Goal: Task Accomplishment & Management: Complete application form

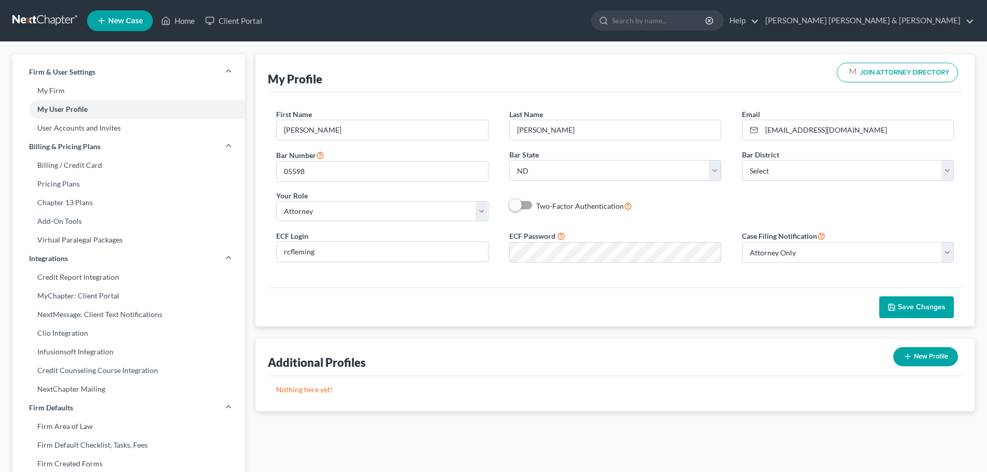
select select "29"
select select "attorney"
select select "0"
click at [187, 16] on link "Home" at bounding box center [178, 20] width 44 height 19
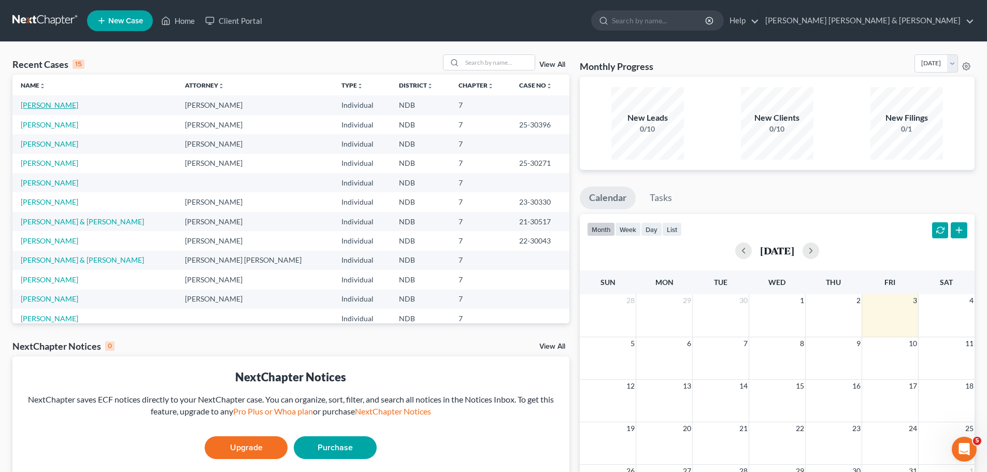
click at [60, 105] on link "[PERSON_NAME]" at bounding box center [50, 104] width 58 height 9
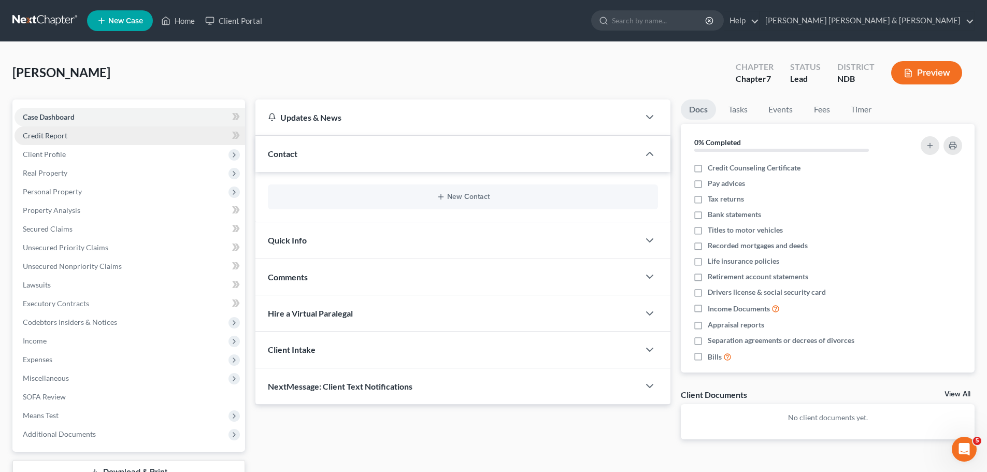
click at [46, 140] on link "Credit Report" at bounding box center [130, 135] width 231 height 19
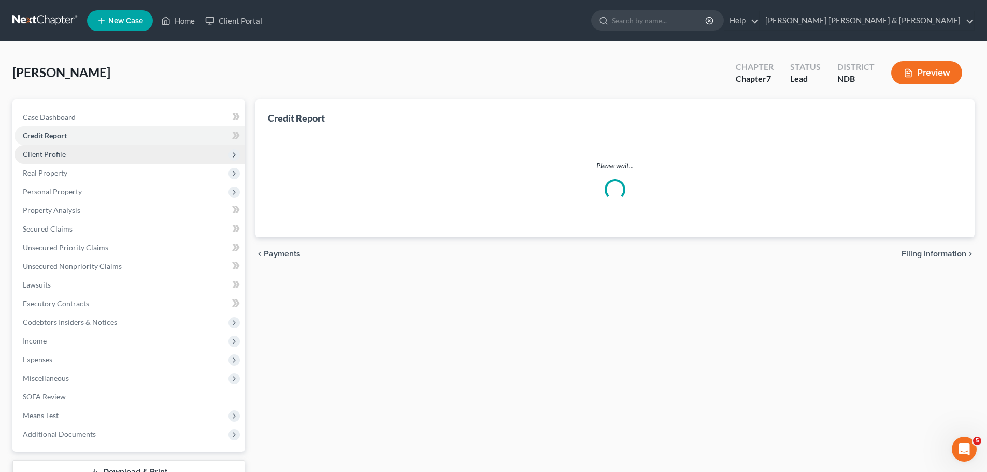
click at [51, 153] on span "Client Profile" at bounding box center [44, 154] width 43 height 9
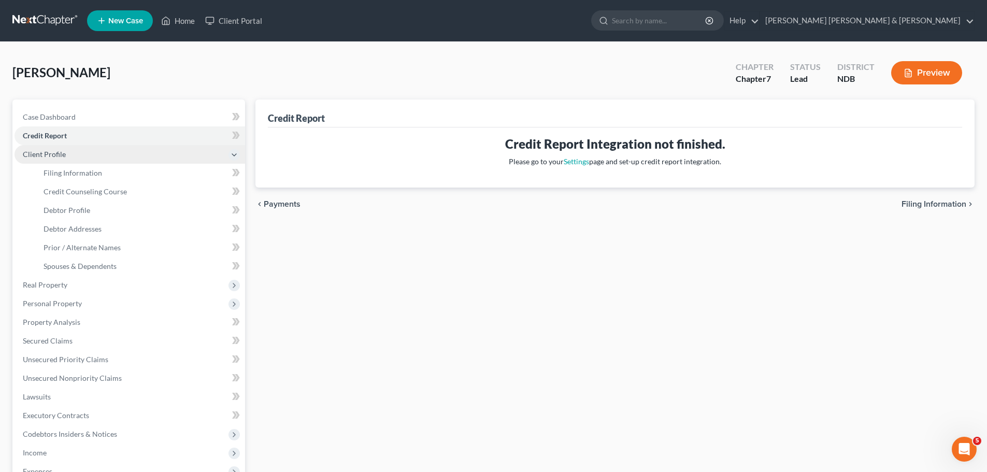
click at [51, 153] on span "Client Profile" at bounding box center [44, 154] width 43 height 9
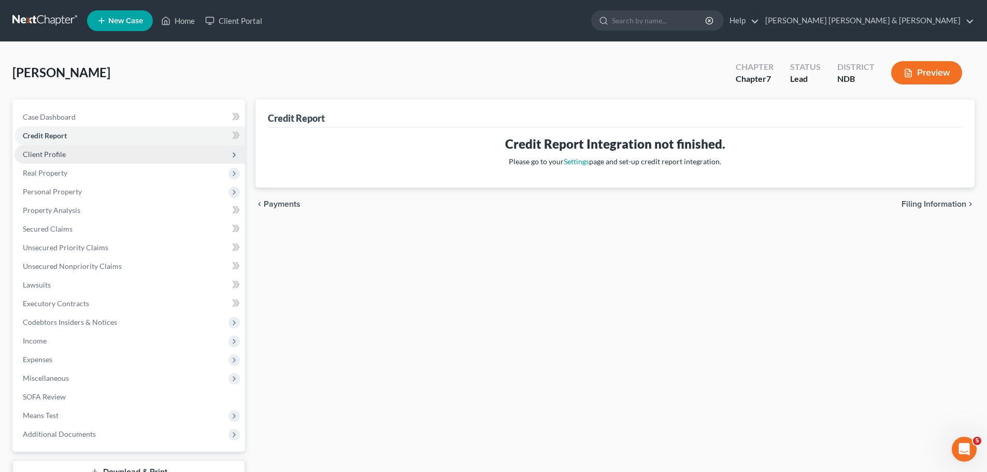
click at [51, 153] on span "Client Profile" at bounding box center [44, 154] width 43 height 9
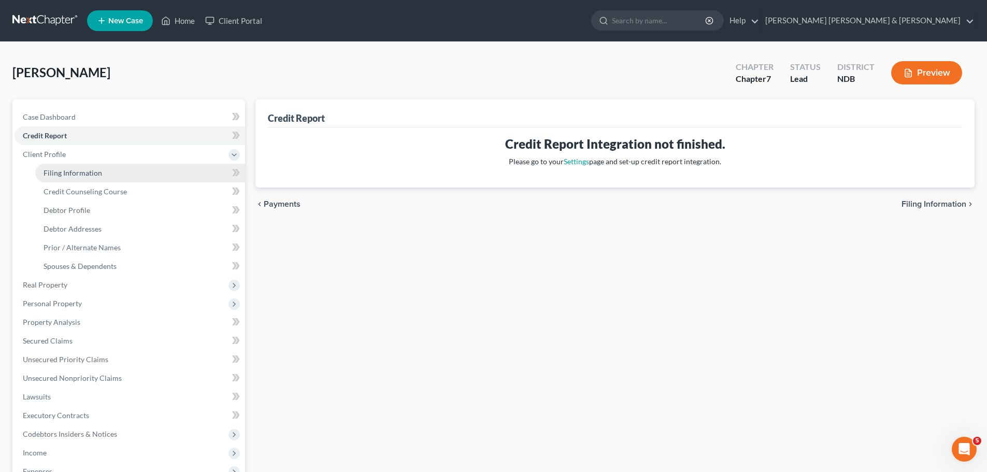
click at [60, 173] on span "Filing Information" at bounding box center [73, 172] width 59 height 9
select select "1"
select select "0"
select select "60"
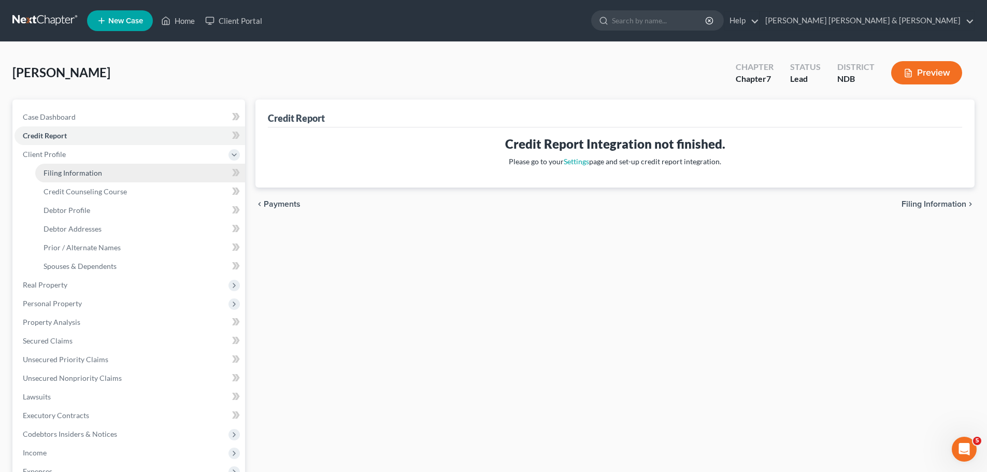
select select "29"
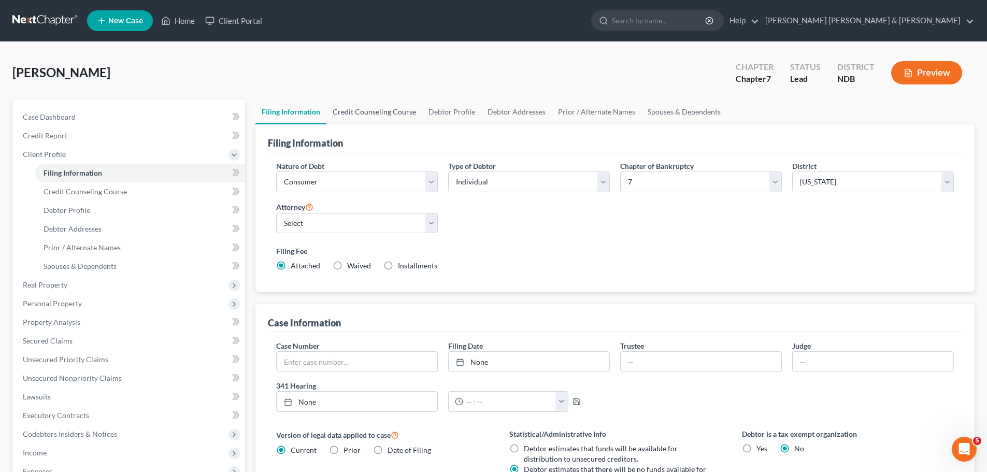
click at [357, 113] on link "Credit Counseling Course" at bounding box center [374, 111] width 96 height 25
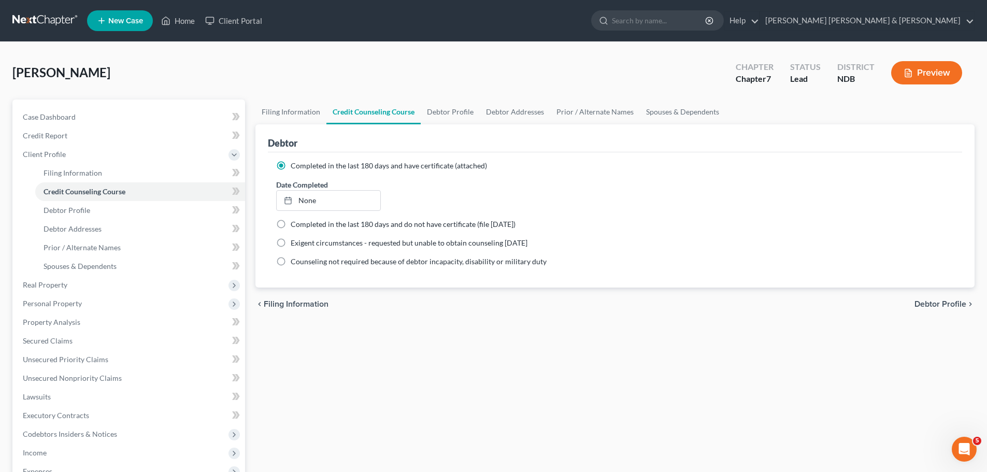
click at [937, 307] on span "Debtor Profile" at bounding box center [940, 304] width 52 height 8
select select "0"
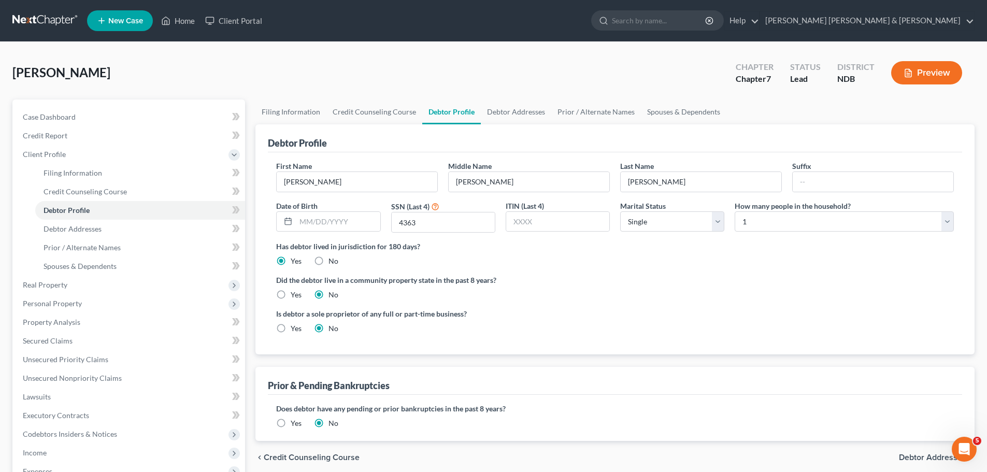
scroll to position [52, 0]
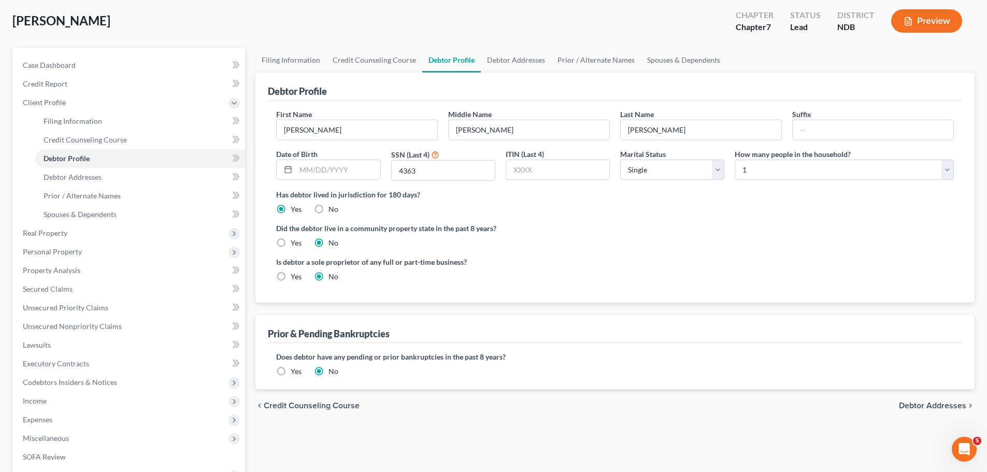
click at [927, 409] on span "Debtor Addresses" at bounding box center [932, 405] width 67 height 8
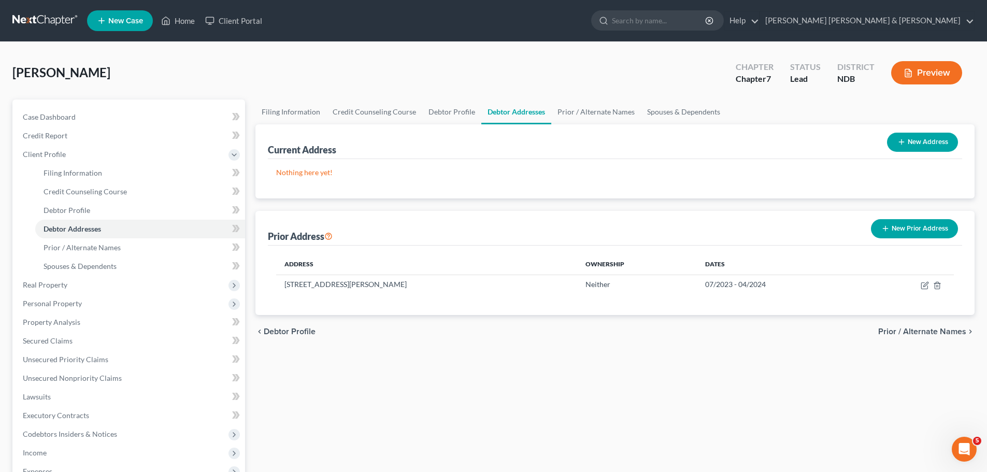
click at [922, 138] on button "New Address" at bounding box center [922, 142] width 71 height 19
select select "0"
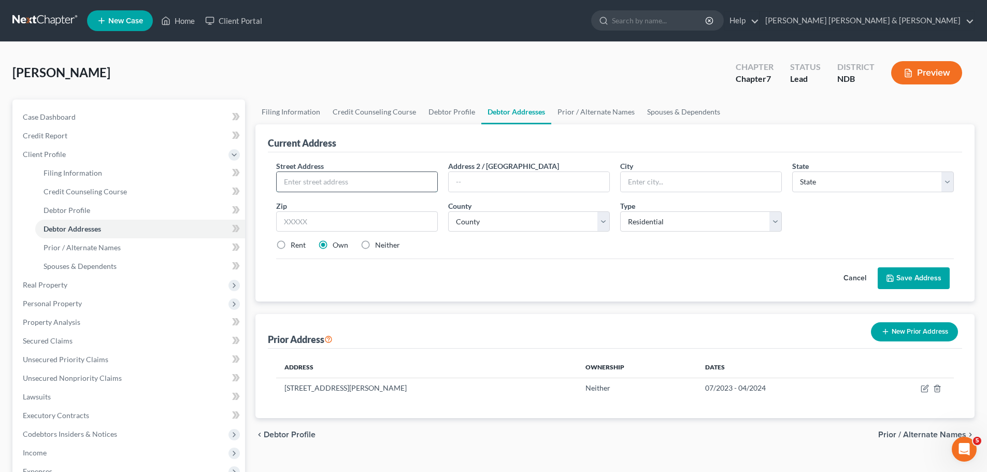
click at [357, 181] on input "text" at bounding box center [357, 182] width 161 height 20
click at [321, 181] on input "text" at bounding box center [357, 182] width 161 height 20
type input "[STREET_ADDRESS]"
type input "Grand Forks"
select select "29"
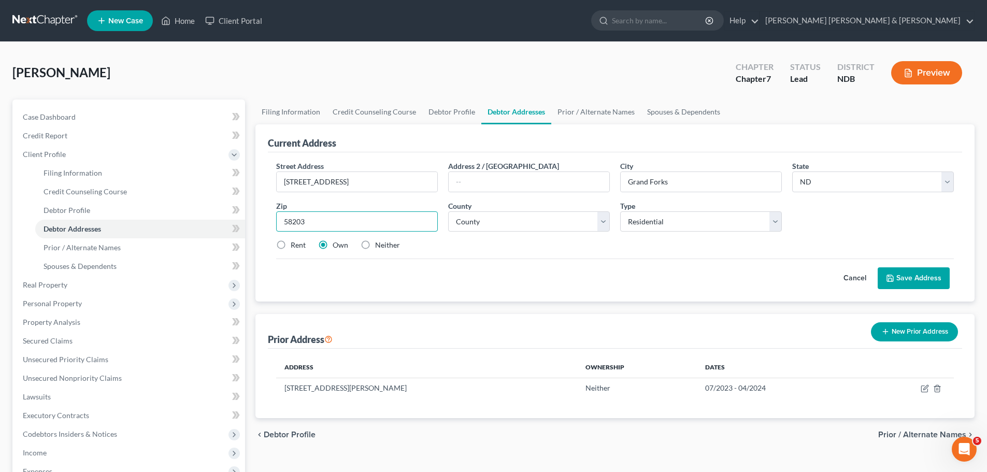
type input "58203"
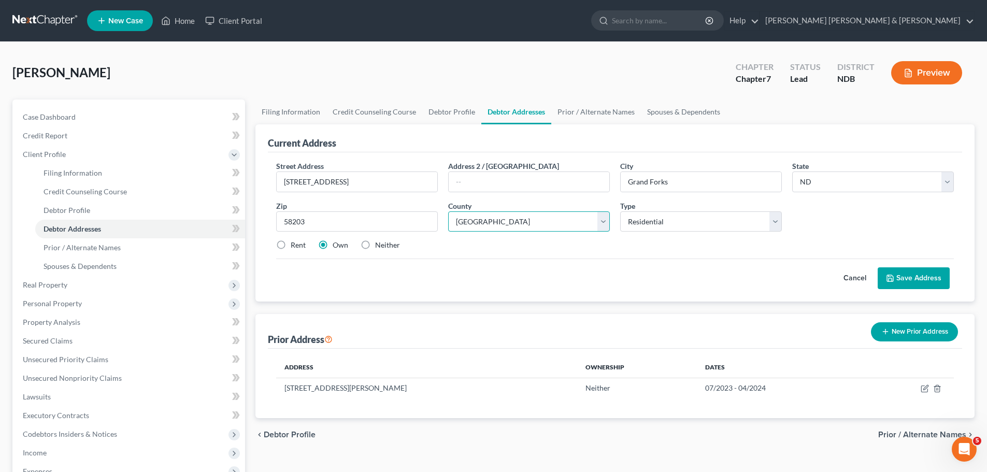
select select "17"
click at [375, 247] on label "Neither" at bounding box center [387, 245] width 25 height 10
click at [379, 247] on input "Neither" at bounding box center [382, 243] width 7 height 7
radio input "true"
click at [904, 272] on button "Save Address" at bounding box center [914, 278] width 72 height 22
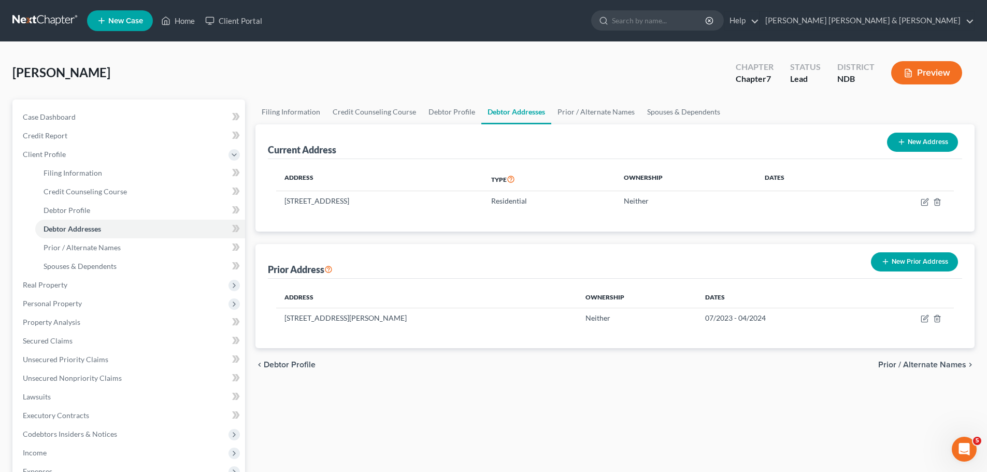
click at [923, 365] on span "Prior / Alternate Names" at bounding box center [922, 365] width 88 height 8
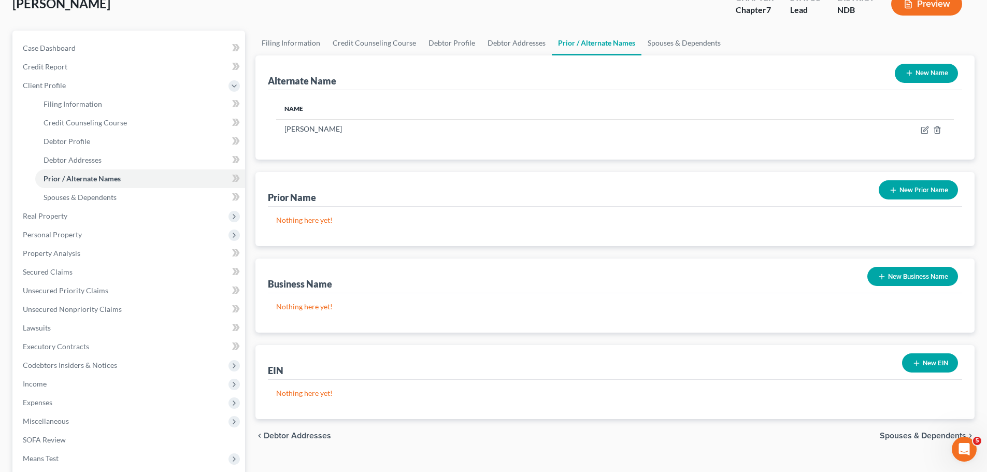
scroll to position [191, 0]
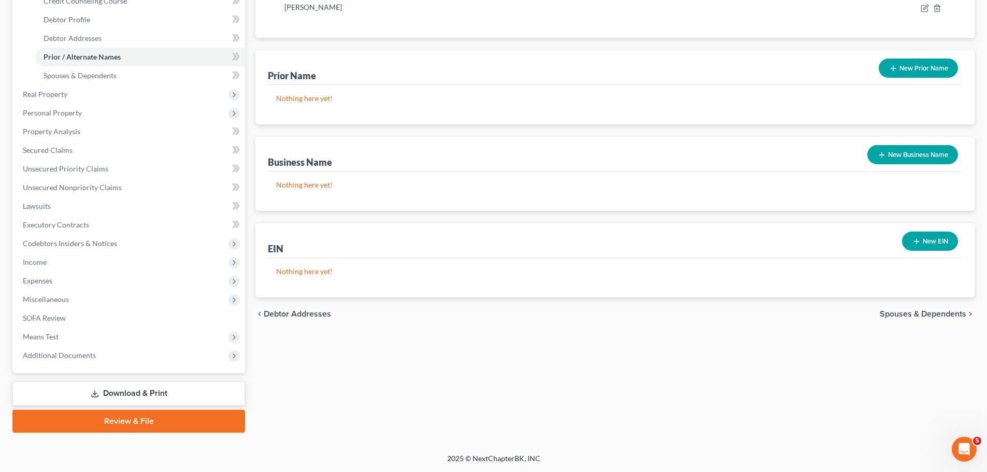
click at [900, 313] on span "Spouses & Dependents" at bounding box center [923, 314] width 87 height 8
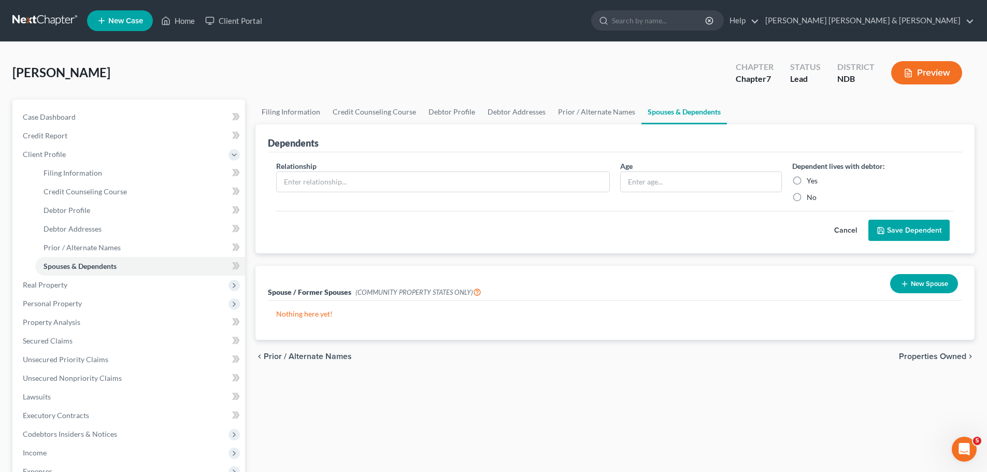
click at [923, 356] on span "Properties Owned" at bounding box center [932, 356] width 67 height 8
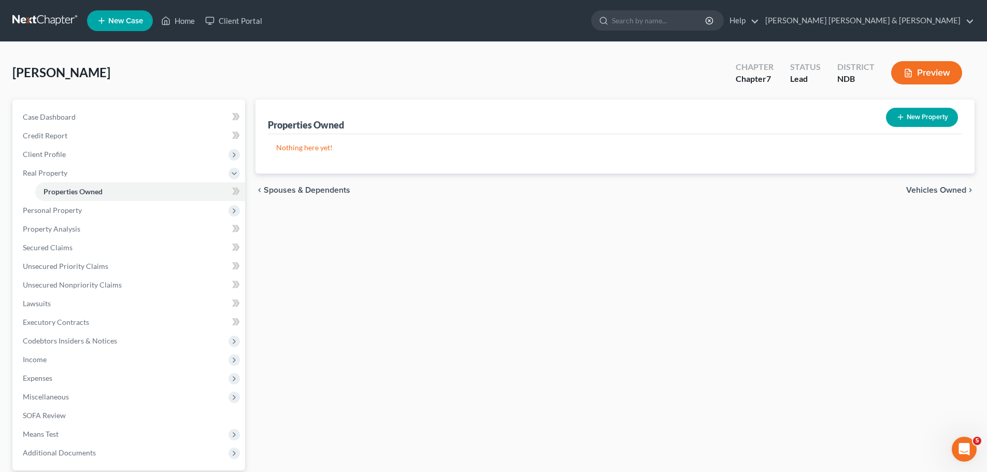
click at [930, 192] on span "Vehicles Owned" at bounding box center [936, 190] width 60 height 8
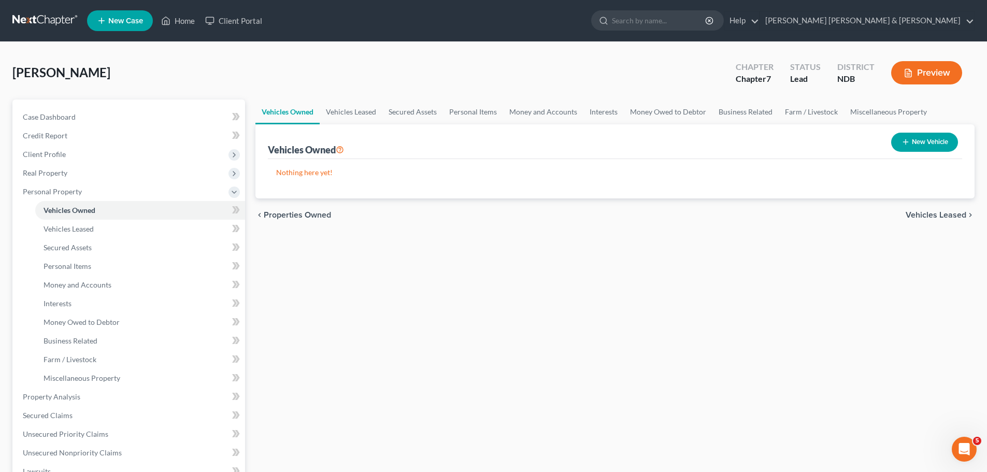
click at [916, 141] on button "New Vehicle" at bounding box center [924, 142] width 67 height 19
select select "0"
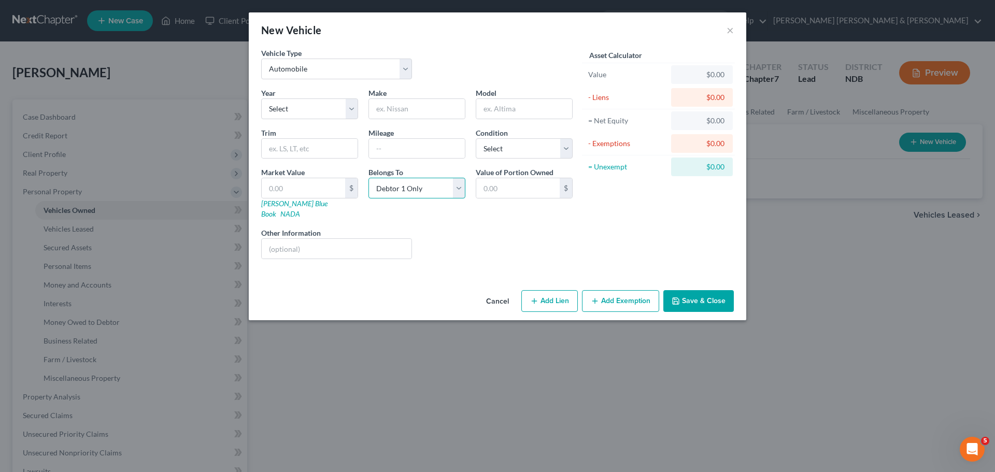
click at [407, 193] on select "Select Debtor 1 Only Debtor 2 Only Debtor 1 And Debtor 2 Only At Least One Of T…" at bounding box center [416, 188] width 97 height 21
click at [732, 32] on button "×" at bounding box center [729, 30] width 7 height 12
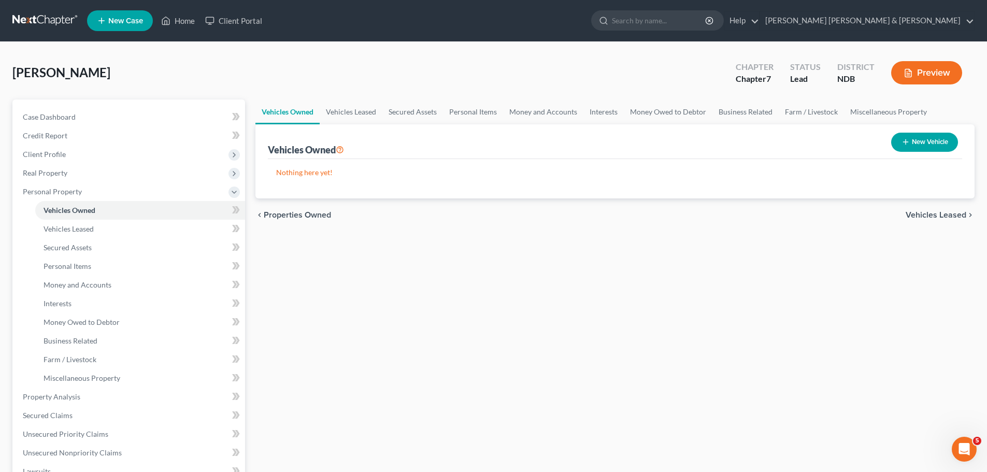
click at [920, 215] on span "Vehicles Leased" at bounding box center [936, 215] width 61 height 8
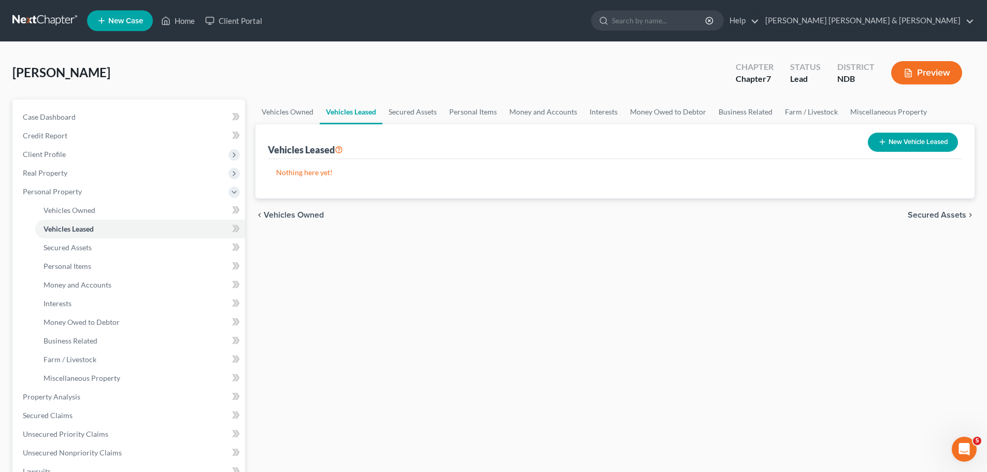
click at [930, 216] on span "Secured Assets" at bounding box center [937, 215] width 59 height 8
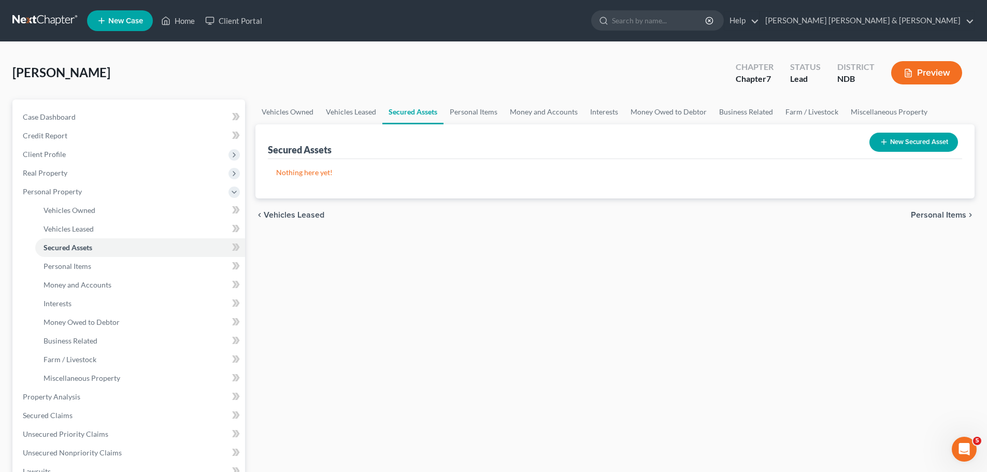
click at [933, 218] on span "Personal Items" at bounding box center [938, 215] width 55 height 8
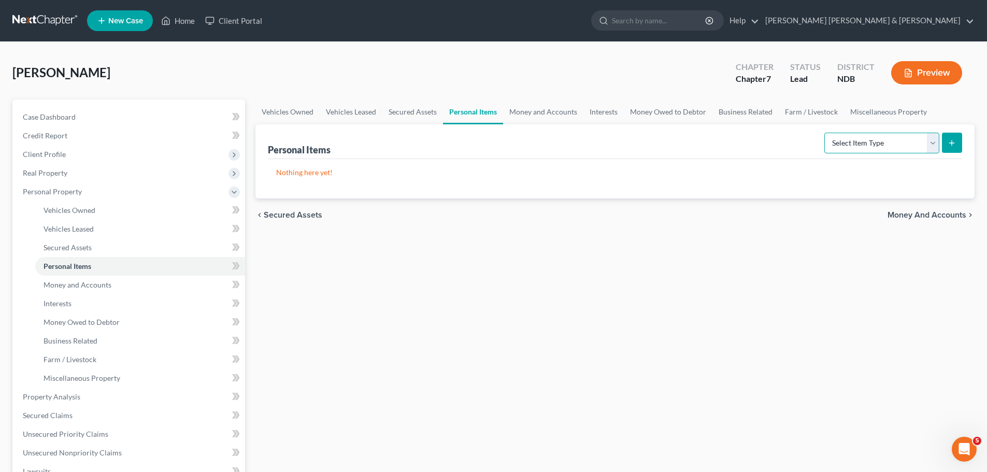
click at [888, 144] on select "Select Item Type Clothing Collectibles Of Value Electronics Firearms Household …" at bounding box center [881, 143] width 115 height 21
select select "clothing"
click at [825, 133] on select "Select Item Type Clothing Collectibles Of Value Electronics Firearms Household …" at bounding box center [881, 143] width 115 height 21
click at [954, 140] on icon "submit" at bounding box center [951, 143] width 8 height 8
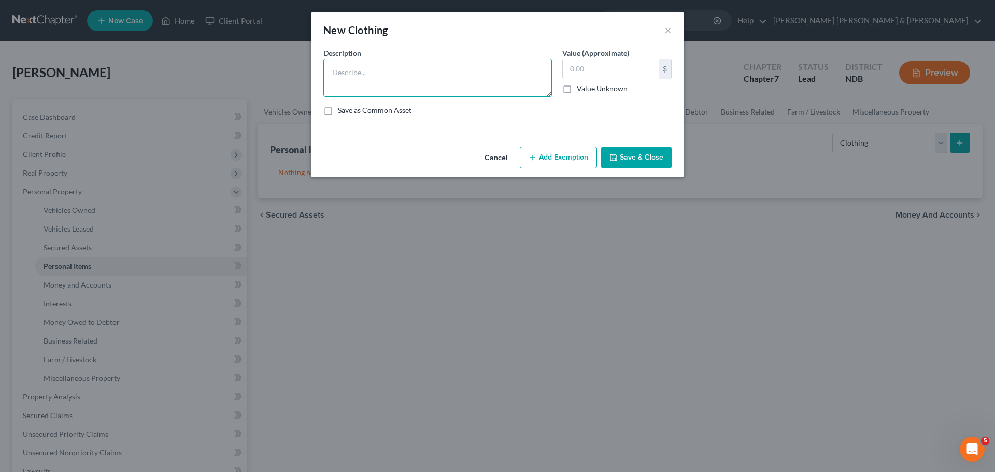
click at [361, 66] on textarea at bounding box center [437, 78] width 228 height 38
type textarea "misc clothing"
click at [578, 64] on input "text" at bounding box center [611, 69] width 96 height 20
type input "250.00"
click at [559, 154] on button "Add Exemption" at bounding box center [558, 158] width 77 height 22
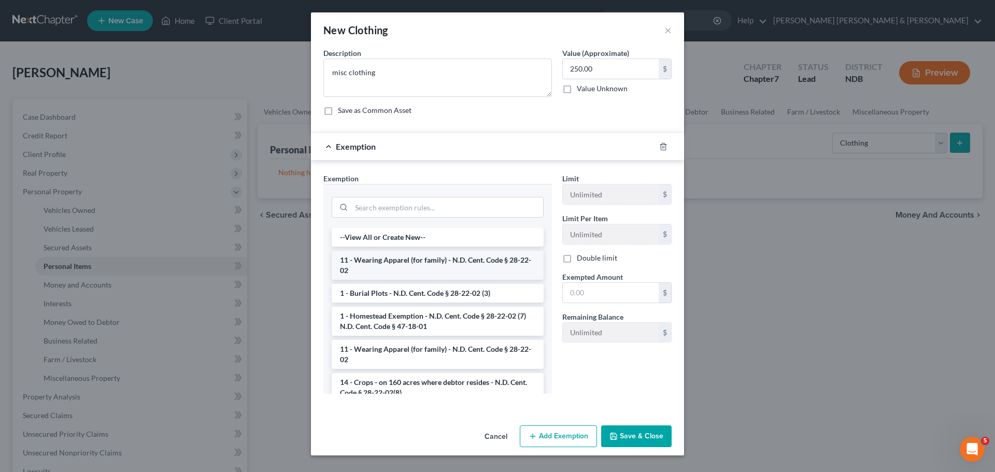
click at [421, 263] on li "11 - Wearing Apparel (for family) - N.D. Cent. Code § 28-22-02" at bounding box center [438, 265] width 212 height 29
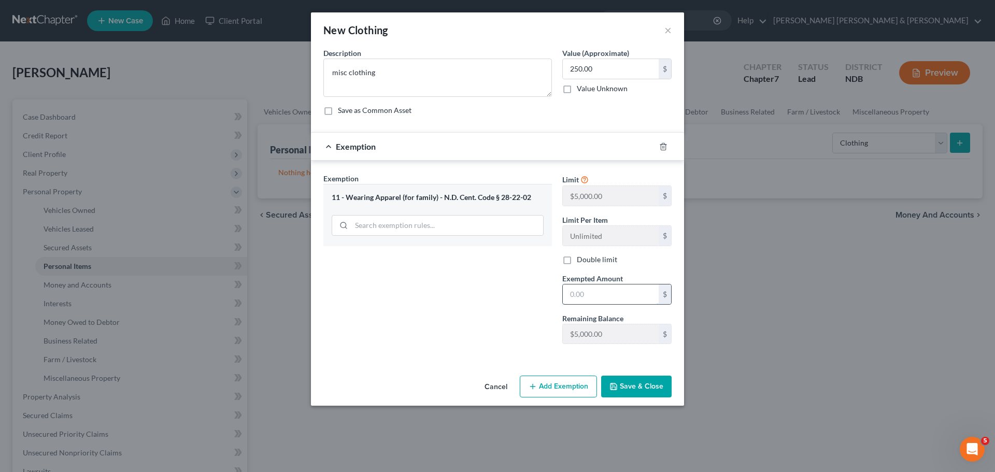
click at [600, 291] on input "text" at bounding box center [611, 294] width 96 height 20
type input "250.00"
click at [622, 388] on button "Save & Close" at bounding box center [636, 387] width 70 height 22
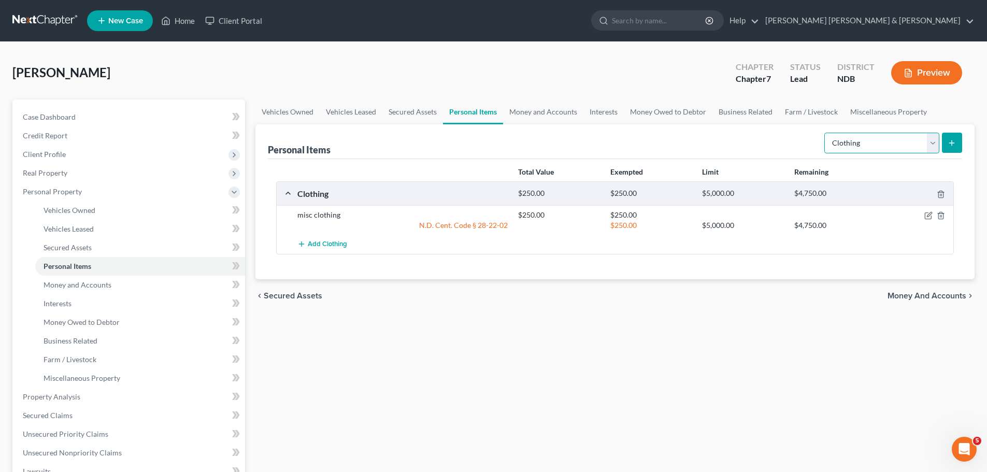
click at [933, 142] on select "Select Item Type Clothing Collectibles Of Value Electronics Firearms Household …" at bounding box center [881, 143] width 115 height 21
select select "household_goods"
click at [825, 133] on select "Select Item Type Clothing Collectibles Of Value Electronics Firearms Household …" at bounding box center [881, 143] width 115 height 21
click at [950, 145] on icon "submit" at bounding box center [951, 143] width 8 height 8
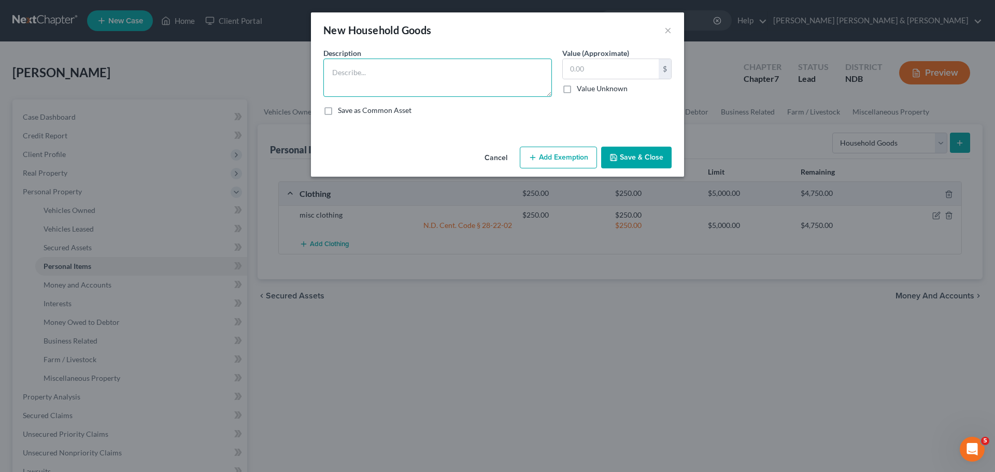
click at [407, 69] on textarea at bounding box center [437, 78] width 228 height 38
type textarea "misc household goods"
type input "750.00"
click at [537, 159] on icon "button" at bounding box center [532, 157] width 8 height 8
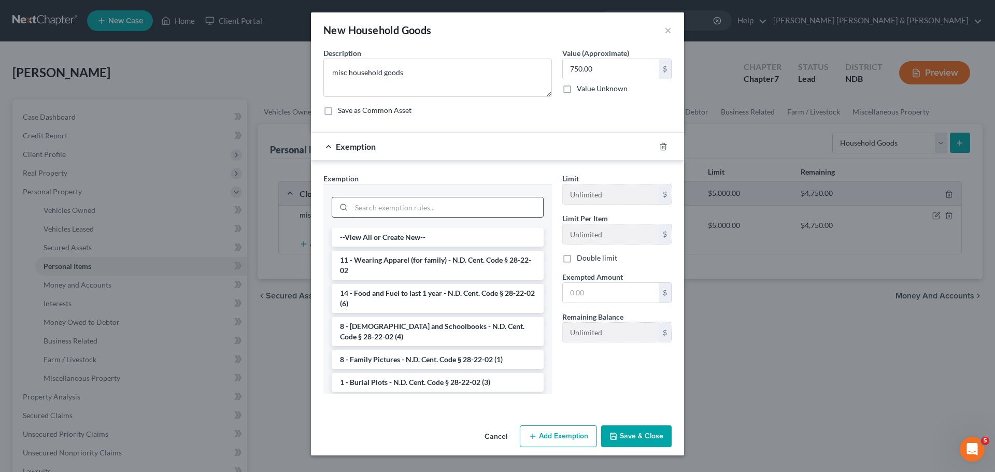
click at [419, 205] on input "search" at bounding box center [447, 207] width 192 height 20
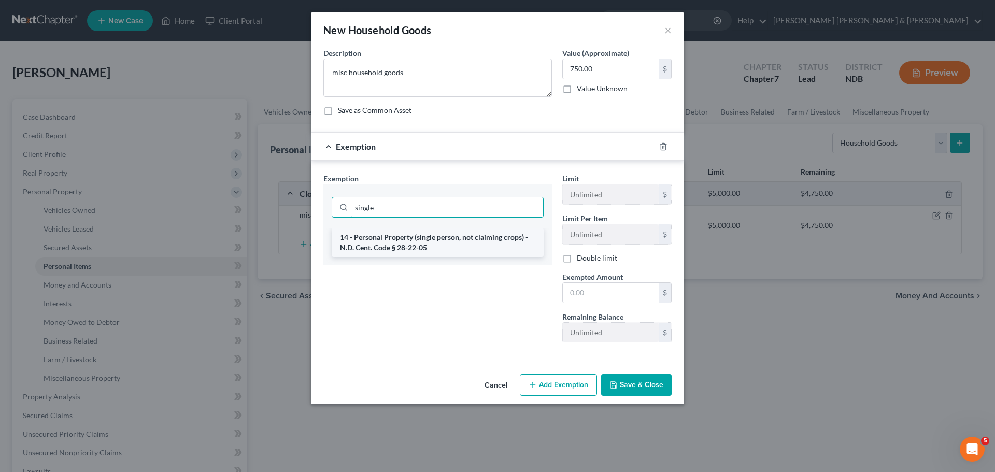
type input "single"
click at [407, 245] on li "14 - Personal Property (single person, not claiming crops) - N.D. Cent. Code § …" at bounding box center [438, 242] width 212 height 29
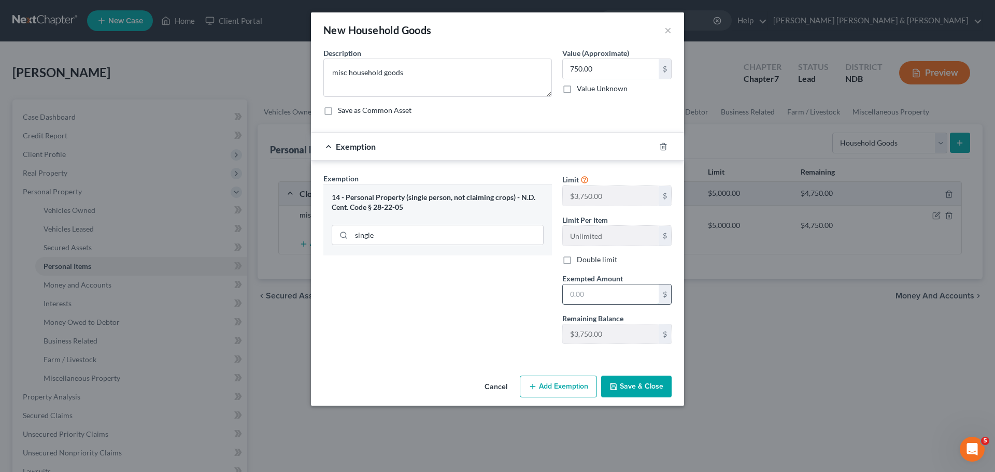
click at [596, 297] on input "text" at bounding box center [611, 294] width 96 height 20
type input "750.00"
click at [631, 381] on button "Save & Close" at bounding box center [636, 387] width 70 height 22
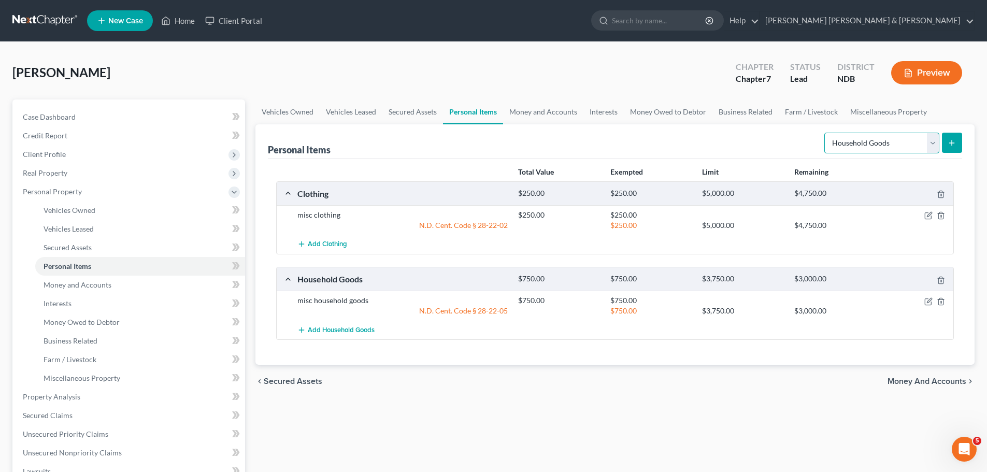
click at [931, 141] on select "Select Item Type Clothing Collectibles Of Value Electronics Firearms Household …" at bounding box center [881, 143] width 115 height 21
select select "other"
click at [825, 133] on select "Select Item Type Clothing Collectibles Of Value Electronics Firearms Household …" at bounding box center [881, 143] width 115 height 21
click at [950, 136] on button "submit" at bounding box center [952, 143] width 20 height 20
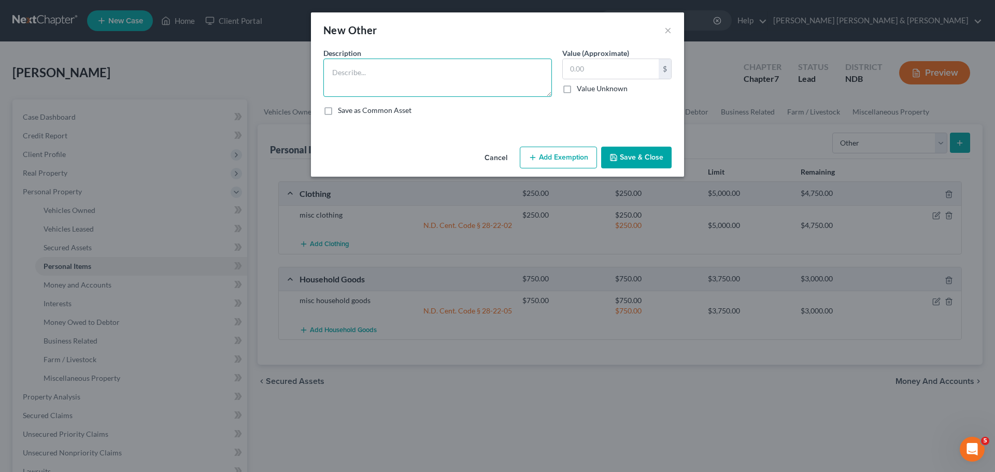
click at [340, 64] on textarea at bounding box center [437, 78] width 228 height 38
type textarea "money garnished from check [DATE]"
type input "2,500.00"
click at [577, 154] on button "Add Exemption" at bounding box center [558, 158] width 77 height 22
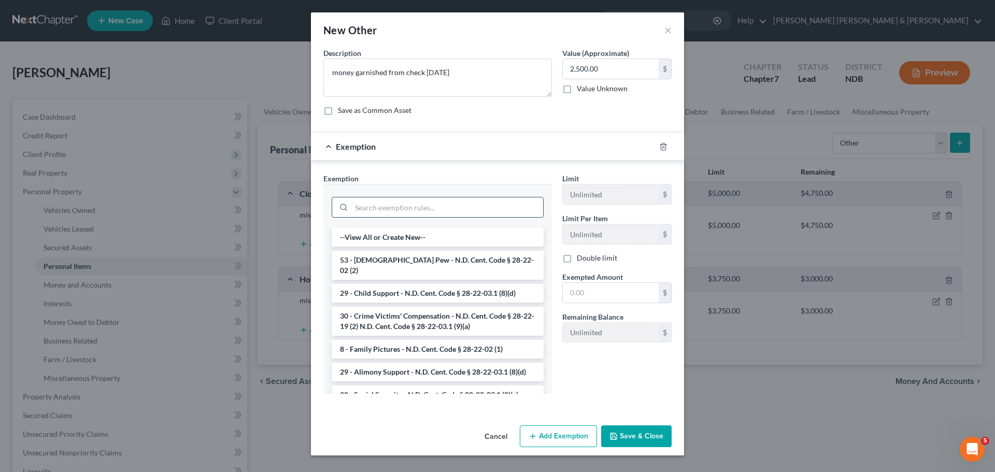
click at [391, 207] on input "search" at bounding box center [447, 207] width 192 height 20
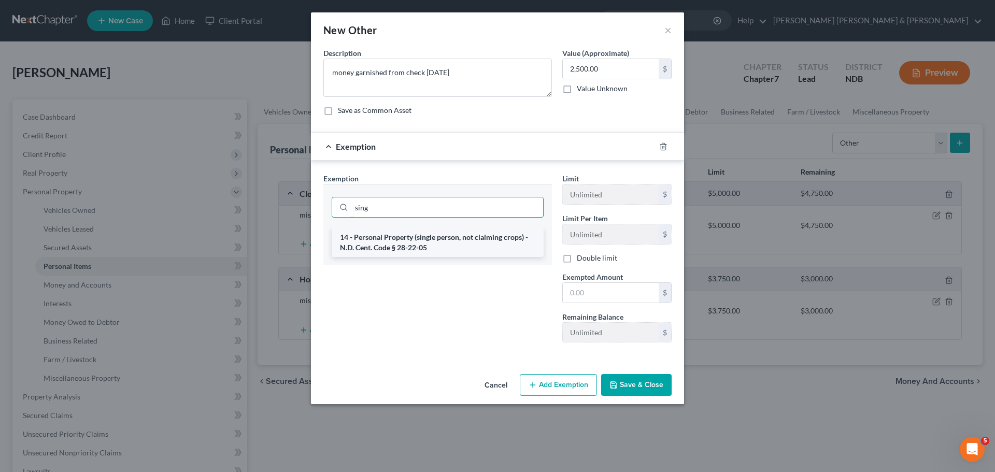
type input "sing"
click at [404, 236] on li "14 - Personal Property (single person, not claiming crops) - N.D. Cent. Code § …" at bounding box center [438, 242] width 212 height 29
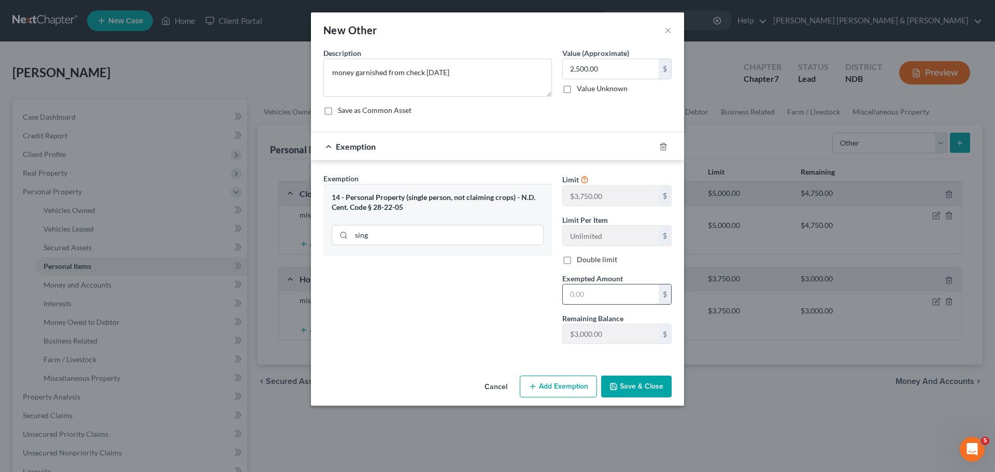
click at [591, 289] on input "text" at bounding box center [611, 294] width 96 height 20
type input "2,500.00"
click at [624, 383] on button "Save & Close" at bounding box center [636, 387] width 70 height 22
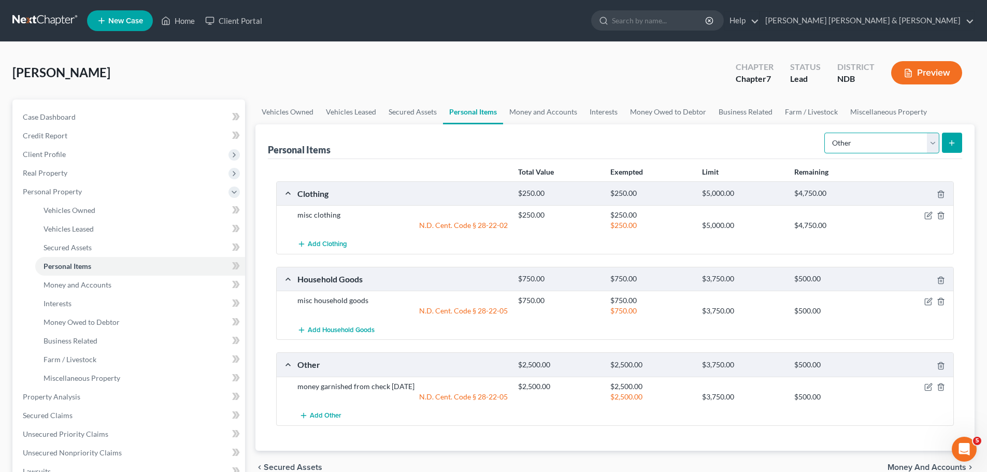
click at [932, 145] on select "Select Item Type Clothing Collectibles Of Value Electronics Firearms Household …" at bounding box center [881, 143] width 115 height 21
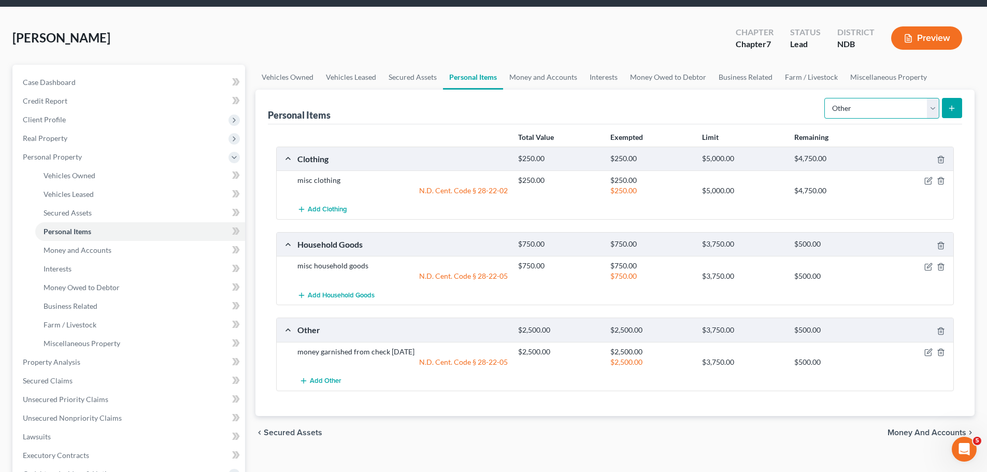
scroll to position [104, 0]
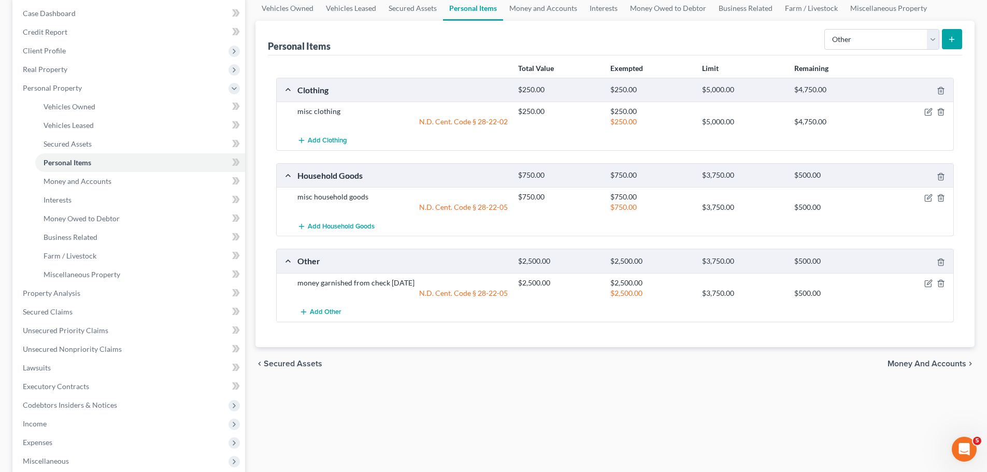
click at [840, 382] on div "Vehicles Owned Vehicles Leased Secured Assets Personal Items Money and Accounts…" at bounding box center [614, 295] width 729 height 598
click at [909, 365] on span "Money and Accounts" at bounding box center [926, 364] width 79 height 8
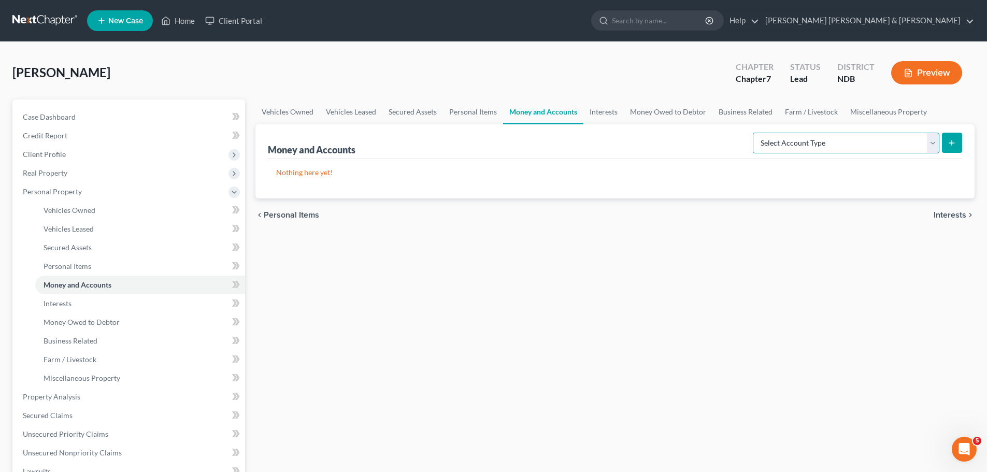
click at [931, 142] on select "Select Account Type Brokerage Cash on Hand Certificates of Deposit Checking Acc…" at bounding box center [846, 143] width 186 height 21
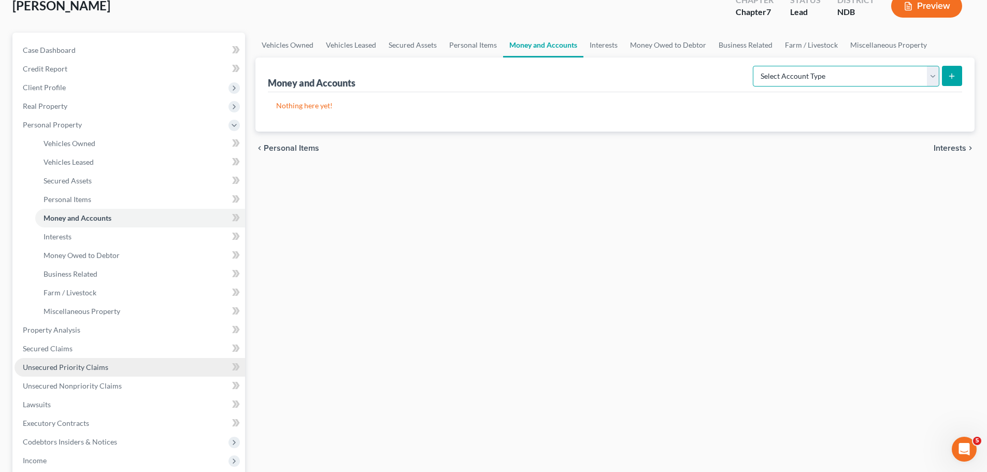
scroll to position [155, 0]
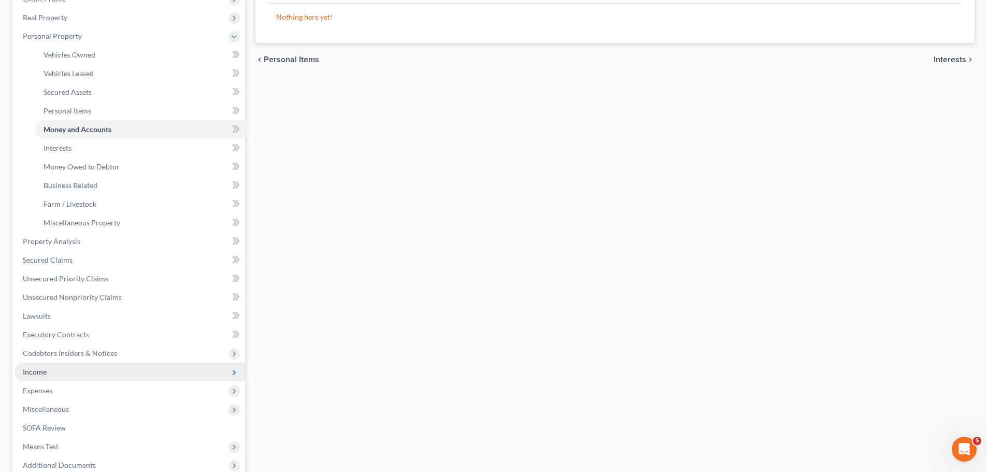
click at [77, 374] on span "Income" at bounding box center [130, 372] width 231 height 19
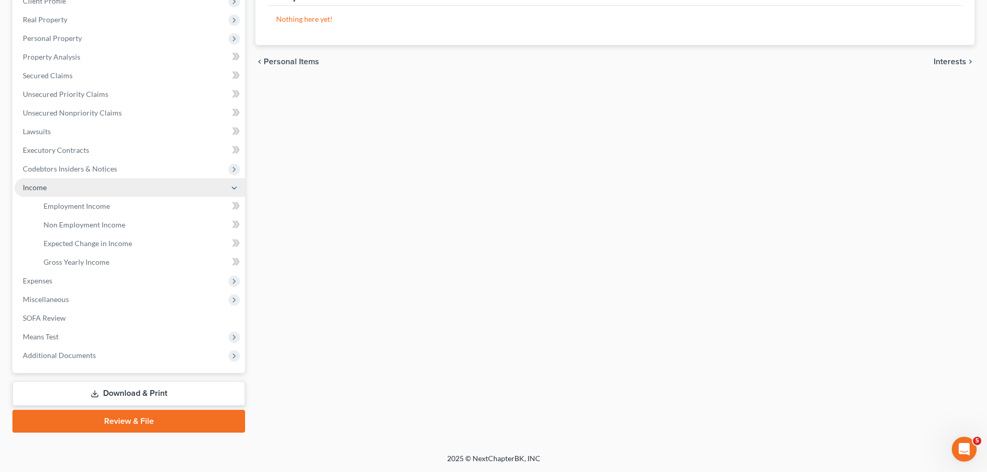
scroll to position [153, 0]
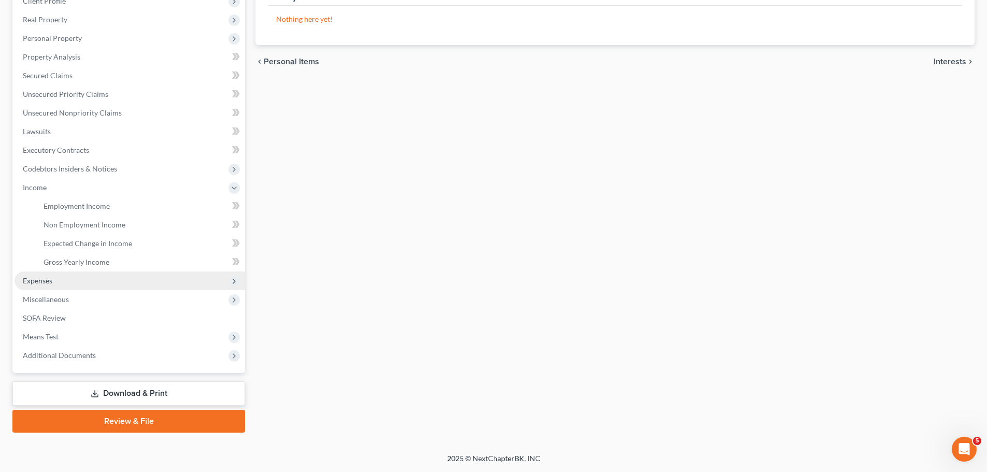
click at [57, 279] on span "Expenses" at bounding box center [130, 280] width 231 height 19
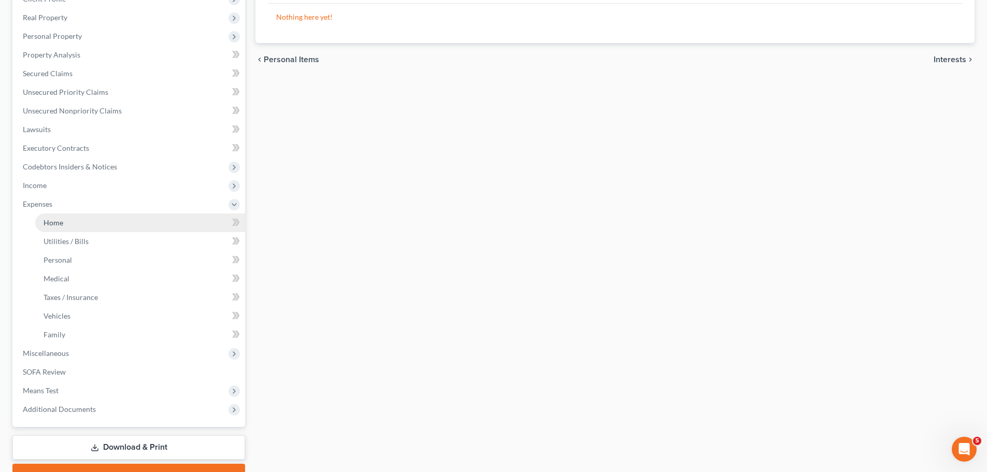
click at [83, 221] on link "Home" at bounding box center [140, 222] width 210 height 19
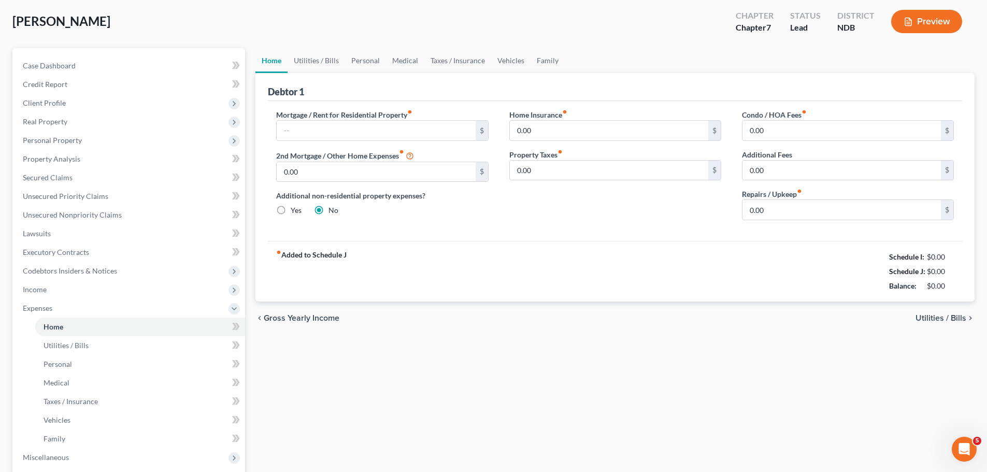
scroll to position [52, 0]
click at [950, 316] on span "Utilities / Bills" at bounding box center [940, 317] width 51 height 8
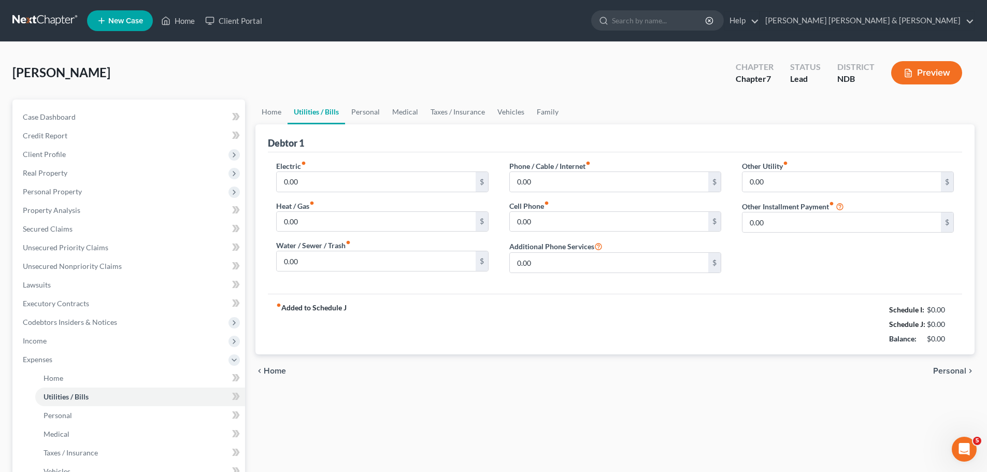
click at [956, 370] on span "Personal" at bounding box center [949, 371] width 33 height 8
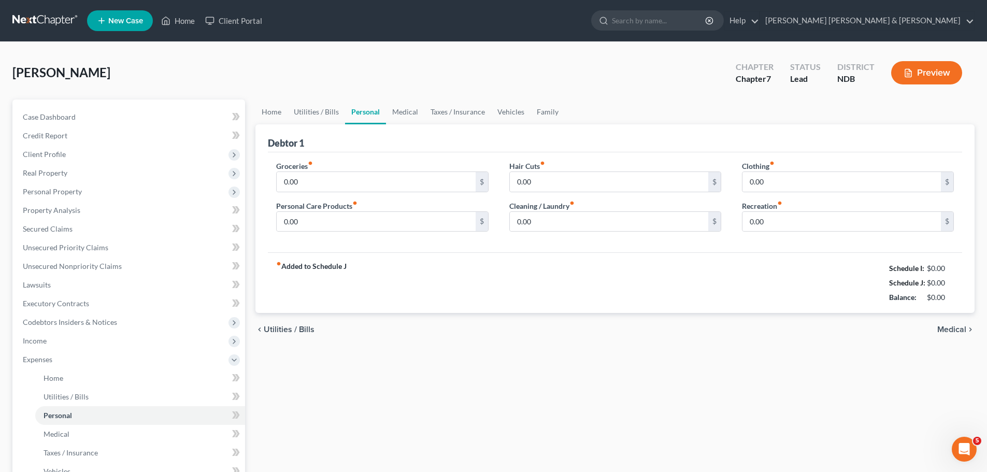
click at [306, 332] on span "Utilities / Bills" at bounding box center [289, 329] width 51 height 8
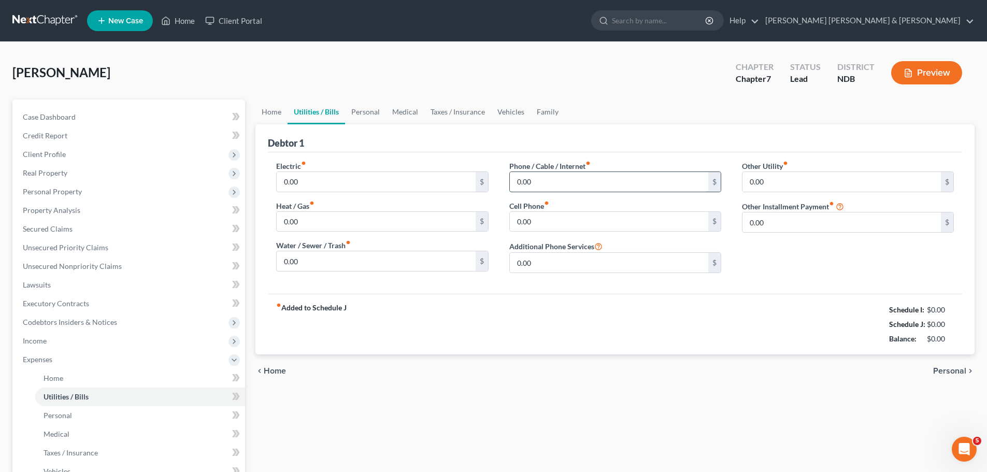
click at [603, 181] on input "0.00" at bounding box center [609, 182] width 198 height 20
click at [576, 217] on input "0.00" at bounding box center [609, 222] width 198 height 20
type input "125.00"
click at [951, 368] on span "Personal" at bounding box center [949, 371] width 33 height 8
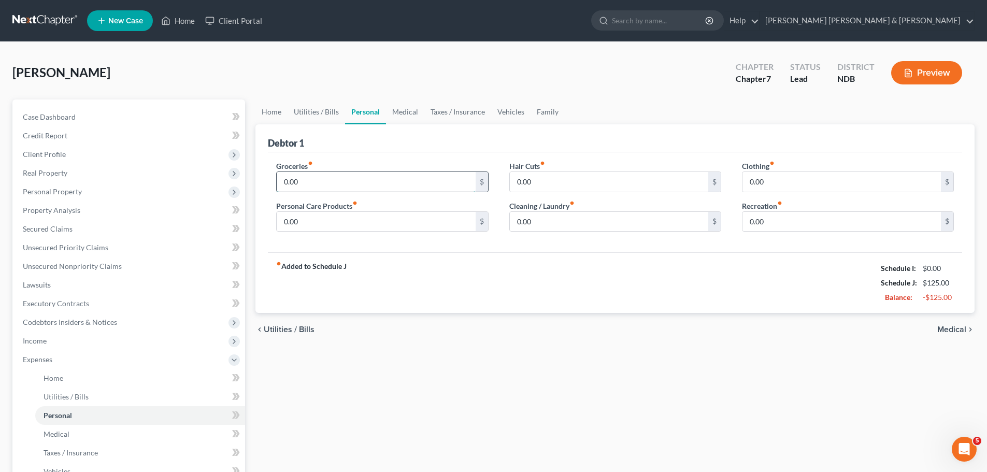
click at [304, 182] on input "0.00" at bounding box center [376, 182] width 198 height 20
type input "500.00"
click at [757, 177] on input "0.00" at bounding box center [841, 182] width 198 height 20
type input "40.00"
click at [556, 222] on input "0.00" at bounding box center [609, 222] width 198 height 20
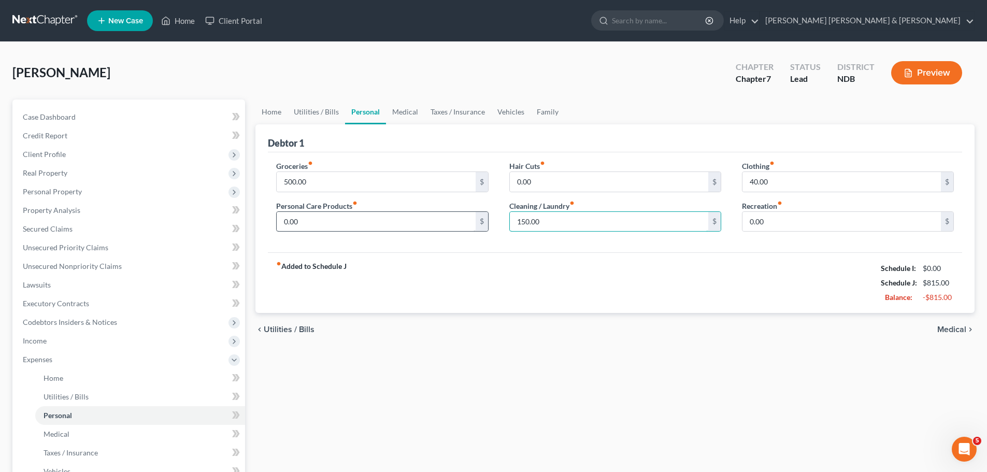
type input "150.00"
click at [407, 226] on input "0.00" at bounding box center [376, 222] width 198 height 20
type input "75.00"
click at [782, 214] on input "0.00" at bounding box center [841, 222] width 198 height 20
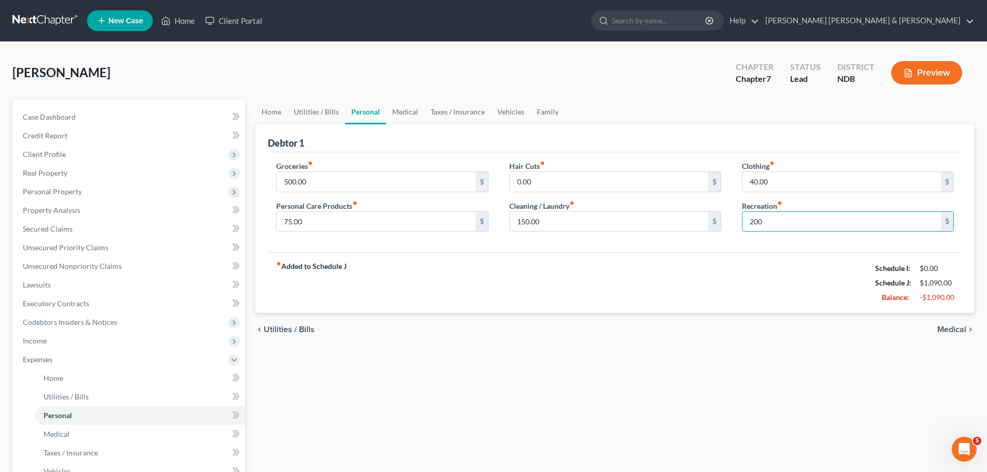
type input "200"
click at [951, 327] on span "Medical" at bounding box center [951, 329] width 29 height 8
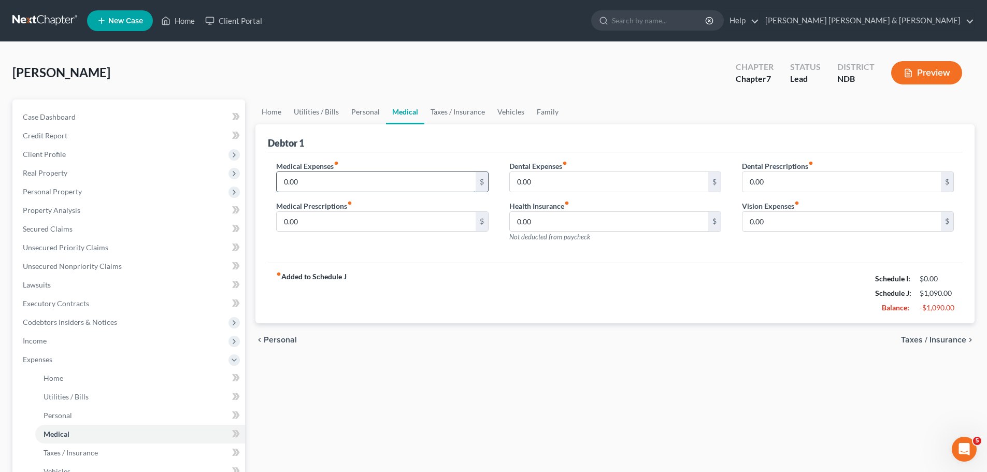
click at [376, 178] on input "0.00" at bounding box center [376, 182] width 198 height 20
type input "75.00"
click at [949, 340] on span "Taxes / Insurance" at bounding box center [933, 340] width 65 height 8
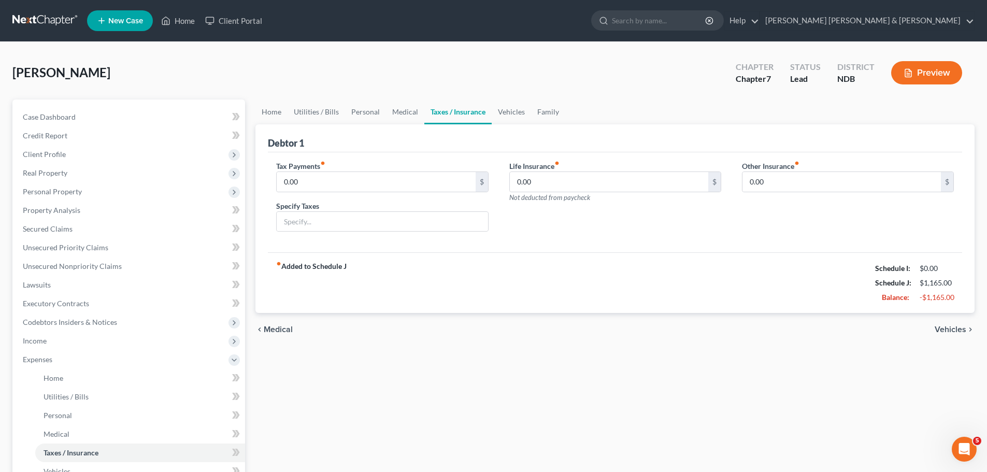
click at [953, 325] on span "Vehicles" at bounding box center [951, 329] width 32 height 8
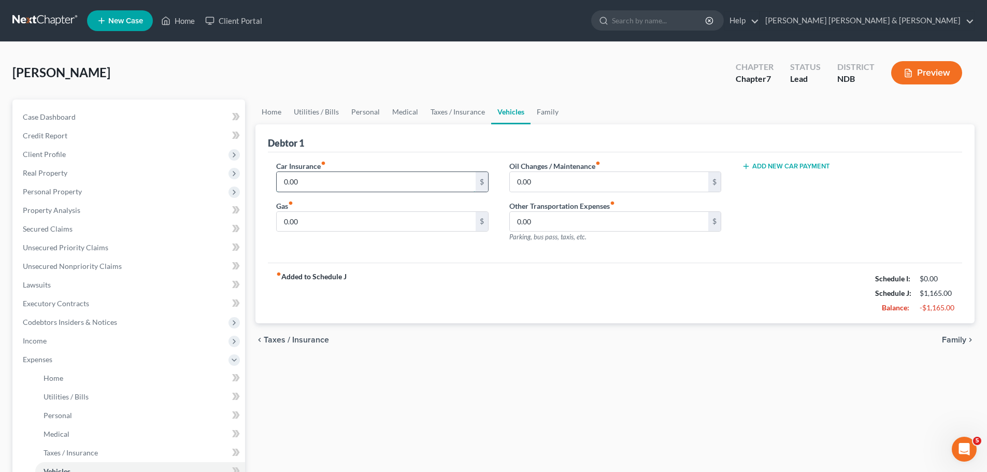
click at [389, 177] on input "0.00" at bounding box center [376, 182] width 198 height 20
click at [336, 215] on input "0.00" at bounding box center [376, 222] width 198 height 20
type input "3"
type input "525.00"
click at [541, 181] on input "0.00" at bounding box center [609, 182] width 198 height 20
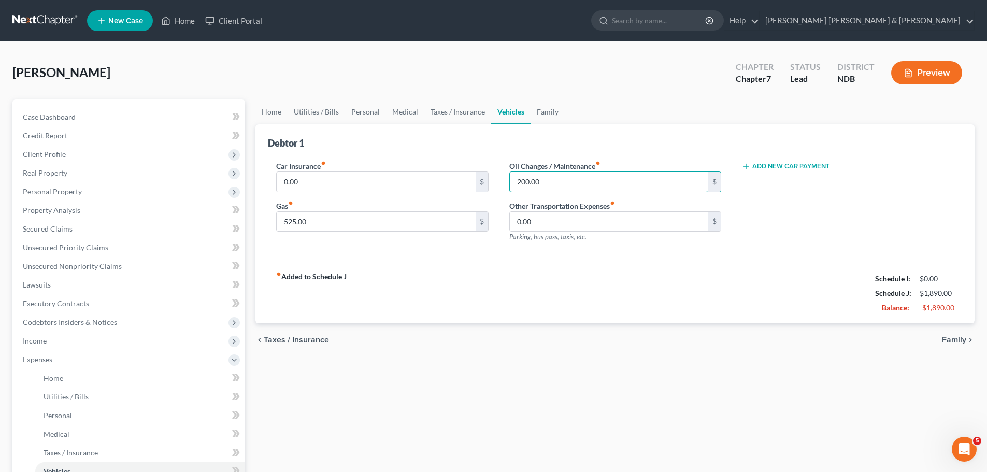
type input "200.00"
click at [954, 339] on span "Family" at bounding box center [954, 340] width 24 height 8
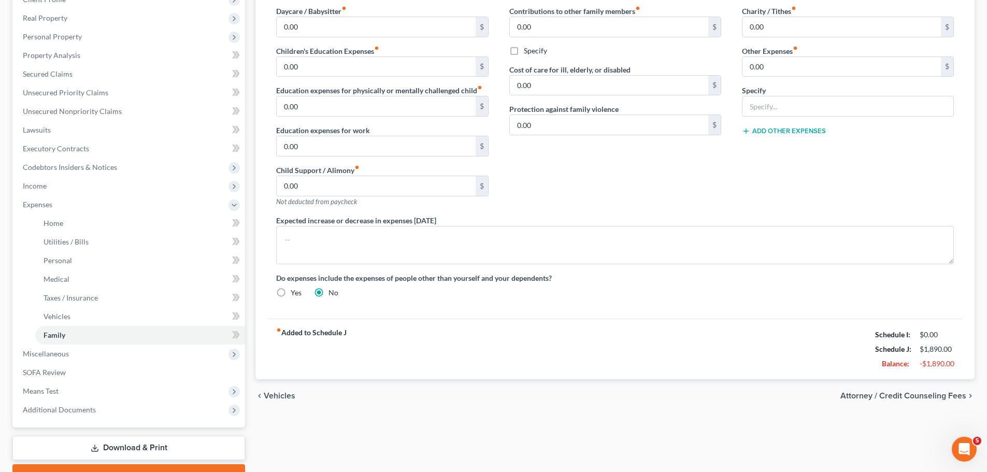
scroll to position [155, 0]
click at [889, 396] on span "Attorney / Credit Counseling Fees" at bounding box center [903, 395] width 126 height 8
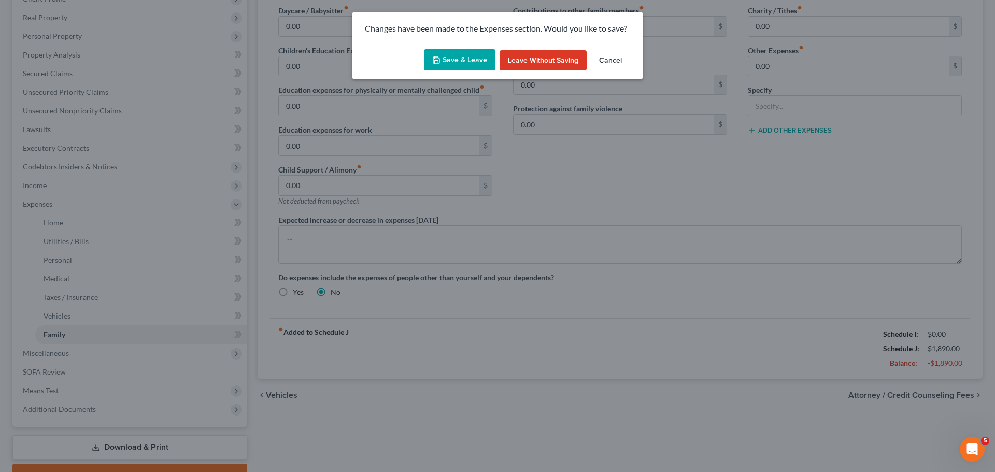
click at [471, 57] on button "Save & Leave" at bounding box center [459, 60] width 71 height 22
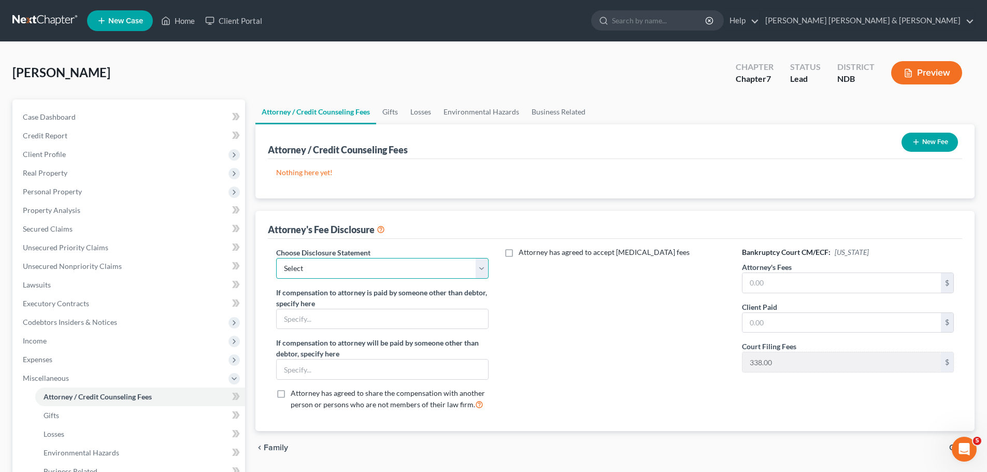
click at [343, 267] on select "Select [PERSON_NAME] [PERSON_NAME] & [PERSON_NAME]" at bounding box center [382, 268] width 212 height 21
select select "0"
click at [276, 258] on select "Select [PERSON_NAME] [PERSON_NAME] & [PERSON_NAME]" at bounding box center [382, 268] width 212 height 21
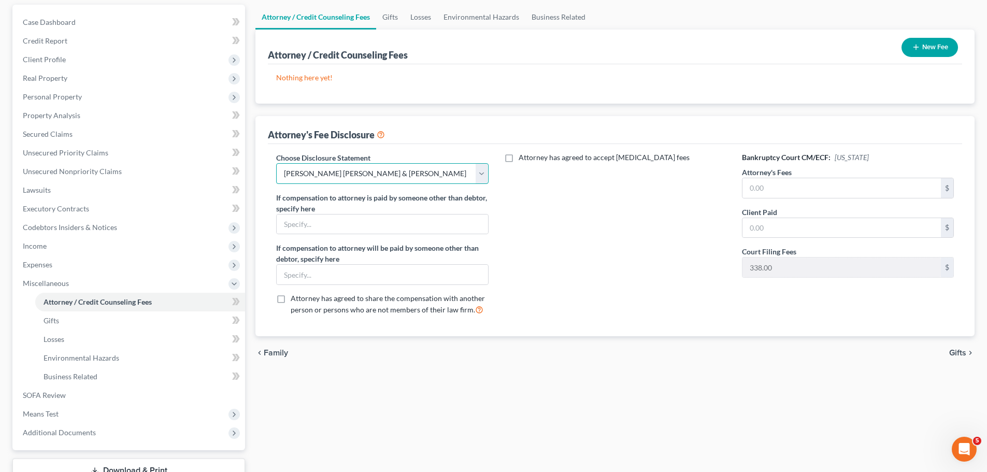
scroll to position [104, 0]
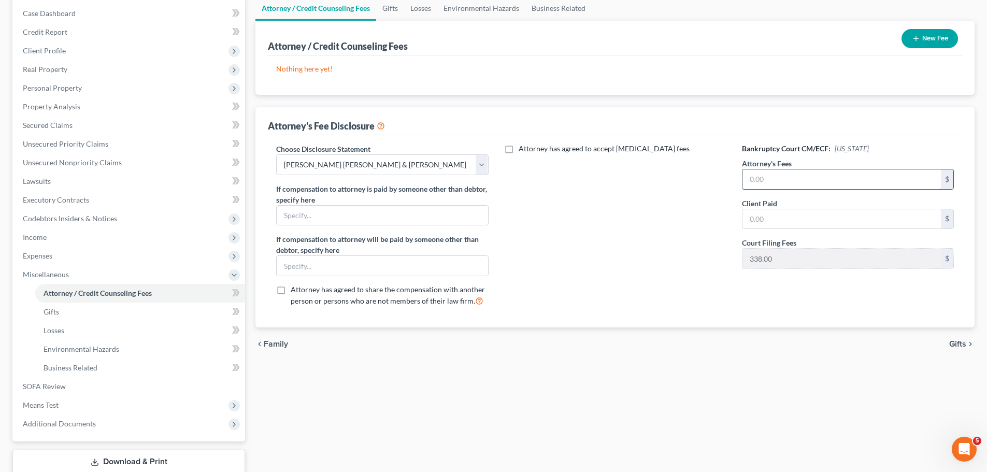
click at [760, 178] on input "text" at bounding box center [841, 179] width 198 height 20
type input "1,500.00"
click at [777, 216] on input "text" at bounding box center [841, 219] width 198 height 20
type input "1,500.00"
click at [812, 291] on div "Bankruptcy Court CM/ECF: [US_STATE] Attorney's Fees 1,500.00 $ Client Paid 1,50…" at bounding box center [847, 228] width 233 height 171
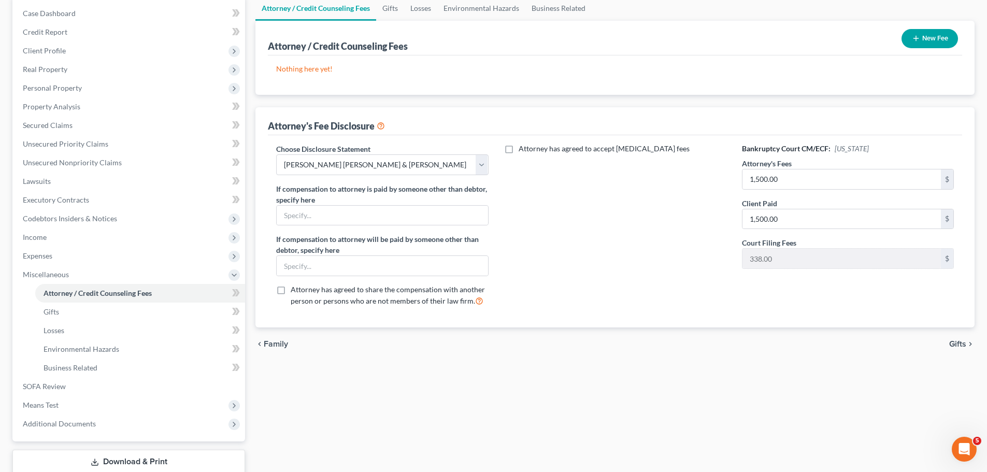
click at [964, 343] on span "Gifts" at bounding box center [957, 344] width 17 height 8
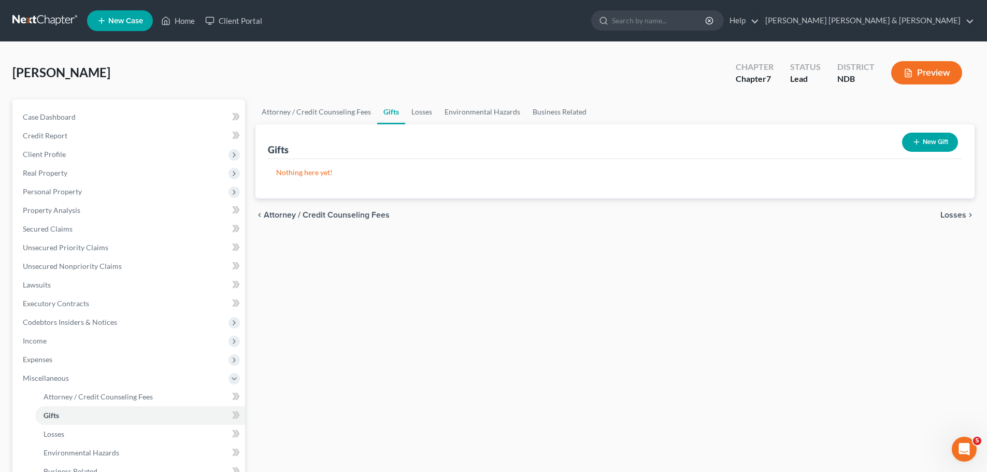
click at [953, 218] on span "Losses" at bounding box center [953, 215] width 26 height 8
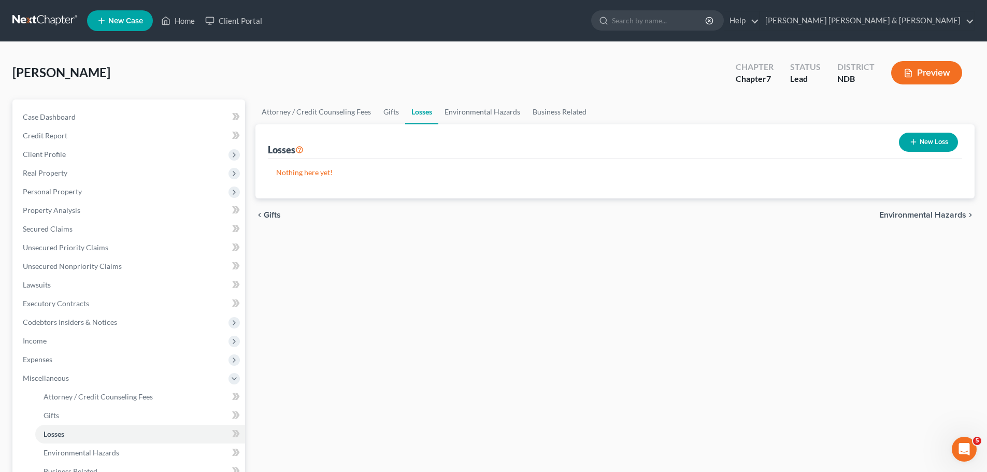
click at [945, 213] on span "Environmental Hazards" at bounding box center [922, 215] width 87 height 8
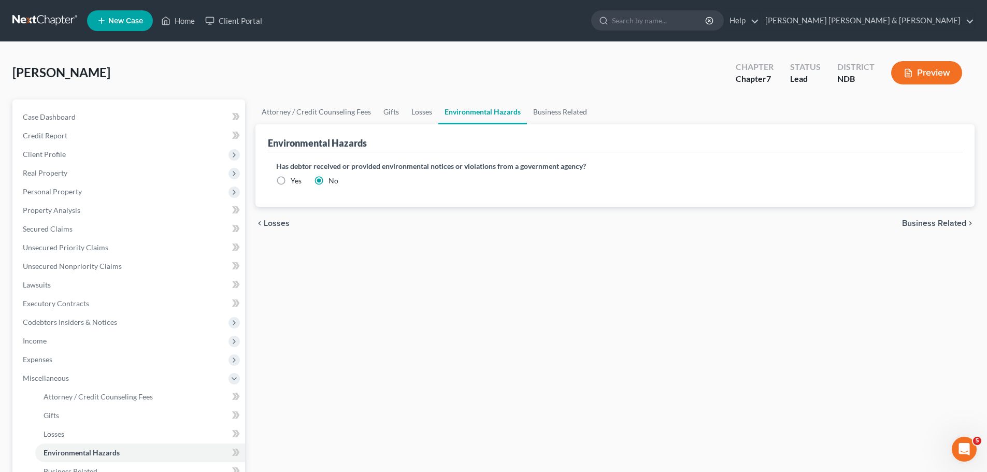
click at [929, 222] on span "Business Related" at bounding box center [934, 223] width 64 height 8
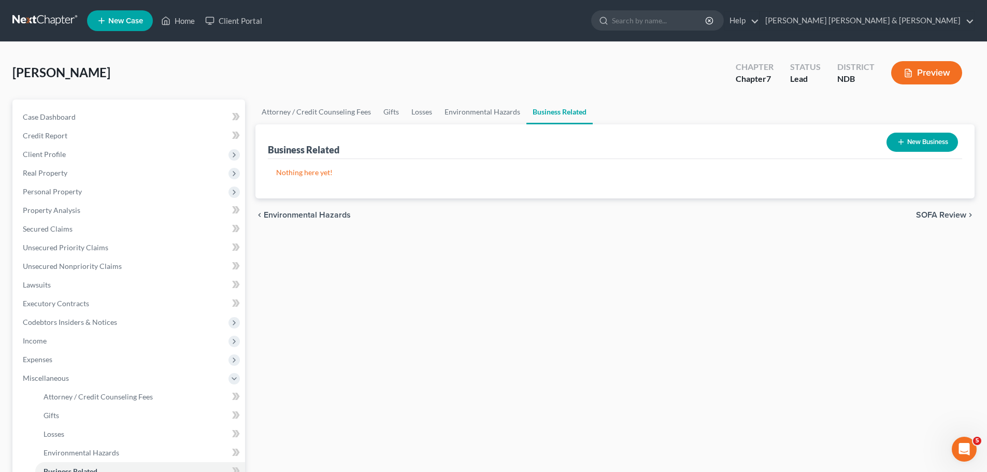
click at [931, 216] on span "SOFA Review" at bounding box center [941, 215] width 50 height 8
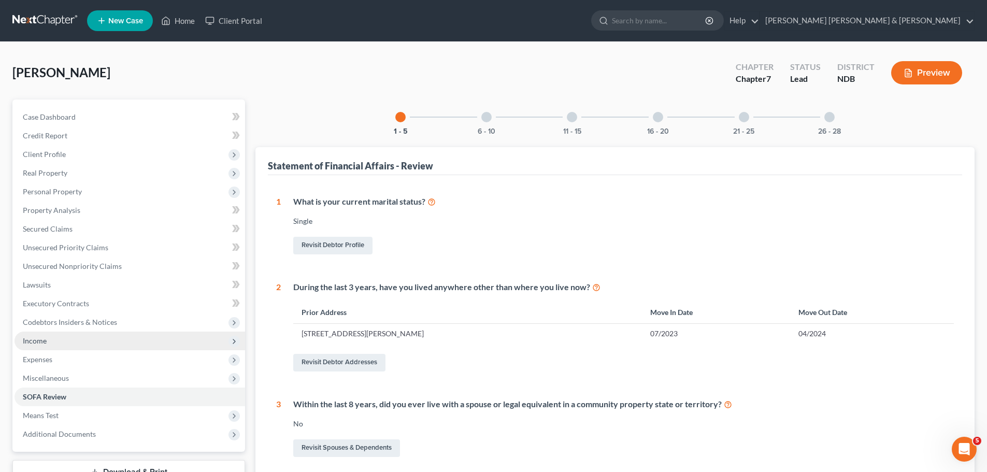
click at [57, 344] on span "Income" at bounding box center [130, 341] width 231 height 19
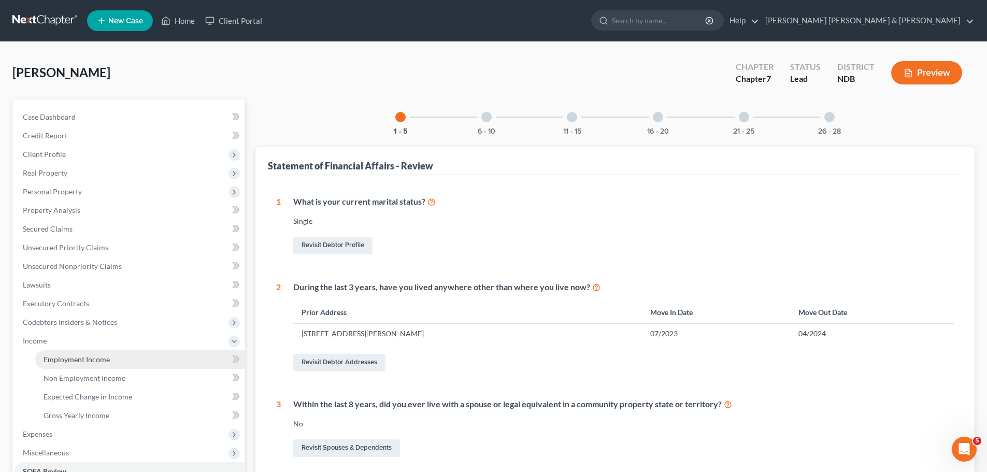
click at [75, 361] on span "Employment Income" at bounding box center [77, 359] width 66 height 9
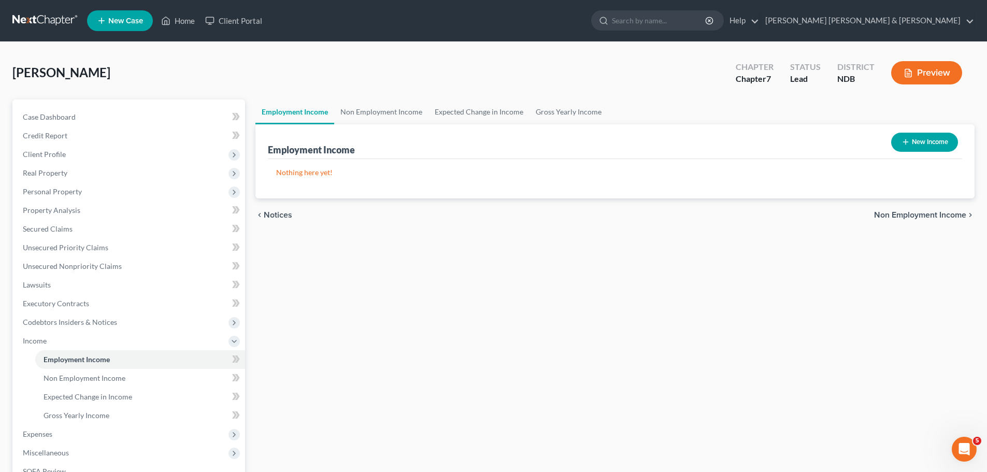
click at [912, 144] on button "New Income" at bounding box center [924, 142] width 67 height 19
select select "0"
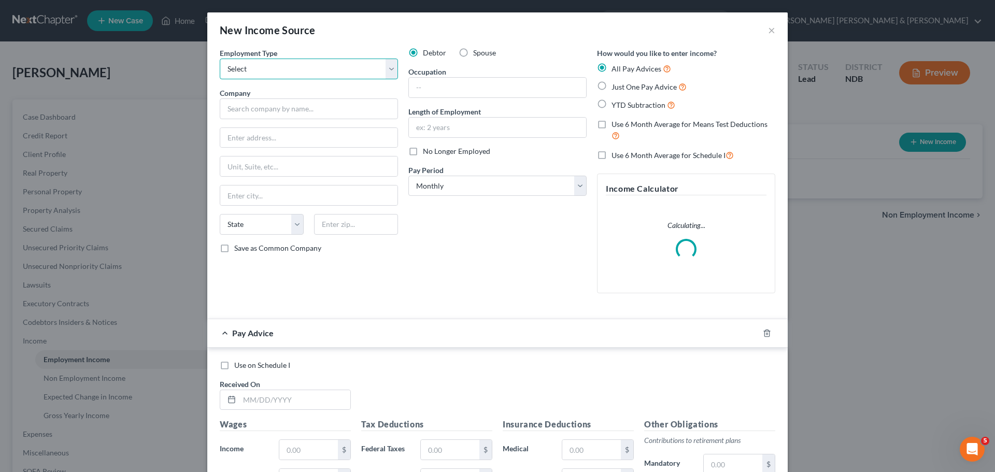
click at [259, 66] on select "Select Full or [DEMOGRAPHIC_DATA] Employment Self Employment" at bounding box center [309, 69] width 178 height 21
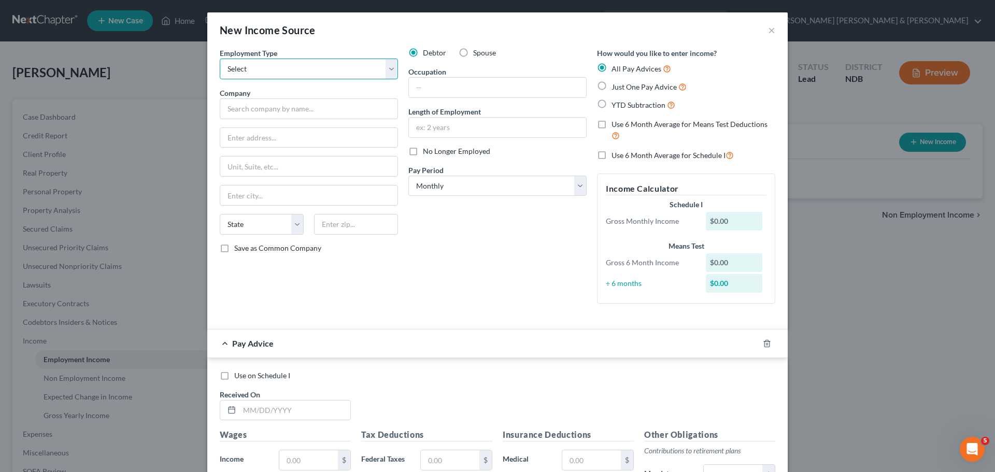
select select "0"
click at [220, 59] on select "Select Full or [DEMOGRAPHIC_DATA] Employment Self Employment" at bounding box center [309, 69] width 178 height 21
click at [261, 107] on input "text" at bounding box center [309, 108] width 178 height 21
drag, startPoint x: 274, startPoint y: 105, endPoint x: -256, endPoint y: 91, distance: 530.1
click at [0, 91] on html "Home New Case Client Portal [PERSON_NAME] [PERSON_NAME] & Fleming [EMAIL_ADDRES…" at bounding box center [497, 312] width 995 height 625
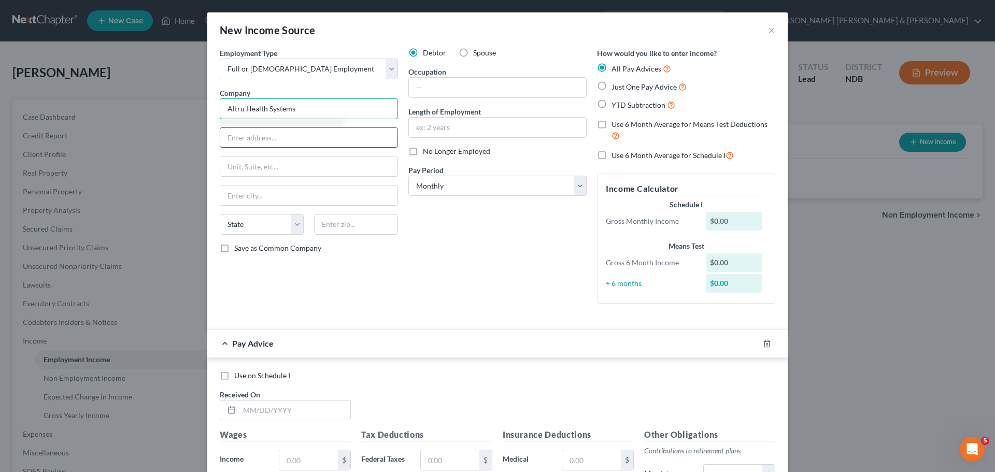
type input "Altru Health Systems"
click at [261, 139] on input "text" at bounding box center [308, 138] width 177 height 20
click at [242, 197] on input "text" at bounding box center [308, 195] width 177 height 20
type input "Grand Forks"
select select "29"
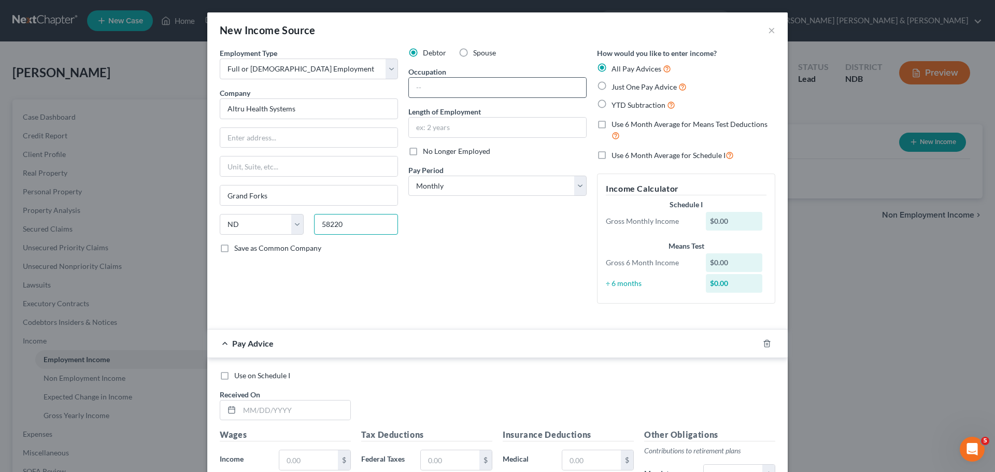
type input "58220"
click at [461, 87] on input "text" at bounding box center [497, 88] width 177 height 20
type input "Cavalier"
type input "[MEDICAL_DATA]"
click at [455, 124] on input "text" at bounding box center [497, 128] width 177 height 20
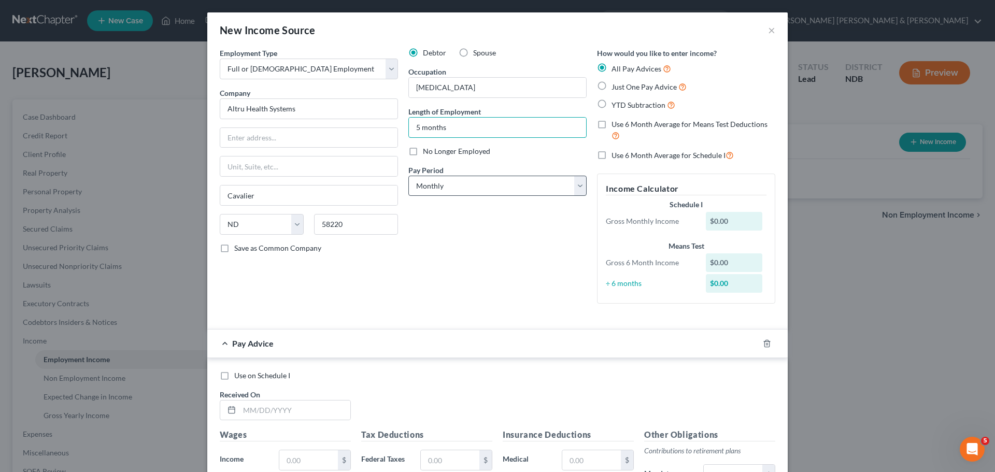
type input "5 months"
click at [446, 186] on select "Select Monthly Twice Monthly Every Other Week Weekly" at bounding box center [497, 186] width 178 height 21
click at [408, 176] on select "Select Monthly Twice Monthly Every Other Week Weekly" at bounding box center [497, 186] width 178 height 21
click at [450, 192] on select "Select Monthly Twice Monthly Every Other Week Weekly" at bounding box center [497, 186] width 178 height 21
select select "2"
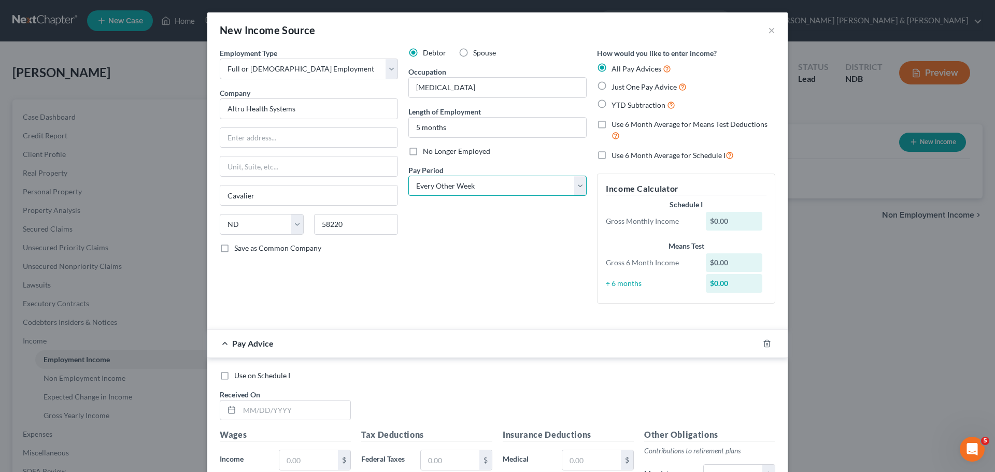
click at [408, 176] on select "Select Monthly Twice Monthly Every Other Week Weekly" at bounding box center [497, 186] width 178 height 21
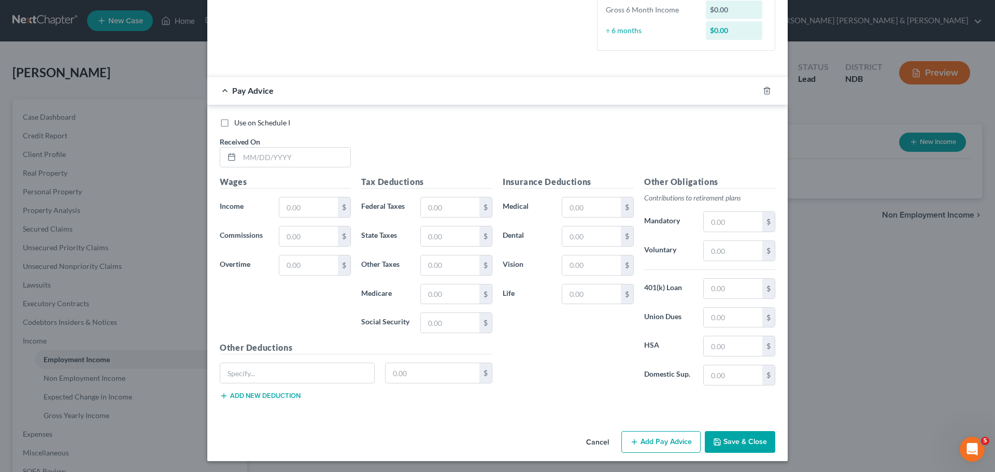
scroll to position [277, 0]
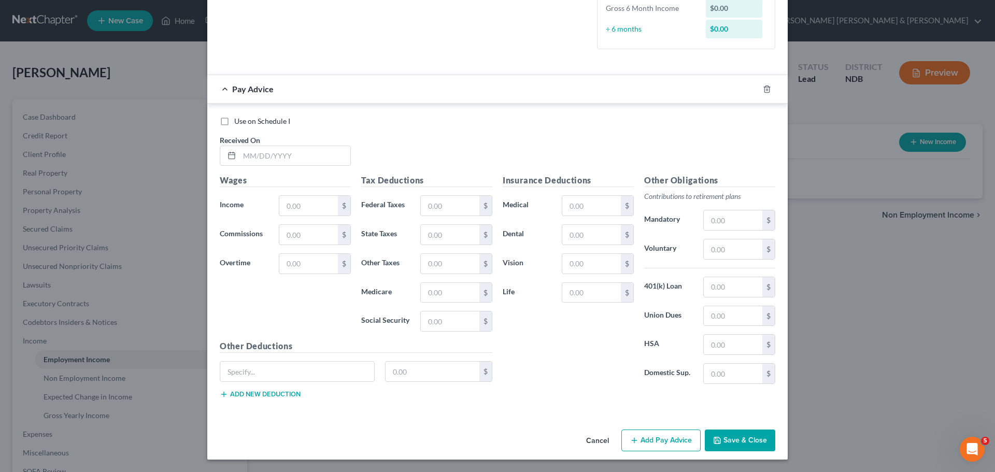
click at [750, 437] on button "Save & Close" at bounding box center [740, 440] width 70 height 22
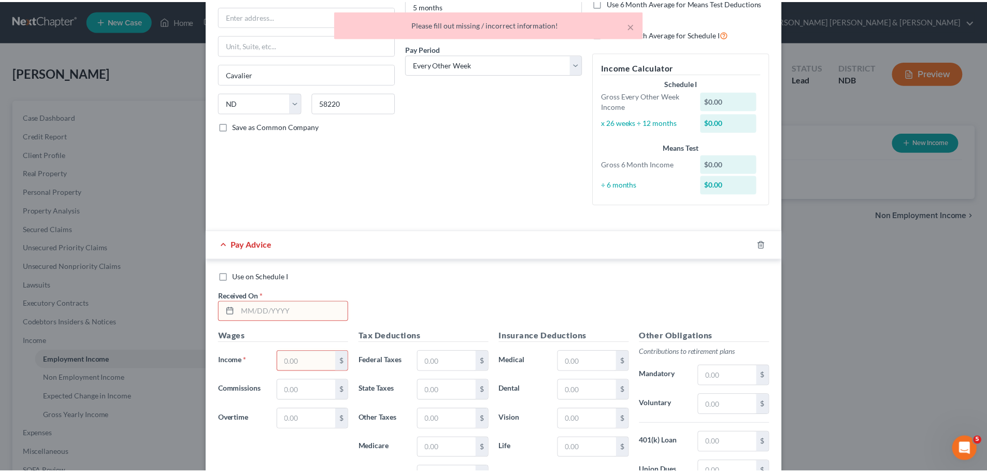
scroll to position [0, 0]
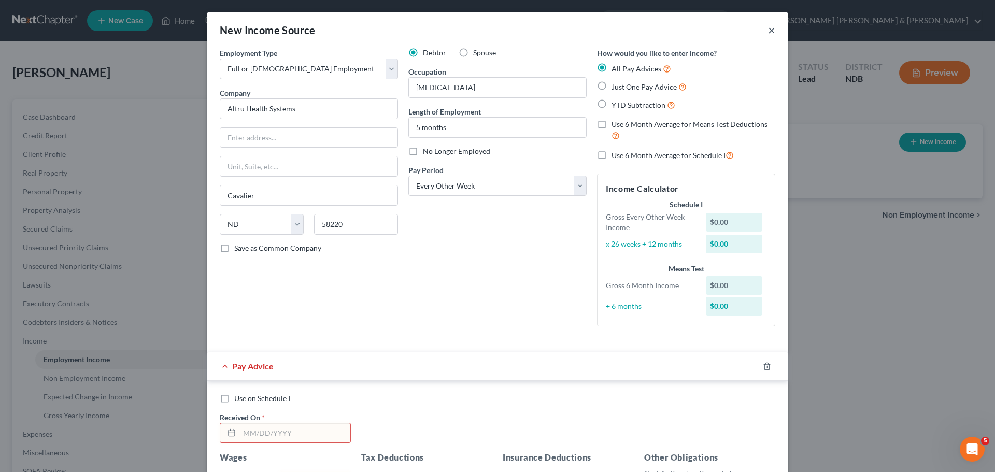
click at [769, 31] on button "×" at bounding box center [771, 30] width 7 height 12
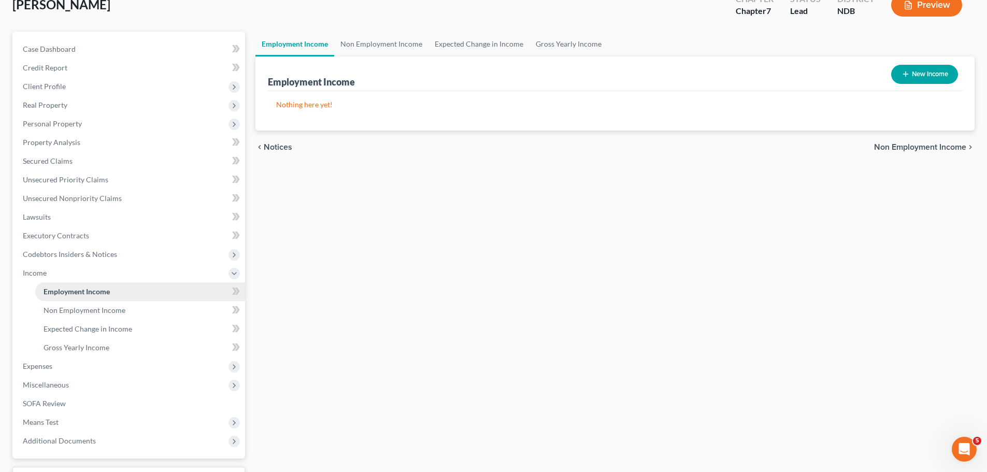
scroll to position [153, 0]
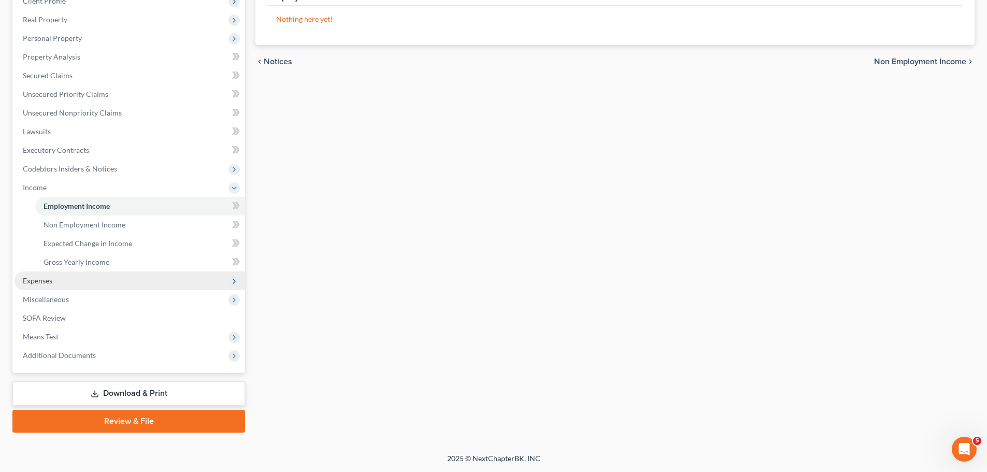
click at [46, 279] on span "Expenses" at bounding box center [38, 280] width 30 height 9
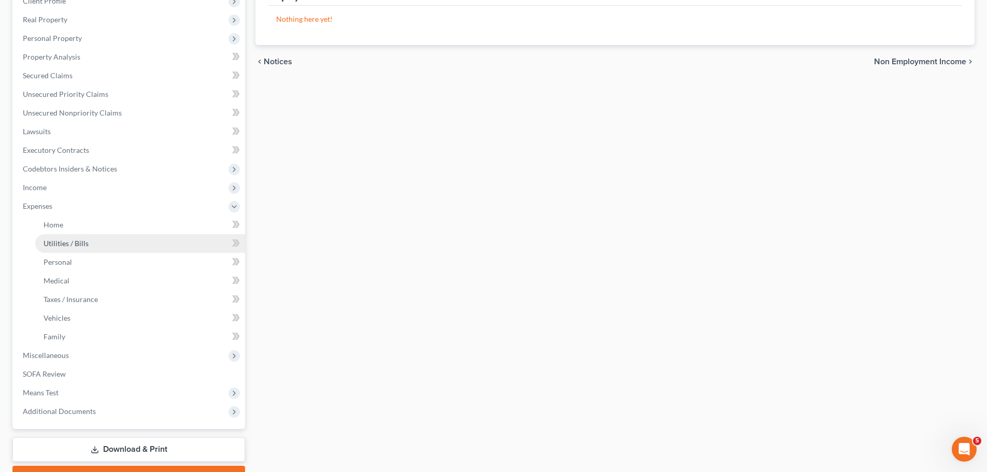
click at [69, 242] on span "Utilities / Bills" at bounding box center [66, 243] width 45 height 9
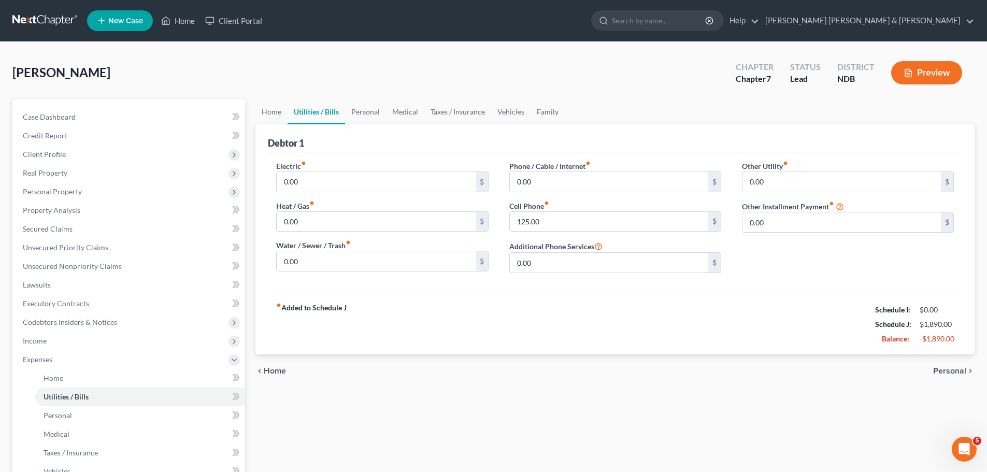
click at [536, 138] on div "Debtor 1" at bounding box center [615, 138] width 694 height 28
click at [774, 267] on div "Other Utility fiber_manual_record 0.00 $ Other Installment Payment fiber_manual…" at bounding box center [847, 221] width 233 height 121
click at [280, 368] on span "Home" at bounding box center [275, 371] width 22 height 8
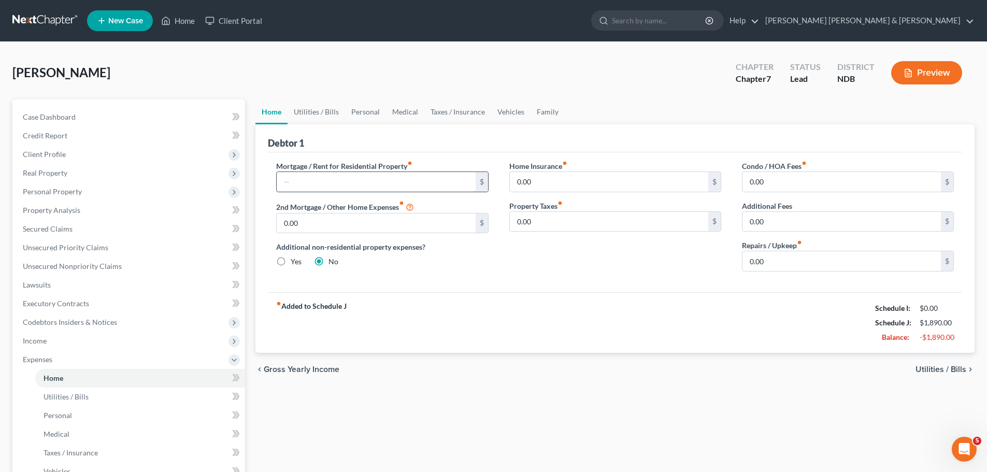
click at [348, 181] on input "text" at bounding box center [376, 182] width 198 height 20
click at [292, 179] on input "text" at bounding box center [376, 182] width 198 height 20
drag, startPoint x: 352, startPoint y: 175, endPoint x: 67, endPoint y: 155, distance: 286.1
click at [97, 166] on div "Petition Navigation Case Dashboard Payments Invoices Payments Payments Credit R…" at bounding box center [493, 370] width 972 height 542
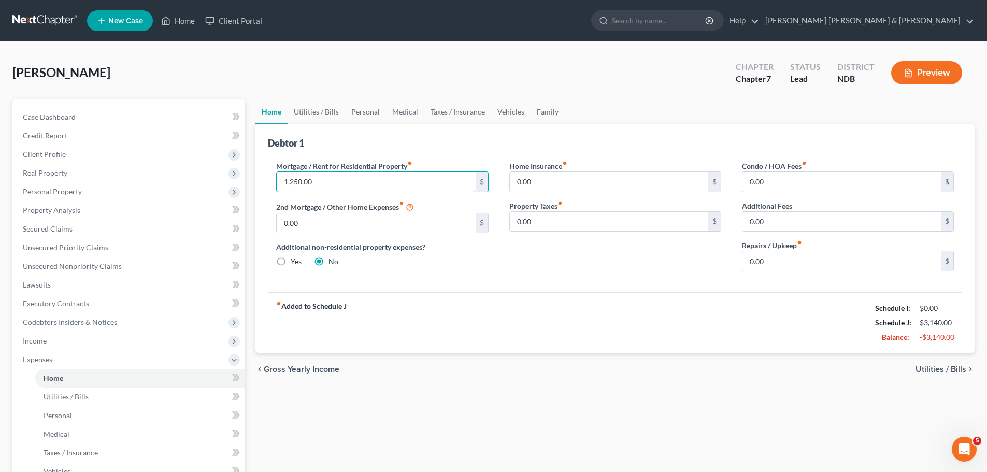
type input "1,250.00"
click at [943, 369] on span "Utilities / Bills" at bounding box center [940, 369] width 51 height 8
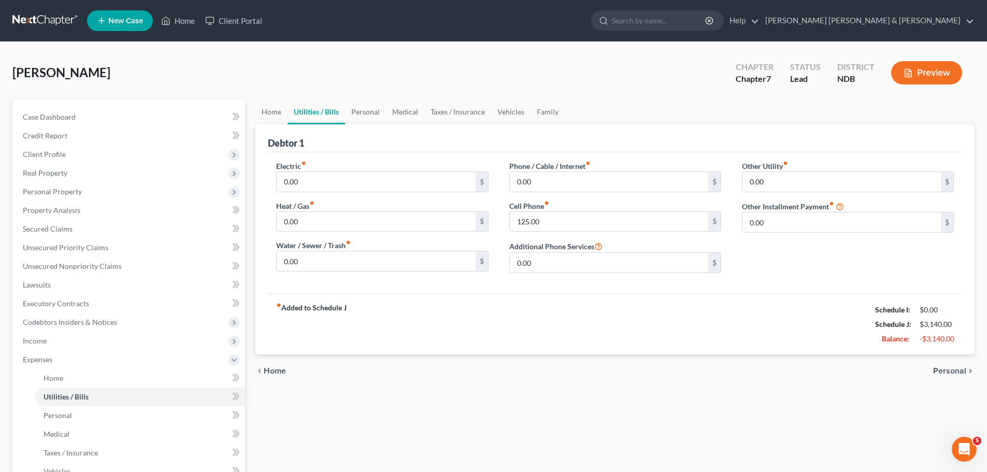
click at [943, 369] on span "Personal" at bounding box center [949, 371] width 33 height 8
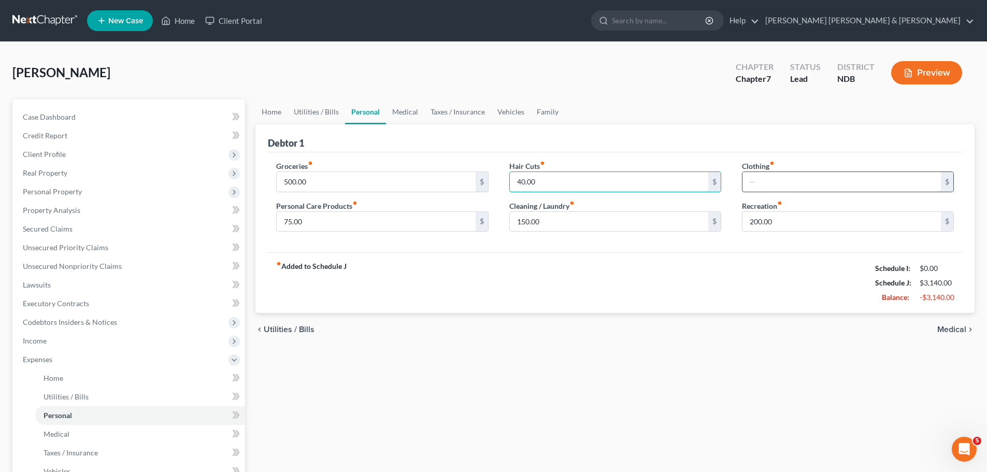
type input "40.00"
click at [750, 178] on input "text" at bounding box center [841, 182] width 198 height 20
type input "125.00"
click at [756, 240] on div "Clothing fiber_manual_record 125.00 $ Recreation fiber_manual_record 200.00 $" at bounding box center [847, 201] width 233 height 80
type input "200.00"
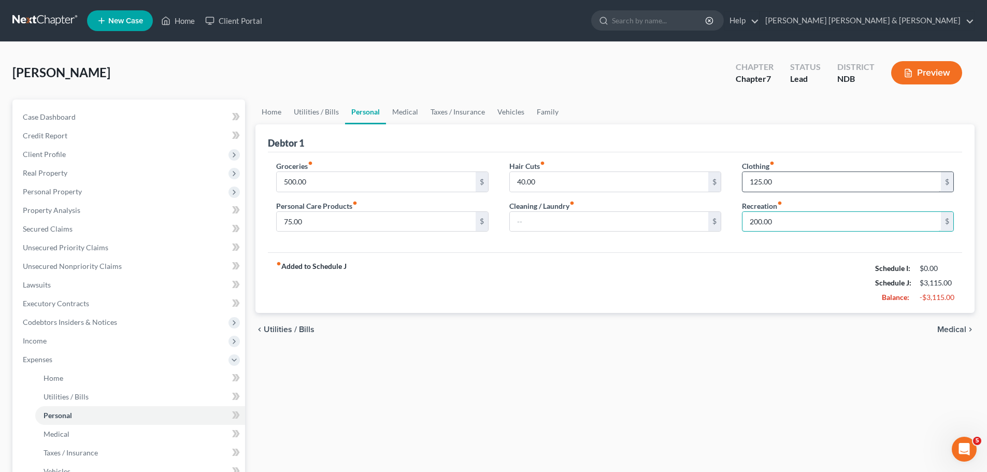
type input "200.00"
click at [781, 180] on input "125.00" at bounding box center [841, 182] width 198 height 20
type input "175.00"
click at [541, 216] on input "text" at bounding box center [609, 222] width 198 height 20
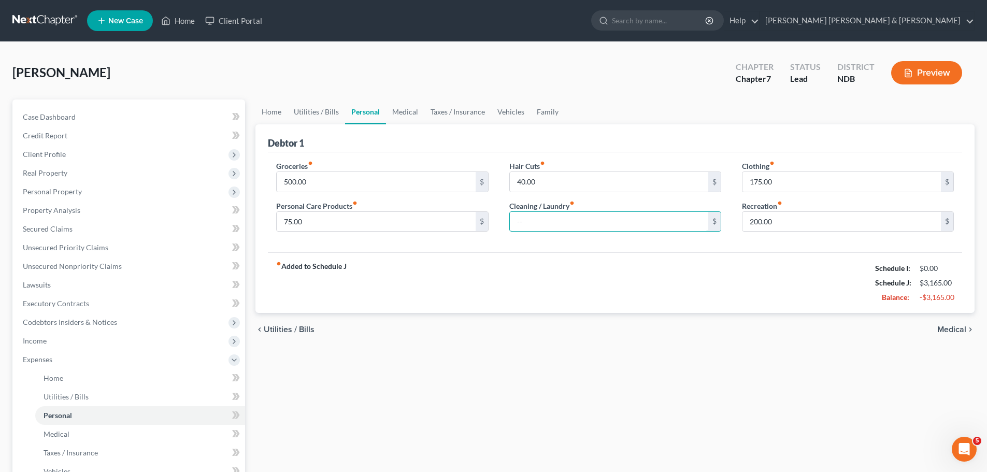
type input "50.00"
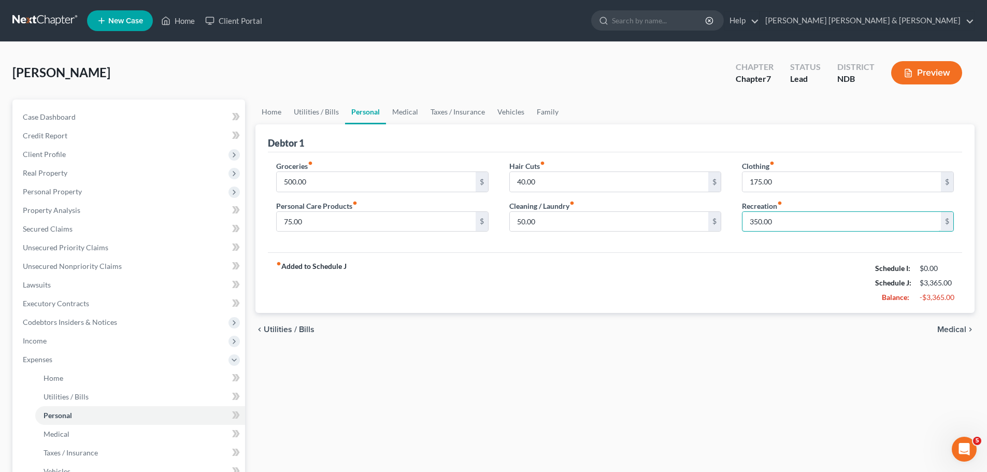
type input "350.00"
click at [786, 240] on div "Clothing fiber_manual_record 175.00 $ Recreation fiber_manual_record 350.00 $" at bounding box center [847, 201] width 233 height 80
click at [947, 328] on span "Medical" at bounding box center [951, 329] width 29 height 8
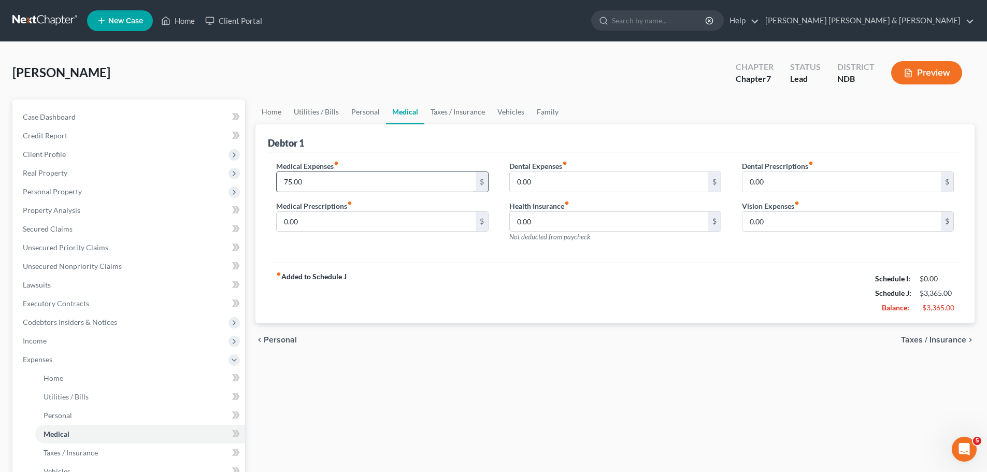
click at [347, 179] on input "75.00" at bounding box center [376, 182] width 198 height 20
click at [340, 180] on input "75.00" at bounding box center [376, 182] width 198 height 20
click at [340, 176] on input "75.00" at bounding box center [376, 182] width 198 height 20
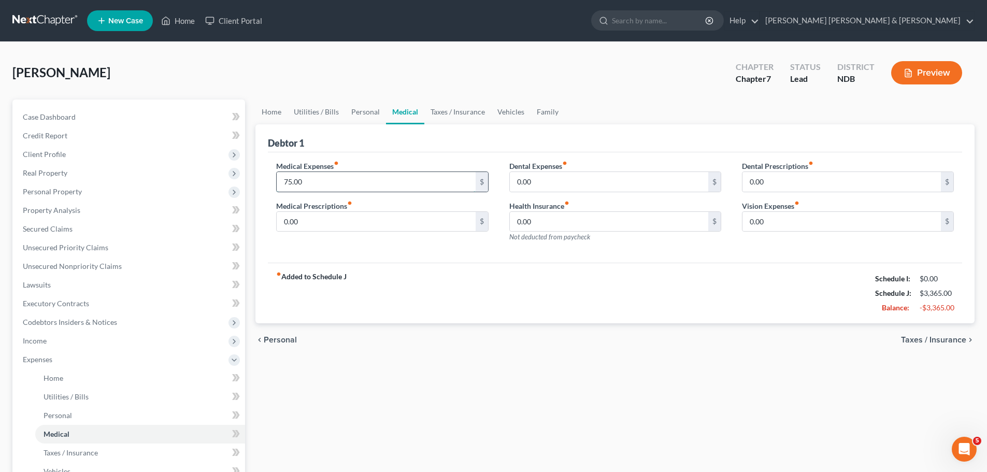
click at [340, 176] on input "75.00" at bounding box center [376, 182] width 198 height 20
type input "200.00"
click at [783, 221] on input "0.00" at bounding box center [841, 222] width 198 height 20
type input "75.00"
click at [604, 221] on input "0.00" at bounding box center [609, 222] width 198 height 20
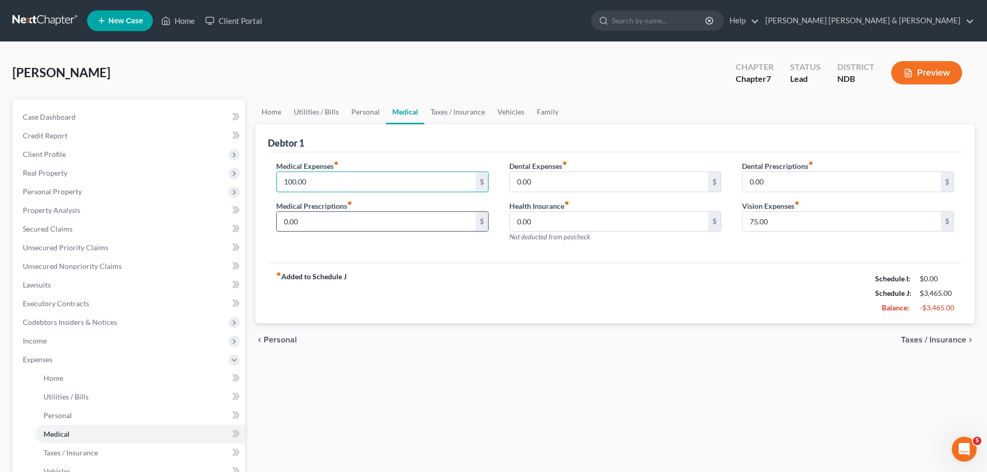
type input "100.00"
click at [305, 227] on input "0.00" at bounding box center [376, 222] width 198 height 20
type input "100.00"
click at [938, 341] on span "Taxes / Insurance" at bounding box center [933, 340] width 65 height 8
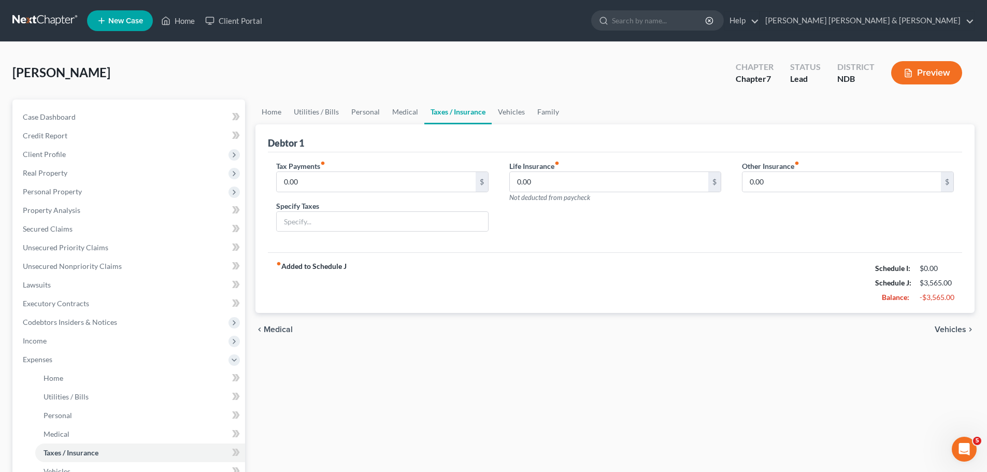
click at [951, 329] on span "Vehicles" at bounding box center [951, 329] width 32 height 8
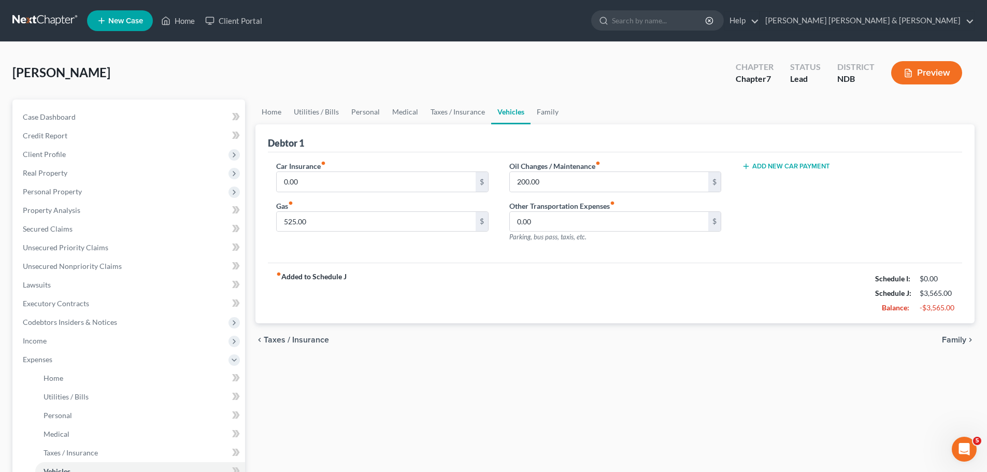
click at [399, 246] on div "Car Insurance fiber_manual_record 0.00 $ Gas fiber_manual_record 525.00 $" at bounding box center [382, 206] width 233 height 90
click at [324, 182] on input "0.00" at bounding box center [376, 182] width 198 height 20
type input "40.00"
click at [370, 220] on input "525.00" at bounding box center [376, 222] width 198 height 20
click at [955, 339] on span "Family" at bounding box center [954, 340] width 24 height 8
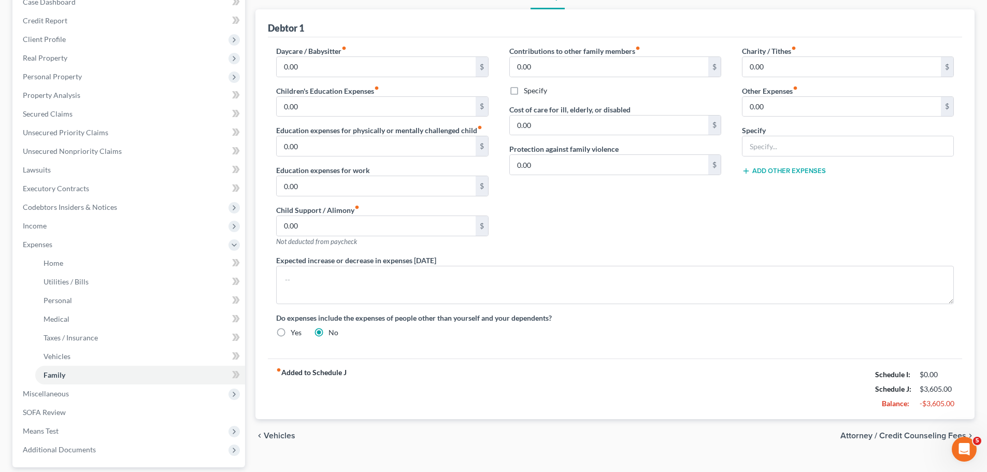
scroll to position [155, 0]
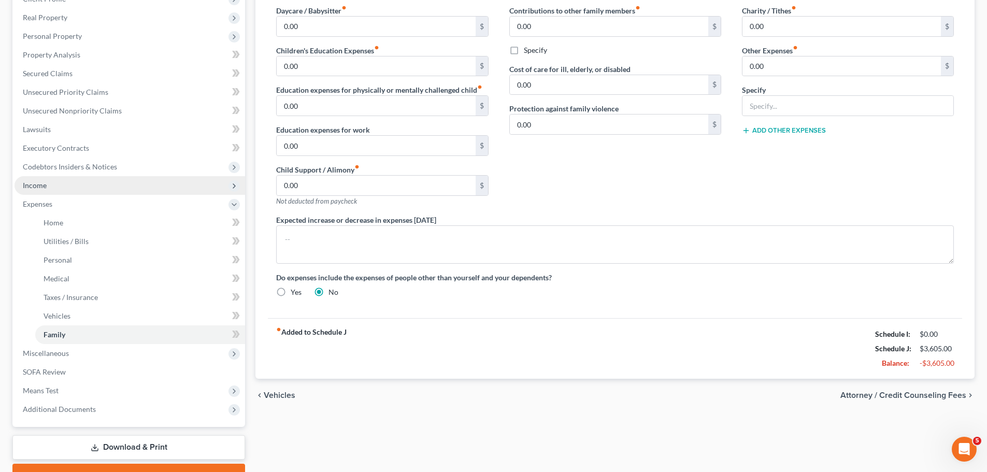
click at [40, 182] on span "Income" at bounding box center [35, 185] width 24 height 9
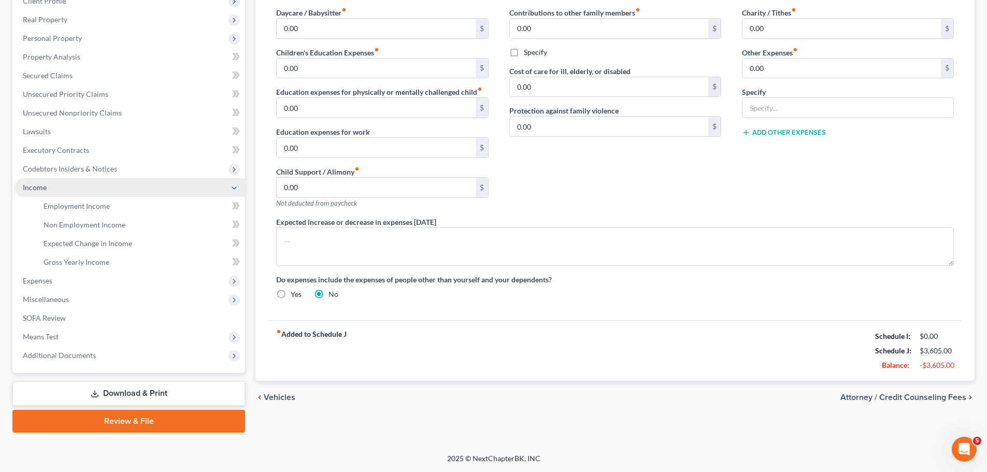
scroll to position [153, 0]
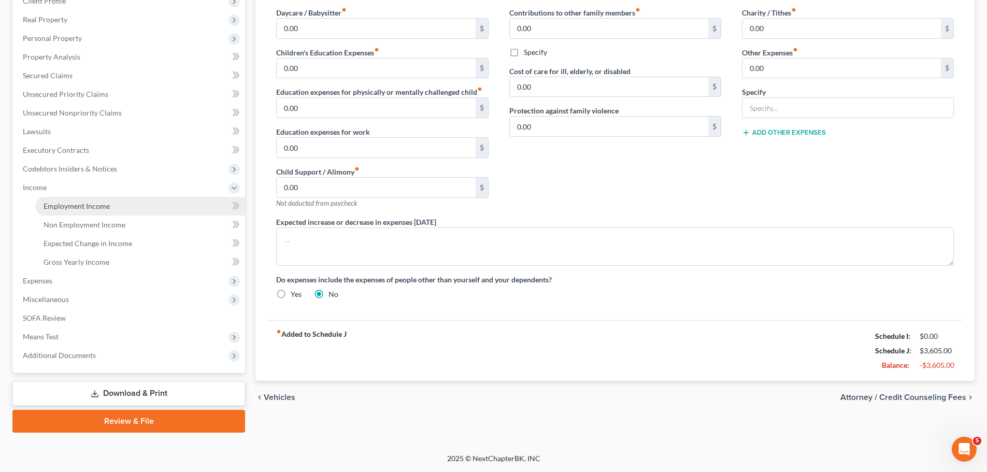
click at [80, 210] on link "Employment Income" at bounding box center [140, 206] width 210 height 19
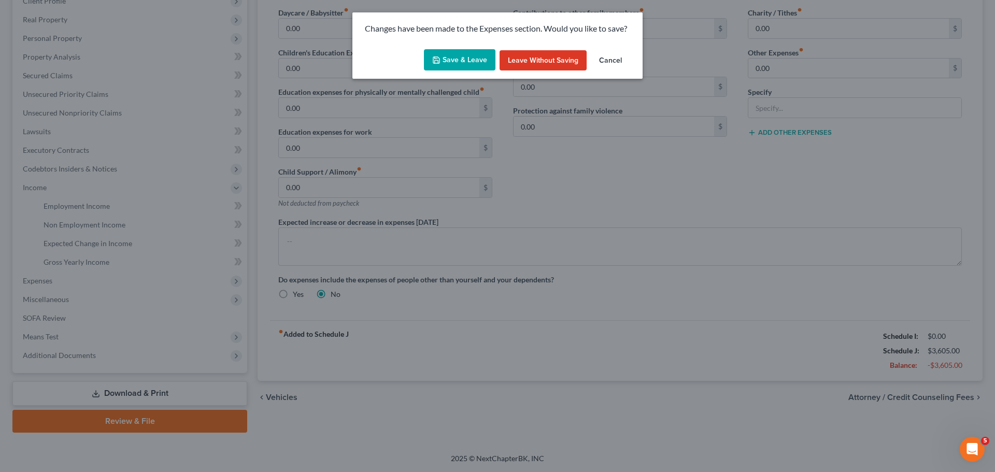
click at [470, 59] on button "Save & Leave" at bounding box center [459, 60] width 71 height 22
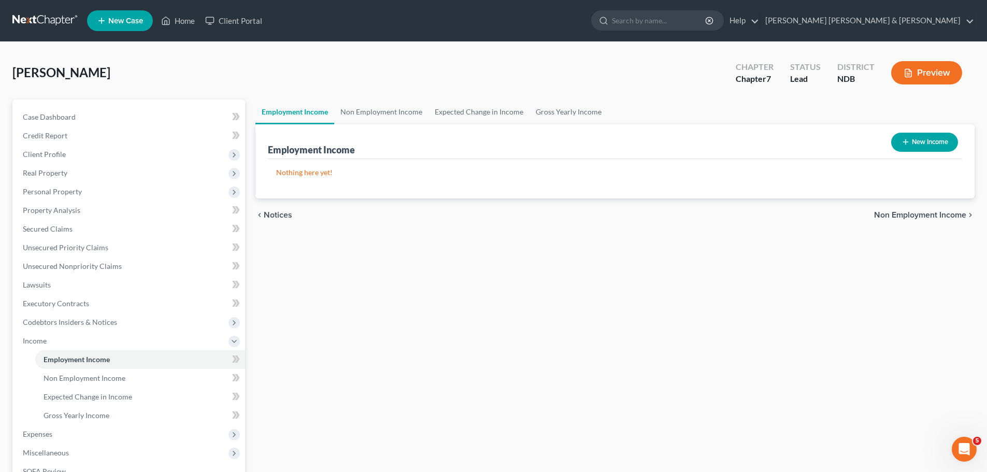
click at [921, 142] on button "New Income" at bounding box center [924, 142] width 67 height 19
select select "0"
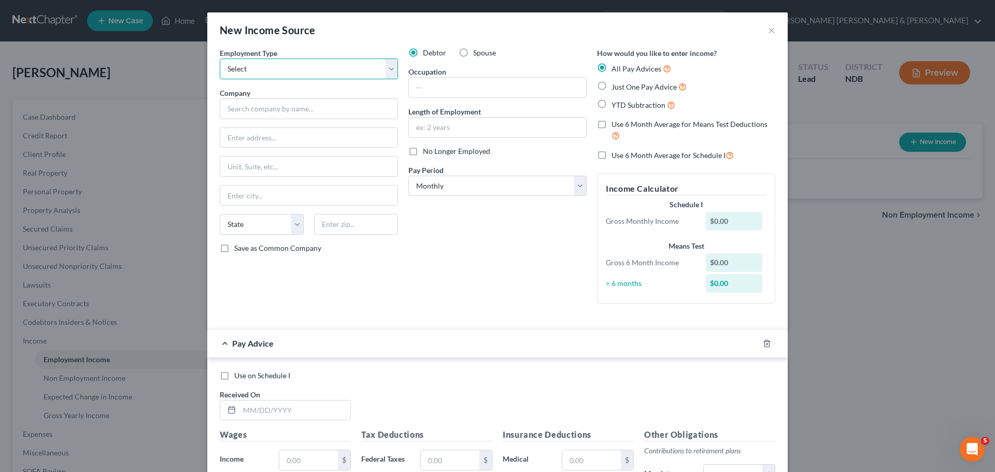
click at [252, 68] on select "Select Full or [DEMOGRAPHIC_DATA] Employment Self Employment" at bounding box center [309, 69] width 178 height 21
select select "0"
click at [220, 59] on select "Select Full or [DEMOGRAPHIC_DATA] Employment Self Employment" at bounding box center [309, 69] width 178 height 21
click at [261, 110] on input "text" at bounding box center [309, 108] width 178 height 21
type input "Altru Health Systems"
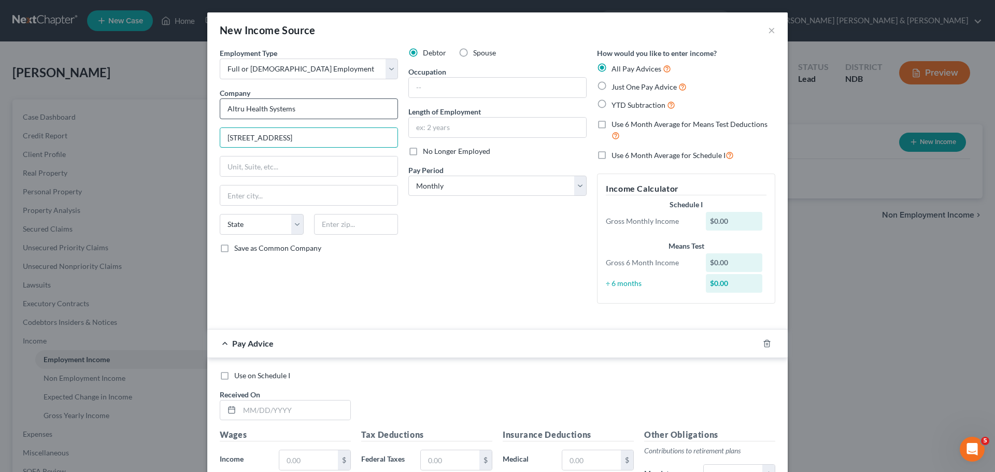
type input "[STREET_ADDRESS]"
type input "Grand Forks"
select select "29"
type input "58201"
drag, startPoint x: 496, startPoint y: 97, endPoint x: 488, endPoint y: 81, distance: 18.5
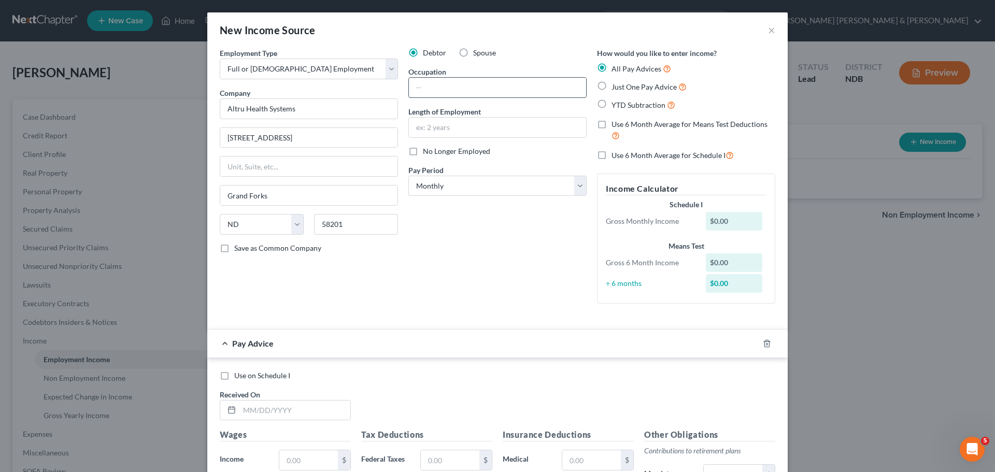
click at [496, 96] on div at bounding box center [497, 87] width 178 height 21
click at [446, 87] on input "text" at bounding box center [497, 88] width 177 height 20
type input "[MEDICAL_DATA]"
click at [456, 127] on input "text" at bounding box center [497, 128] width 177 height 20
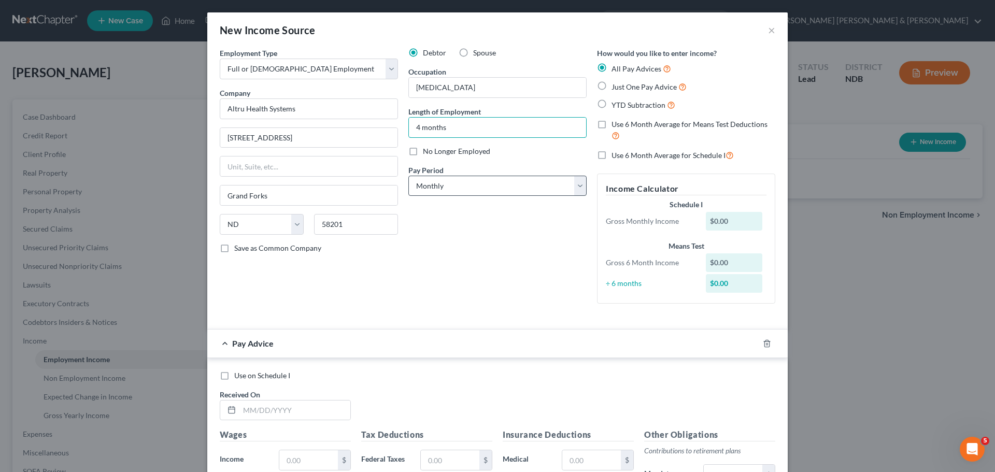
type input "4 months"
click at [457, 185] on select "Select Monthly Twice Monthly Every Other Week Weekly" at bounding box center [497, 186] width 178 height 21
select select "2"
click at [408, 176] on select "Select Monthly Twice Monthly Every Other Week Weekly" at bounding box center [497, 186] width 178 height 21
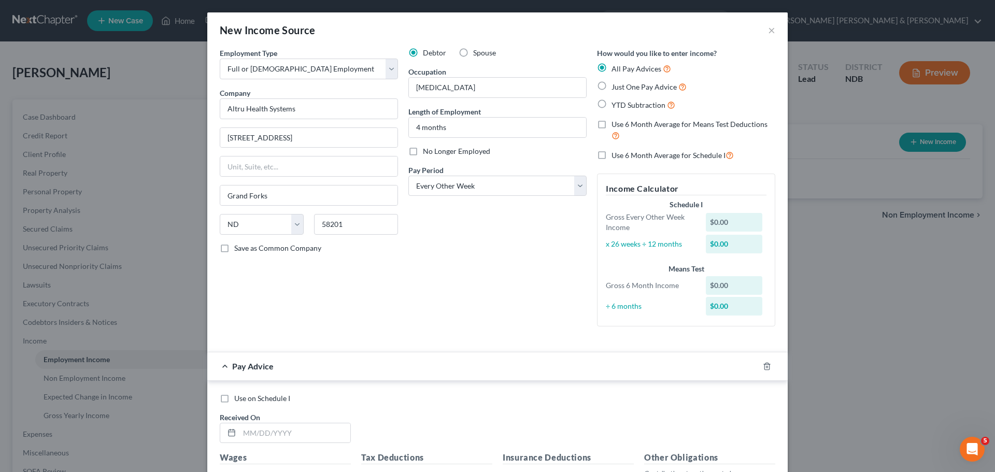
click at [611, 86] on label "Just One Pay Advice" at bounding box center [648, 87] width 75 height 12
click at [615, 86] on input "Just One Pay Advice" at bounding box center [618, 84] width 7 height 7
radio input "true"
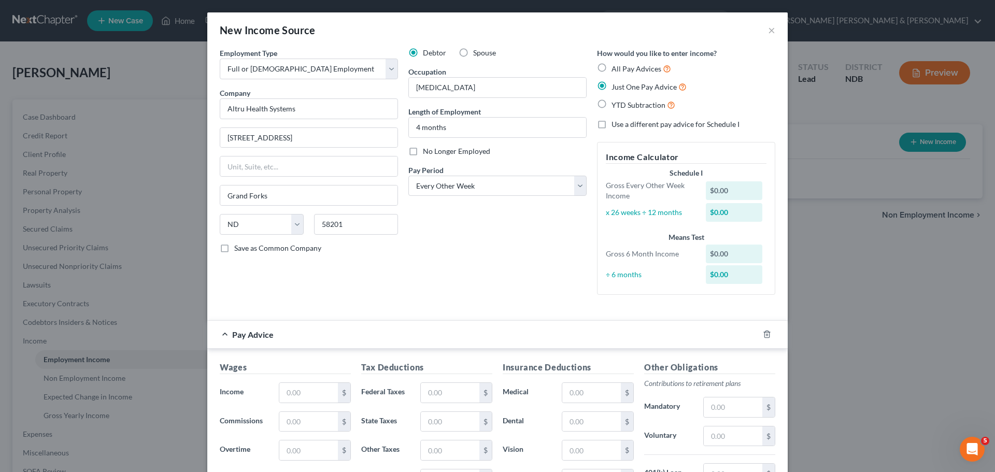
scroll to position [52, 0]
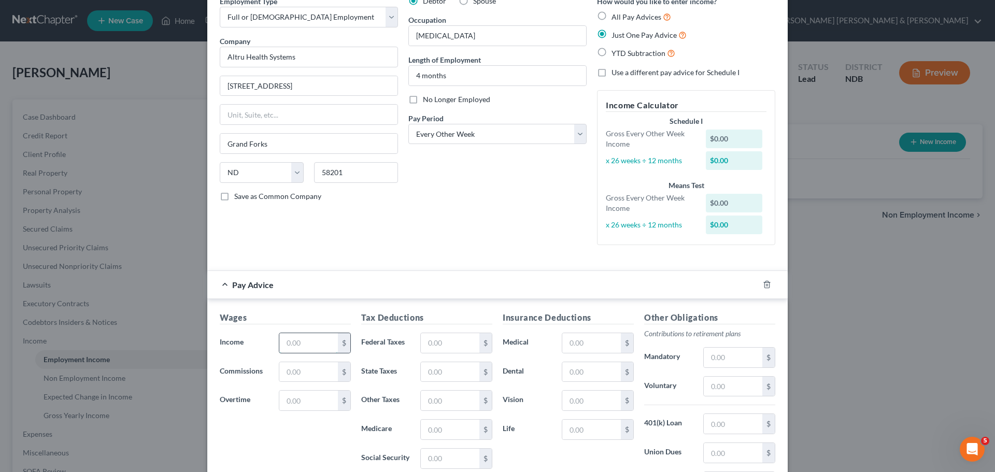
click at [300, 341] on input "text" at bounding box center [308, 343] width 59 height 20
type input "7"
type input "1,795"
click at [307, 399] on input "text" at bounding box center [308, 401] width 59 height 20
click at [430, 340] on input "text" at bounding box center [450, 343] width 59 height 20
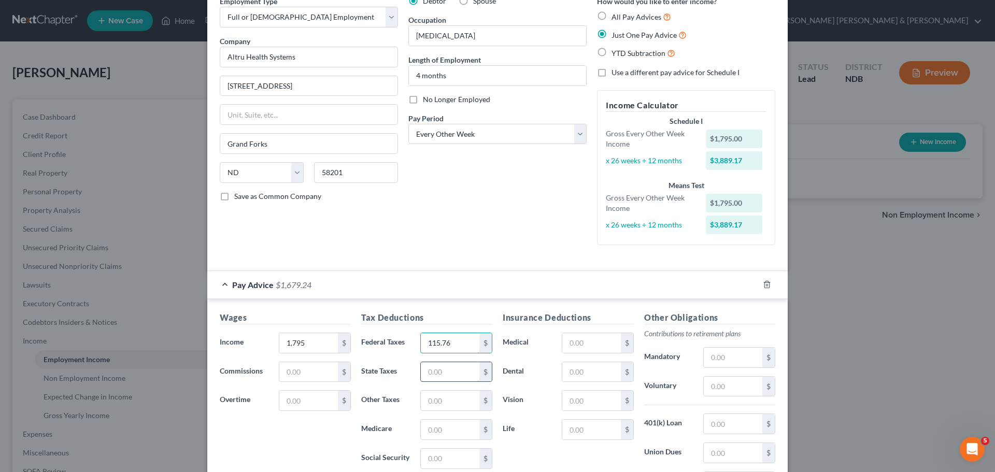
type input "115.76"
click at [429, 370] on input "text" at bounding box center [450, 372] width 59 height 20
drag, startPoint x: 313, startPoint y: 437, endPoint x: 338, endPoint y: 429, distance: 26.2
click at [315, 437] on div "Wages Income * 1,795 $ Commissions $ Overtime $" at bounding box center [284, 394] width 141 height 166
click at [444, 424] on input "text" at bounding box center [450, 430] width 59 height 20
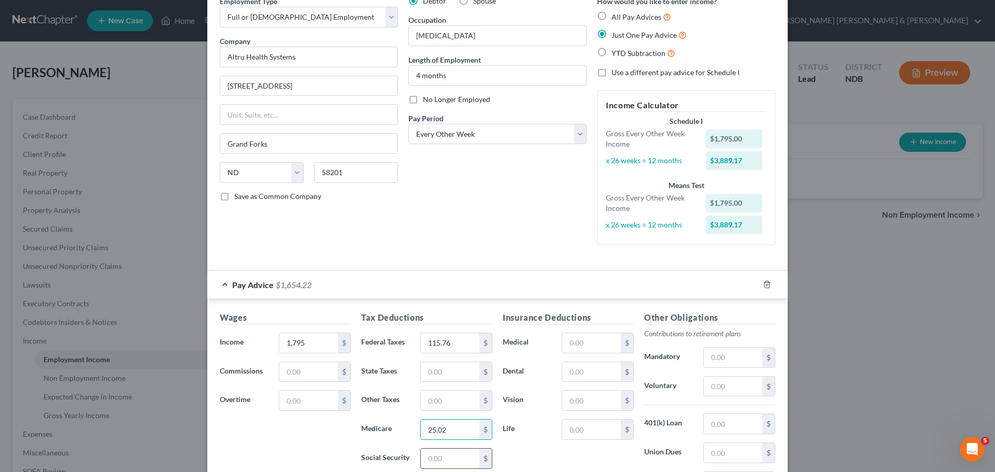
type input "25.02"
click at [447, 456] on input "text" at bounding box center [450, 459] width 59 height 20
type input "7"
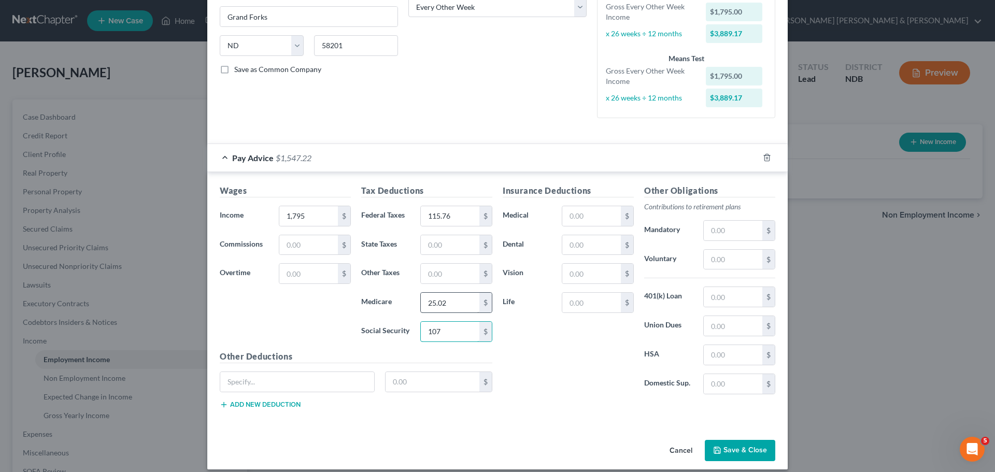
scroll to position [189, 0]
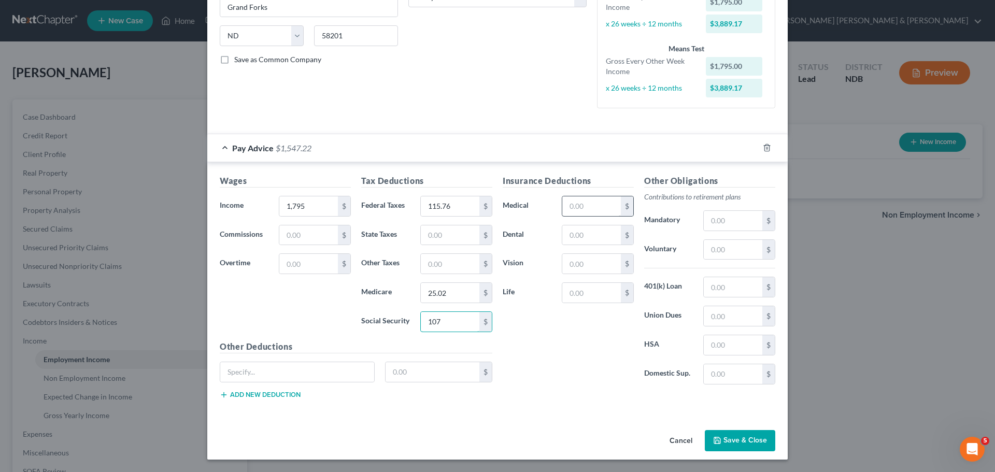
type input "107"
click at [579, 208] on input "text" at bounding box center [591, 206] width 59 height 20
type input "59.78"
drag, startPoint x: 574, startPoint y: 241, endPoint x: 566, endPoint y: 243, distance: 8.5
drag, startPoint x: 566, startPoint y: 243, endPoint x: 590, endPoint y: 269, distance: 35.5
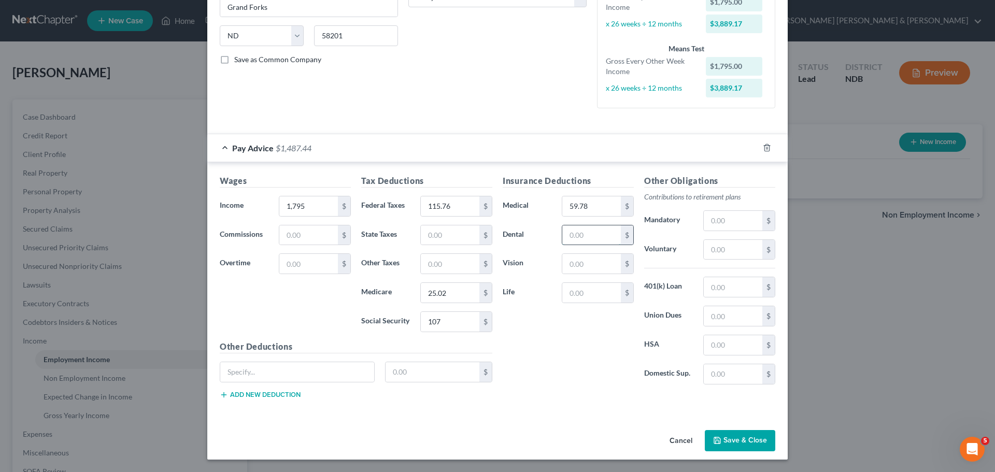
drag, startPoint x: 590, startPoint y: 269, endPoint x: 575, endPoint y: 235, distance: 37.8
click at [575, 238] on input "text" at bounding box center [591, 235] width 59 height 20
click at [568, 232] on input "text" at bounding box center [591, 235] width 59 height 20
drag, startPoint x: 568, startPoint y: 238, endPoint x: 569, endPoint y: 232, distance: 6.8
click at [569, 231] on input "text" at bounding box center [591, 235] width 59 height 20
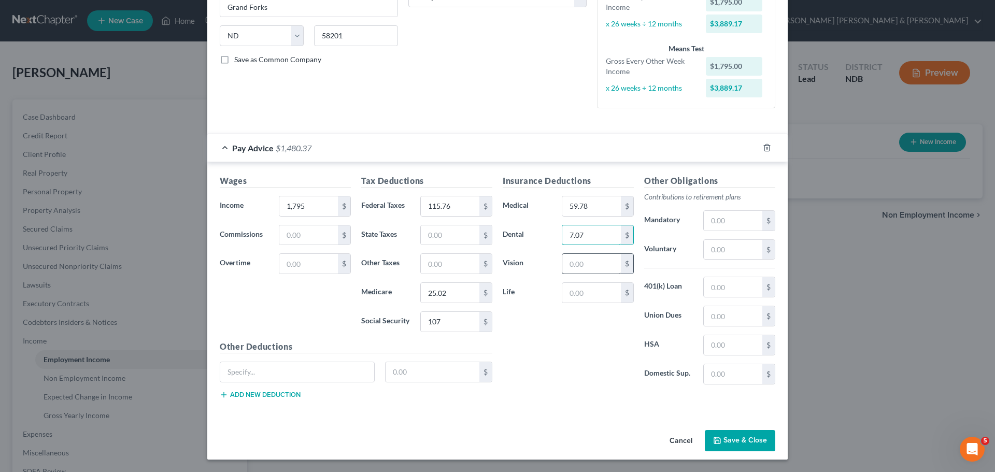
type input "7.07"
drag, startPoint x: 572, startPoint y: 256, endPoint x: 576, endPoint y: 263, distance: 7.9
click at [572, 257] on input "text" at bounding box center [591, 264] width 59 height 20
type input "2.99"
click at [729, 246] on input "text" at bounding box center [732, 250] width 59 height 20
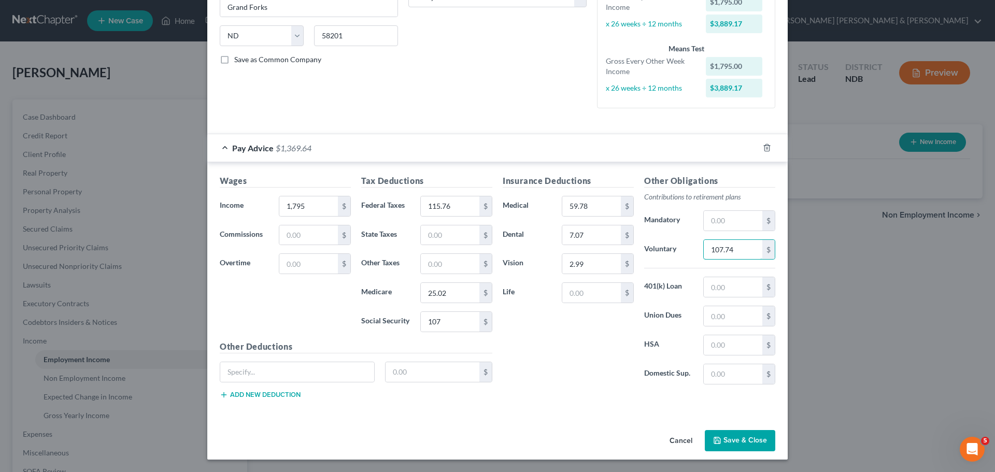
type input "107.74"
click at [724, 440] on button "Save & Close" at bounding box center [740, 441] width 70 height 22
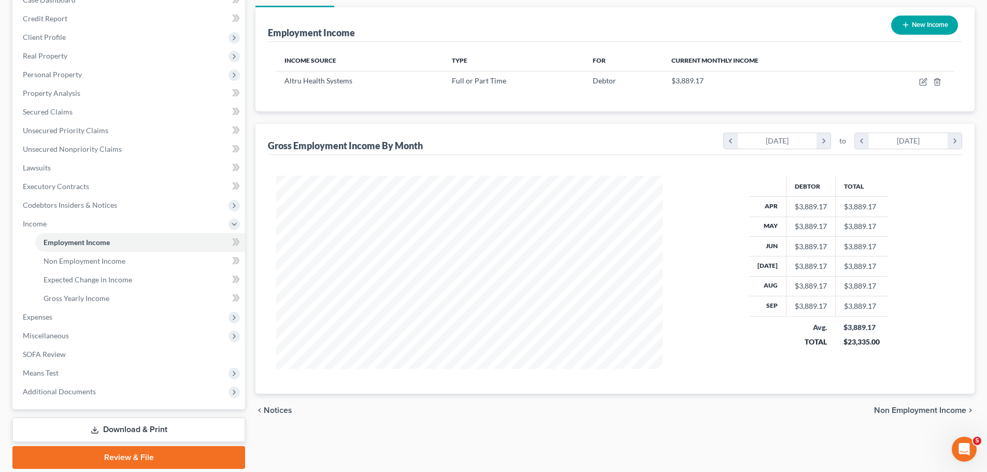
scroll to position [153, 0]
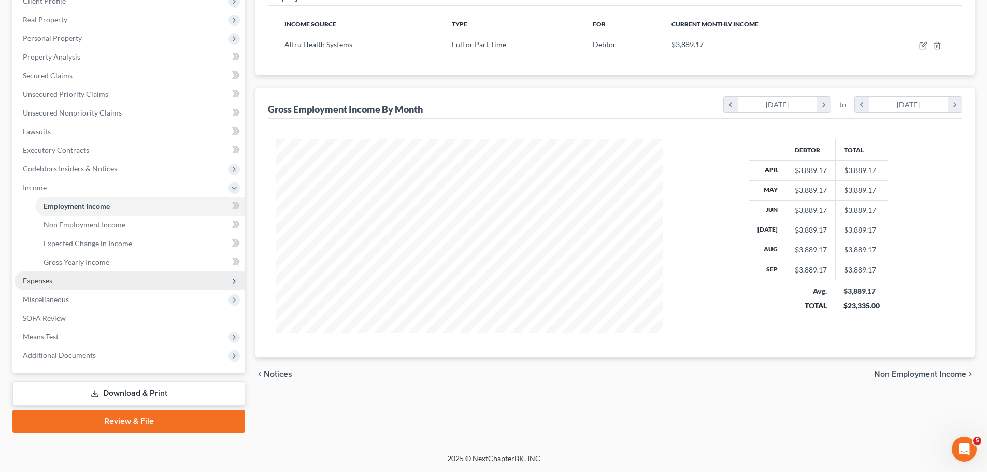
click at [43, 279] on span "Expenses" at bounding box center [38, 280] width 30 height 9
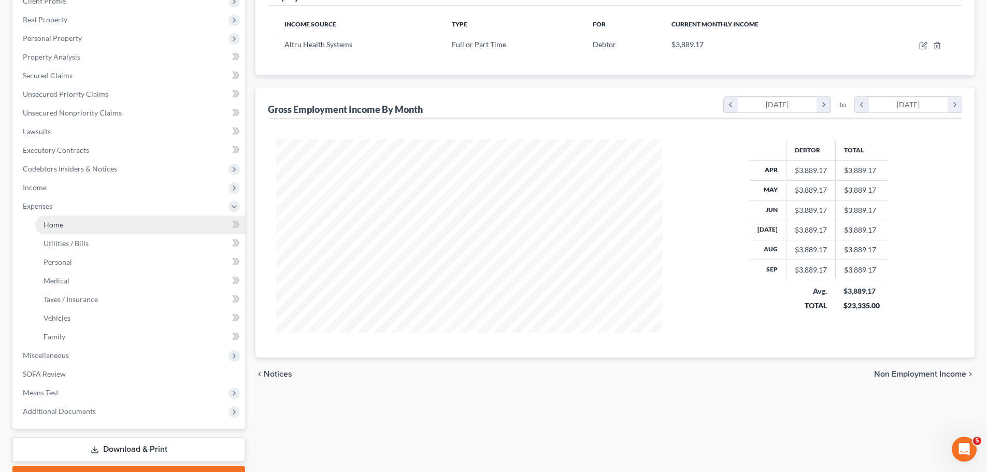
click at [74, 226] on link "Home" at bounding box center [140, 225] width 210 height 19
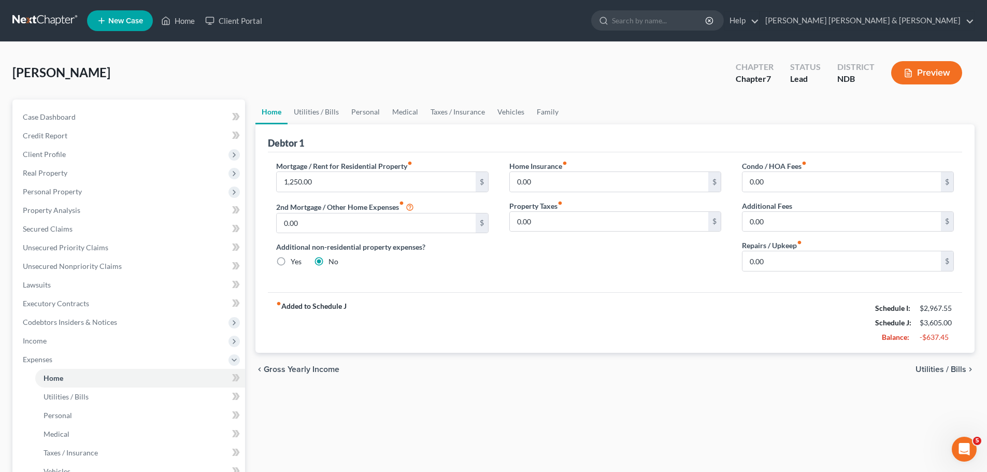
click at [193, 53] on div "[PERSON_NAME] Upgraded Chapter Chapter 7 Status Lead District NDB Preview Petit…" at bounding box center [493, 352] width 987 height 621
click at [35, 338] on span "Income" at bounding box center [35, 340] width 24 height 9
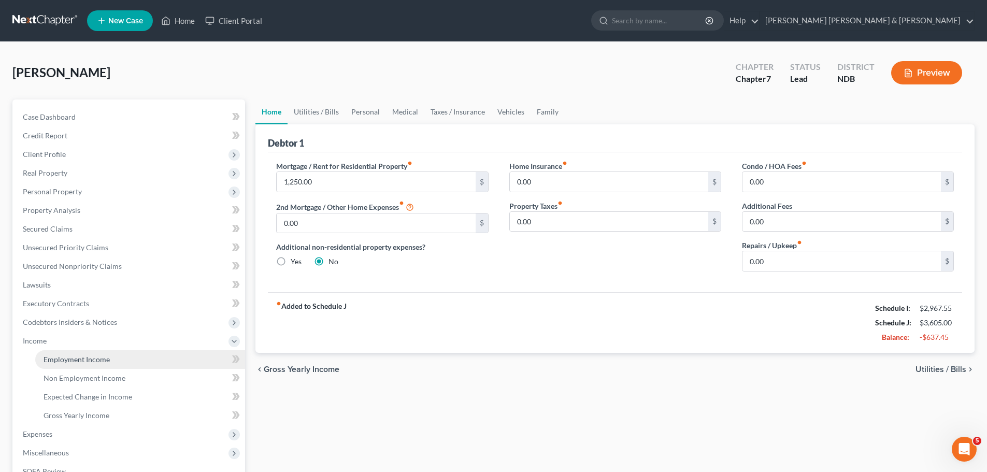
click at [112, 363] on link "Employment Income" at bounding box center [140, 359] width 210 height 19
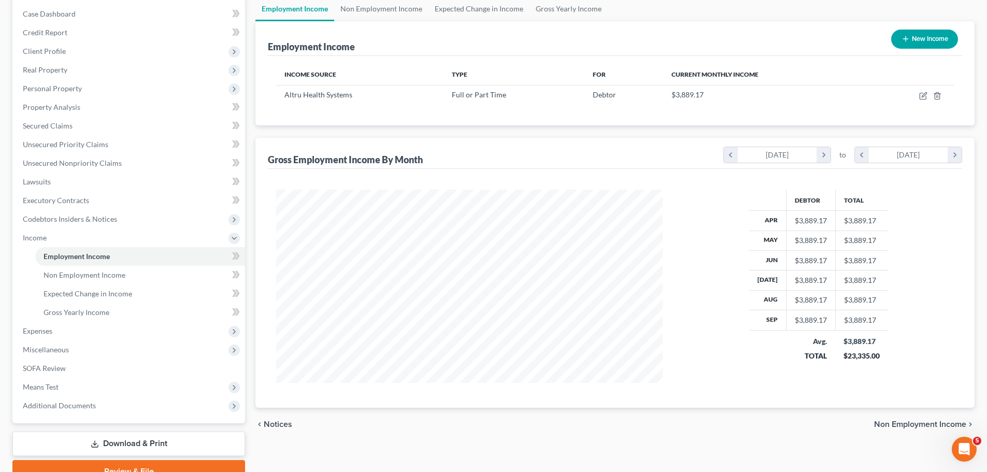
scroll to position [104, 0]
click at [820, 153] on icon "chevron_right" at bounding box center [823, 155] width 14 height 16
click at [821, 154] on icon "chevron_right" at bounding box center [823, 155] width 14 height 16
click at [926, 246] on div "Debtor Total Jun $3,889.17 $3,889.17 [DATE] $3,889.17 $3,889.17 Aug $3,889.17 $…" at bounding box center [818, 285] width 291 height 193
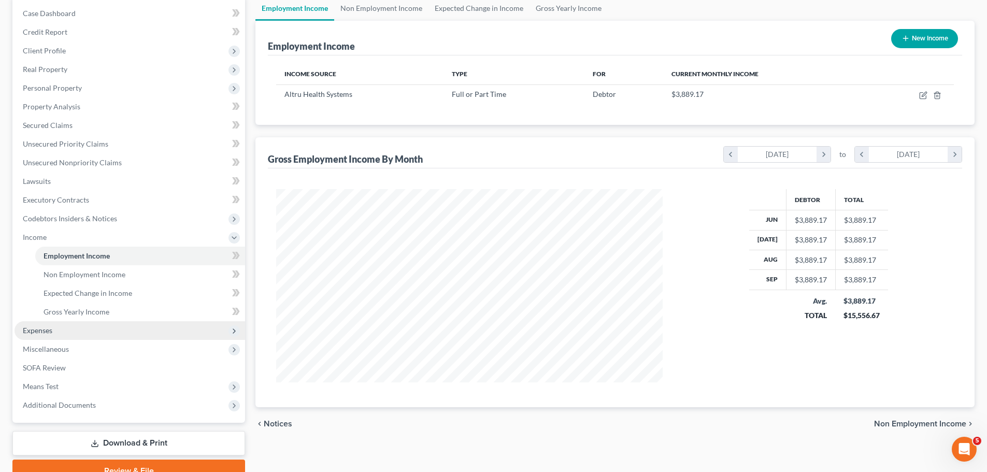
click at [35, 332] on span "Expenses" at bounding box center [38, 330] width 30 height 9
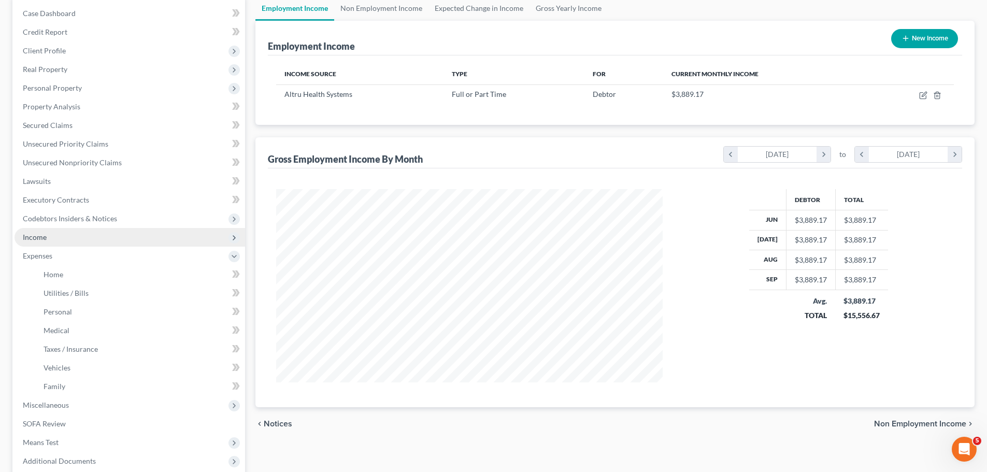
click at [58, 236] on span "Income" at bounding box center [130, 237] width 231 height 19
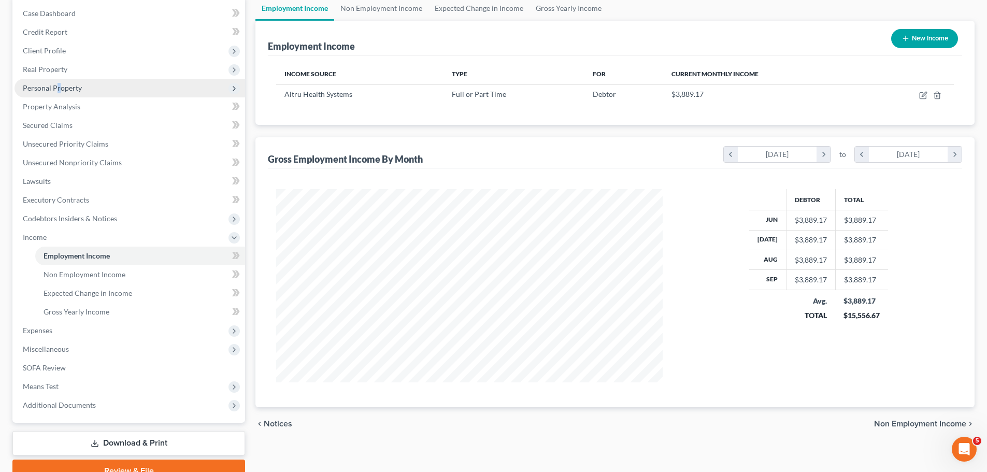
click at [60, 89] on span "Personal Property" at bounding box center [52, 87] width 59 height 9
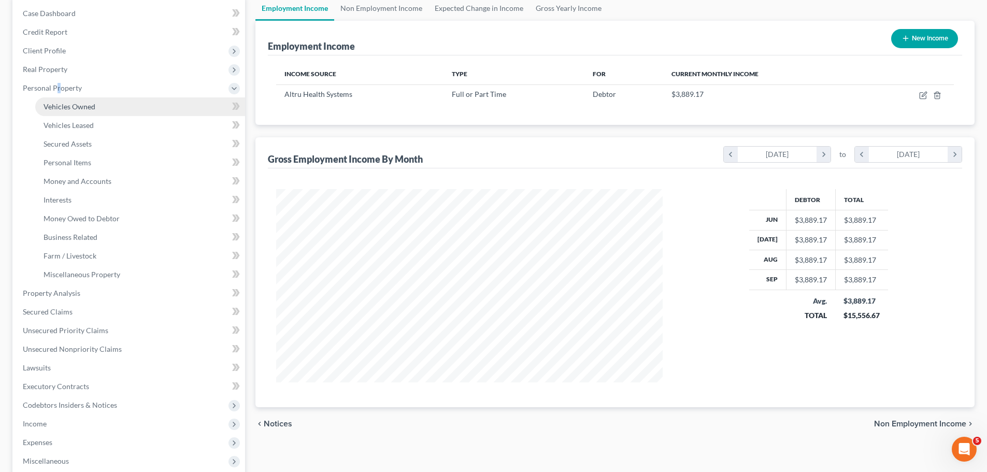
click at [71, 112] on link "Vehicles Owned" at bounding box center [140, 106] width 210 height 19
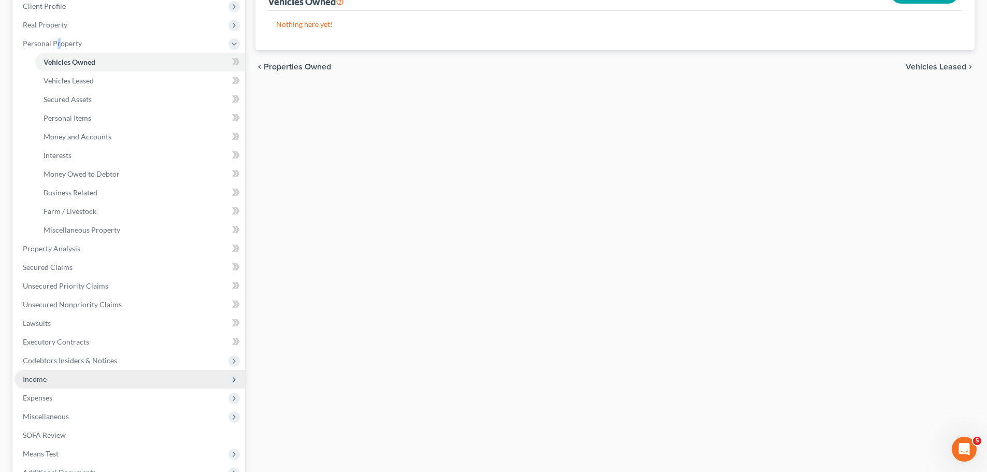
scroll to position [207, 0]
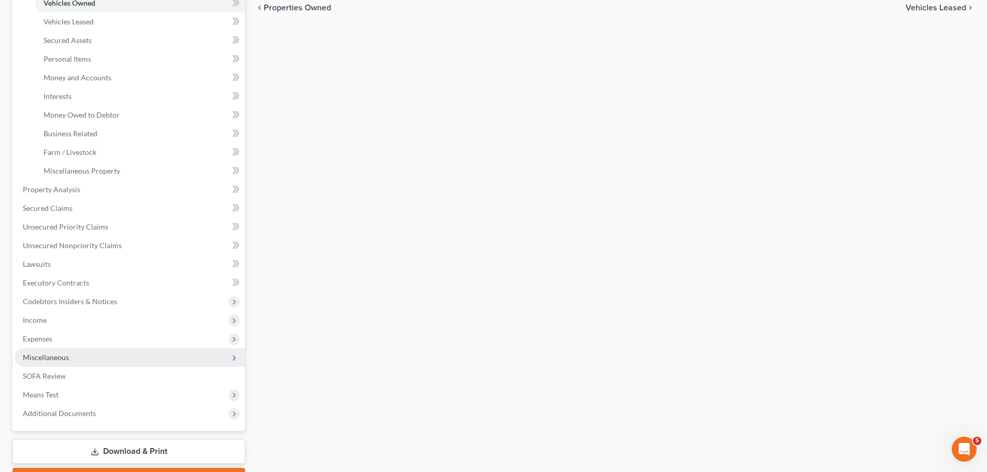
click at [52, 358] on span "Miscellaneous" at bounding box center [46, 357] width 46 height 9
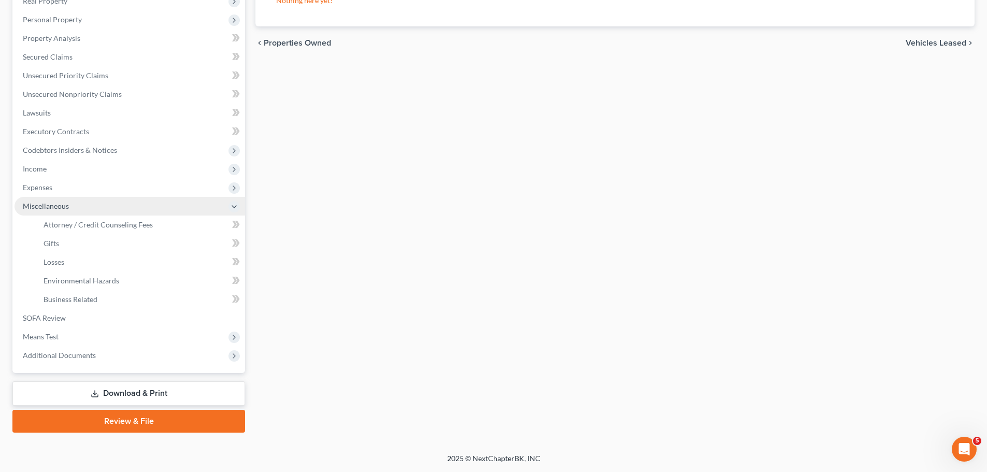
scroll to position [172, 0]
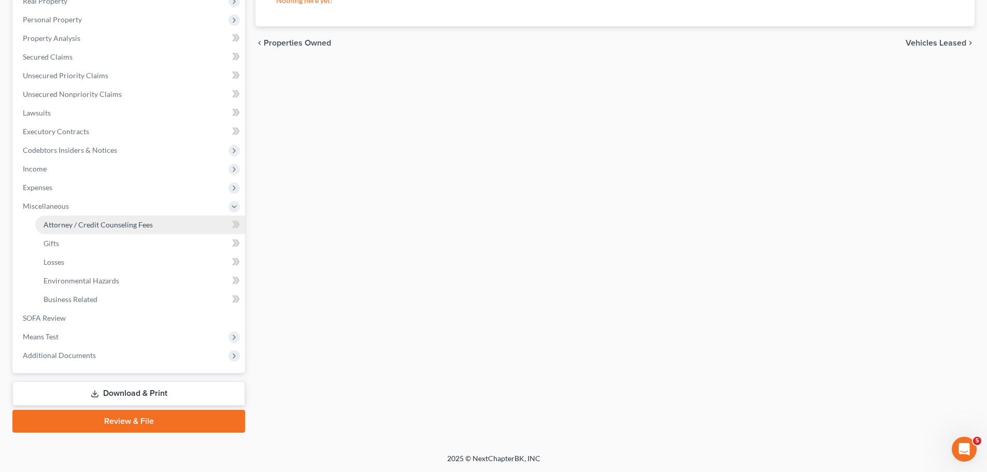
click at [85, 220] on span "Attorney / Credit Counseling Fees" at bounding box center [98, 224] width 109 height 9
select select "0"
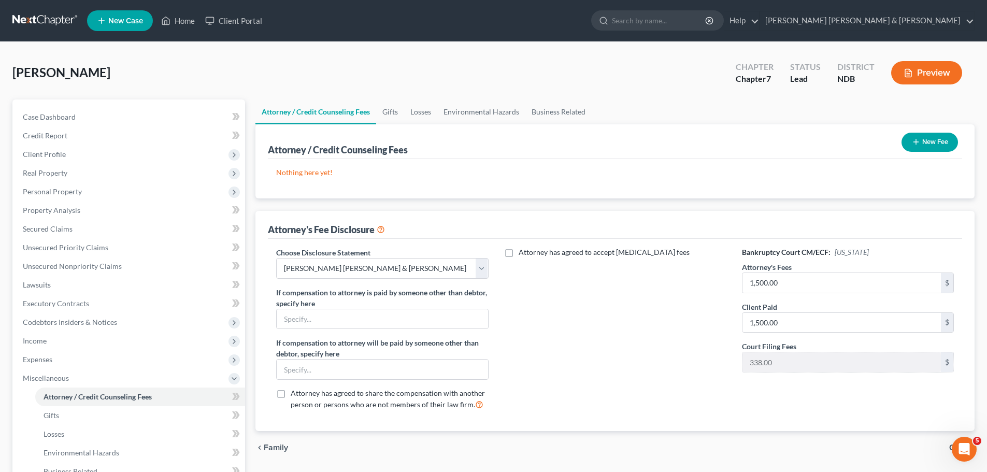
scroll to position [104, 0]
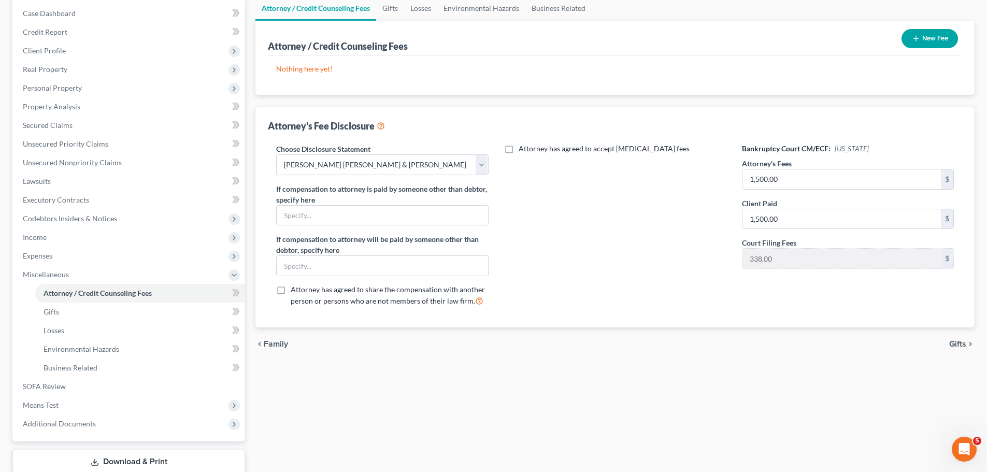
click at [954, 346] on span "Gifts" at bounding box center [957, 344] width 17 height 8
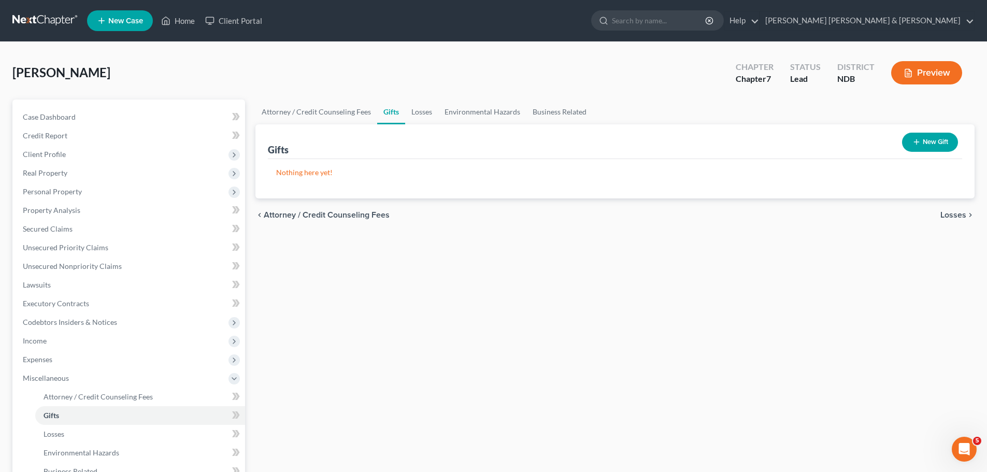
click at [954, 213] on span "Losses" at bounding box center [953, 215] width 26 height 8
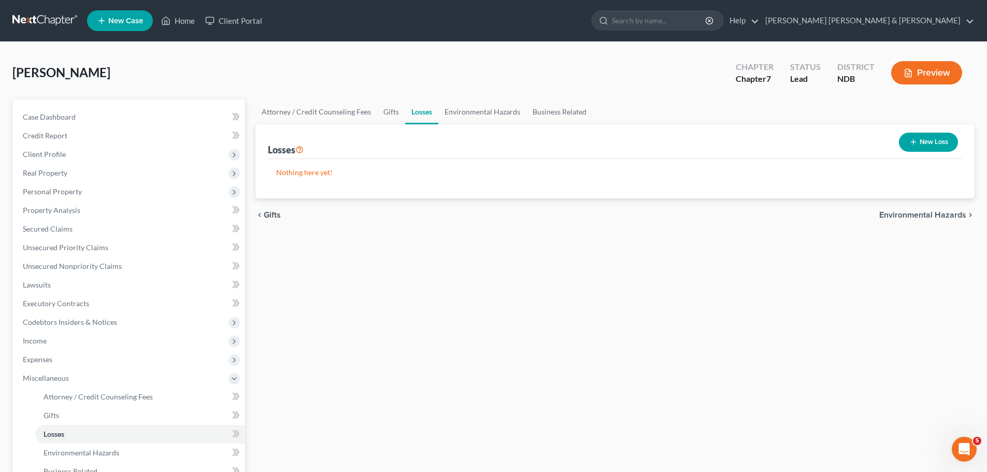
click at [954, 213] on span "Environmental Hazards" at bounding box center [922, 215] width 87 height 8
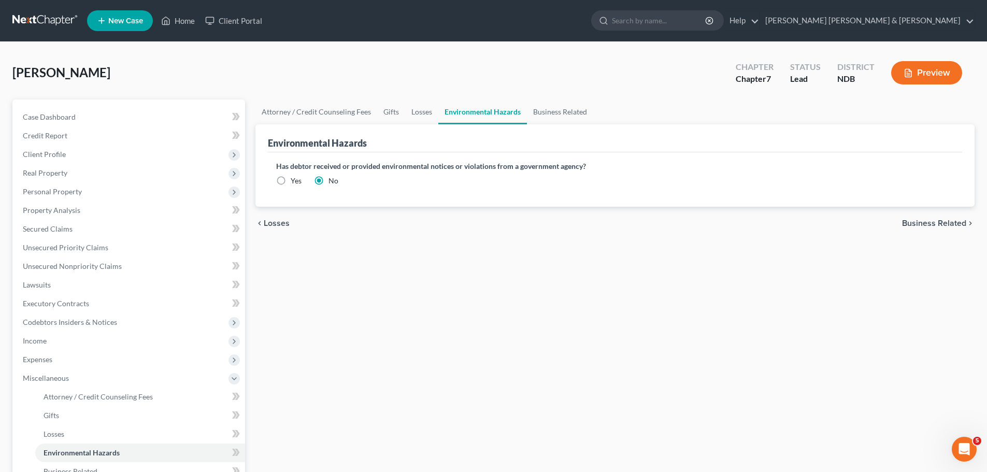
click at [954, 213] on div "chevron_left Losses Business Related chevron_right" at bounding box center [614, 223] width 719 height 33
click at [946, 223] on span "Business Related" at bounding box center [934, 223] width 64 height 8
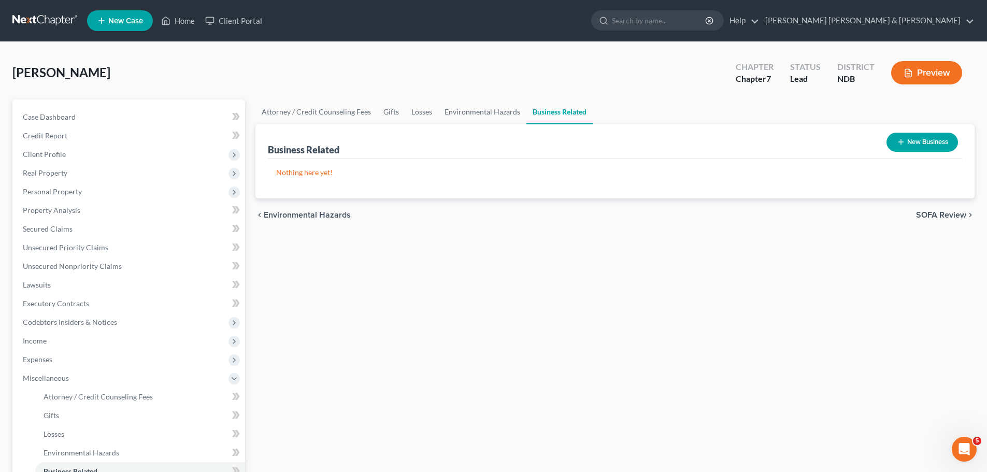
click at [940, 213] on span "SOFA Review" at bounding box center [941, 215] width 50 height 8
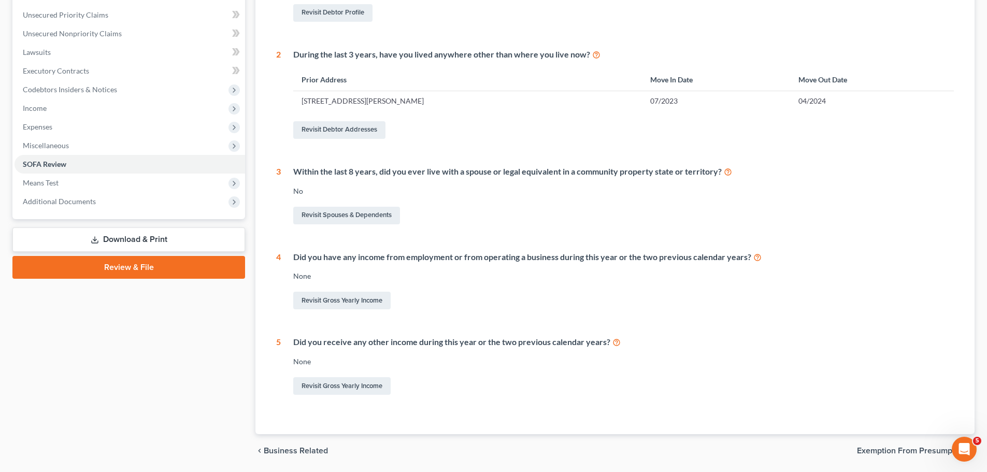
scroll to position [259, 0]
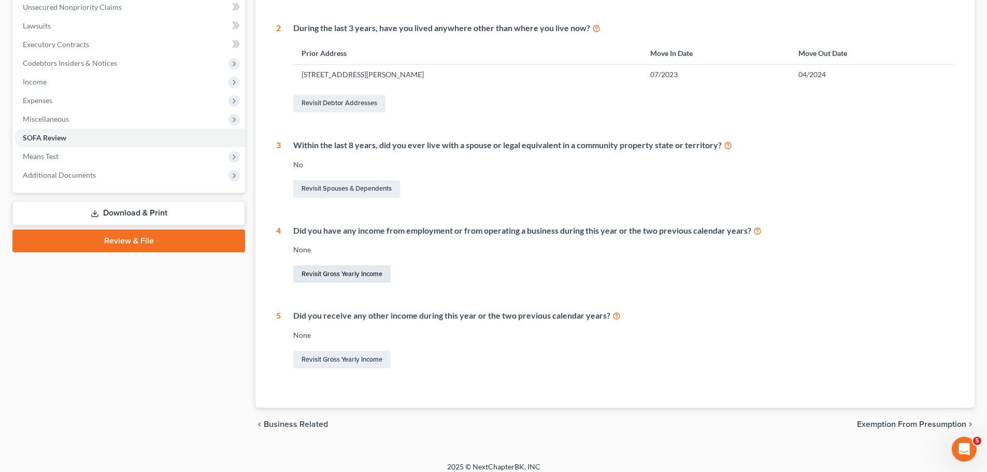
click at [330, 275] on link "Revisit Gross Yearly Income" at bounding box center [341, 274] width 97 height 18
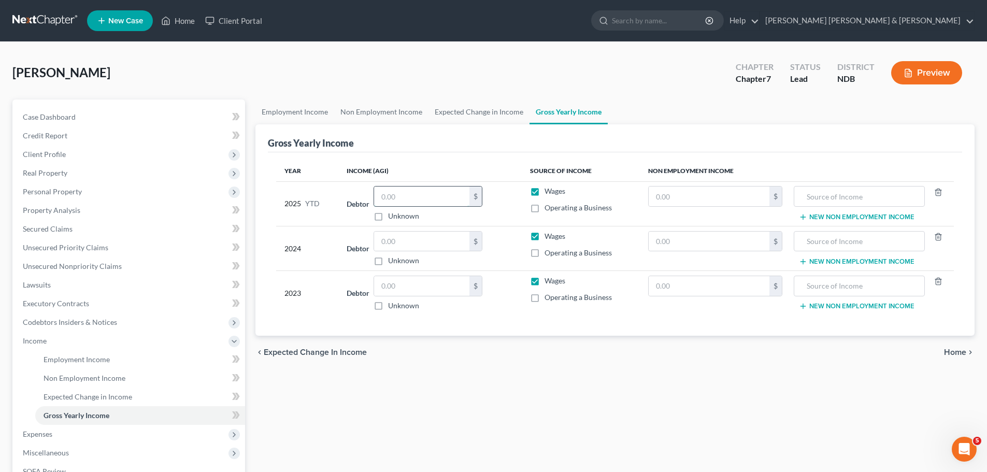
click at [443, 198] on input "text" at bounding box center [421, 196] width 95 height 20
type input "15,778"
click at [423, 240] on input "text" at bounding box center [421, 242] width 95 height 20
type input "40,909"
click at [954, 349] on span "Home" at bounding box center [955, 352] width 22 height 8
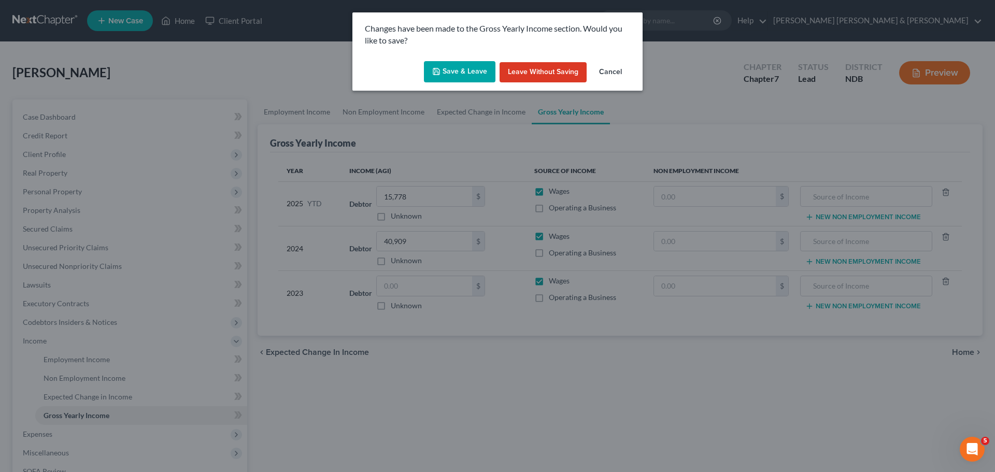
click at [462, 74] on button "Save & Leave" at bounding box center [459, 72] width 71 height 22
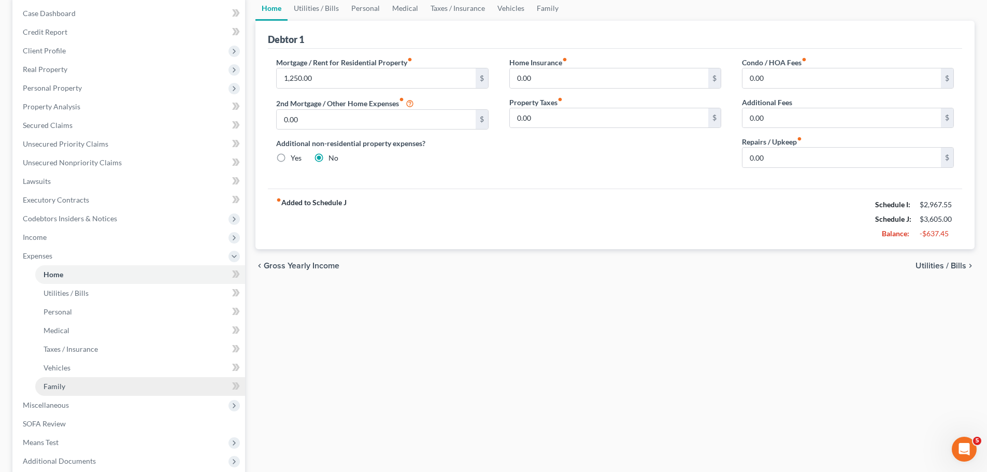
scroll to position [155, 0]
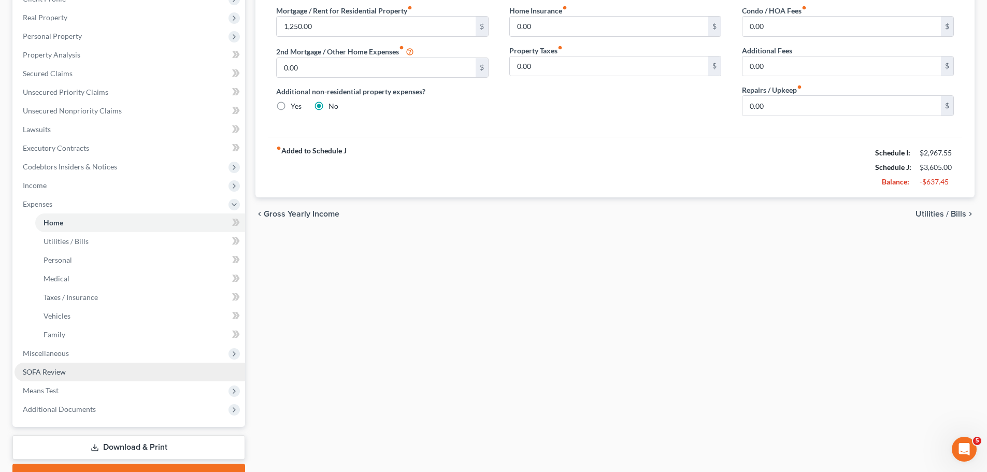
click at [60, 376] on span "SOFA Review" at bounding box center [44, 371] width 43 height 9
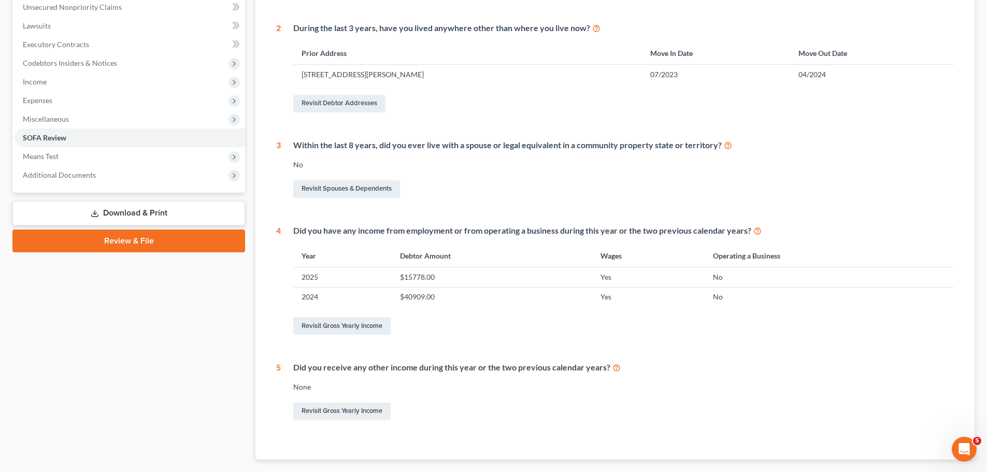
scroll to position [319, 0]
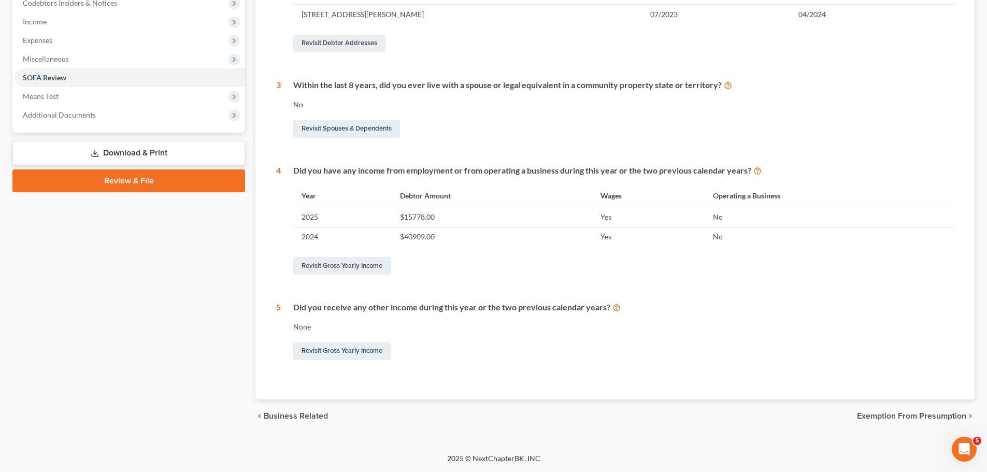
click at [876, 415] on span "Exemption from Presumption" at bounding box center [911, 416] width 109 height 8
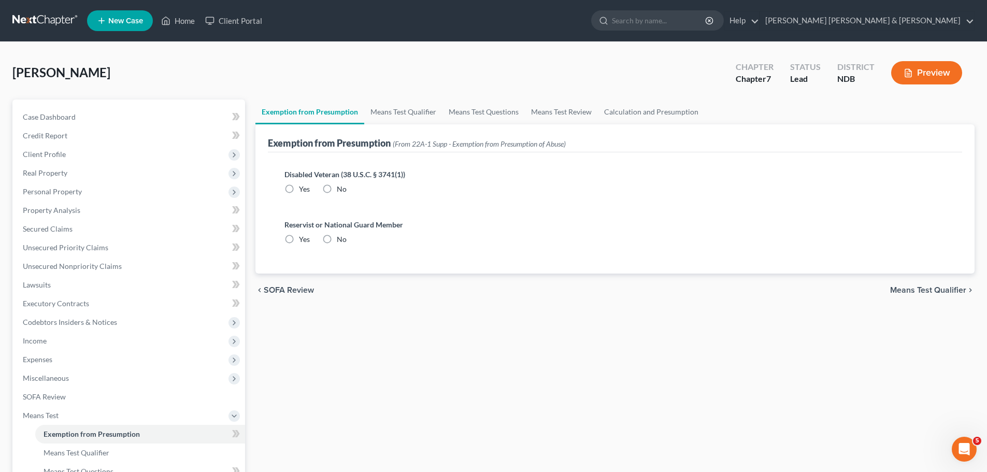
click at [270, 293] on span "SOFA Review" at bounding box center [289, 290] width 50 height 8
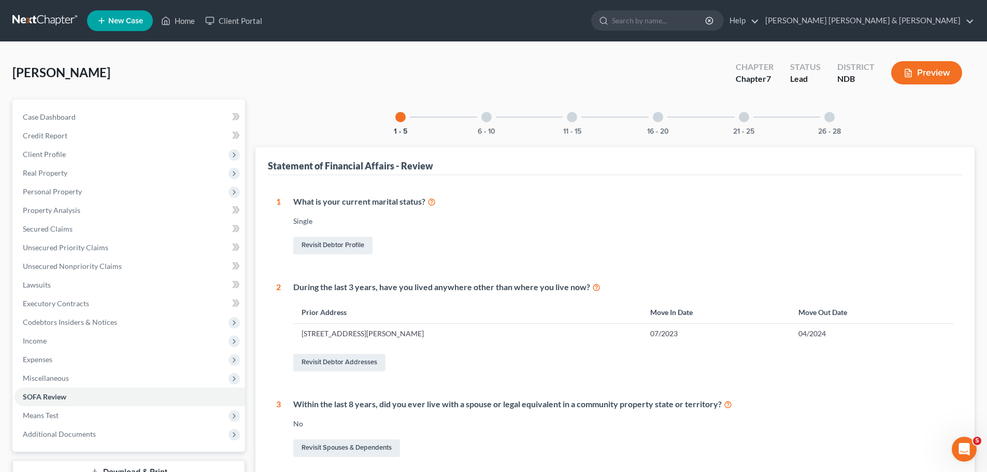
click at [485, 115] on div at bounding box center [486, 117] width 10 height 10
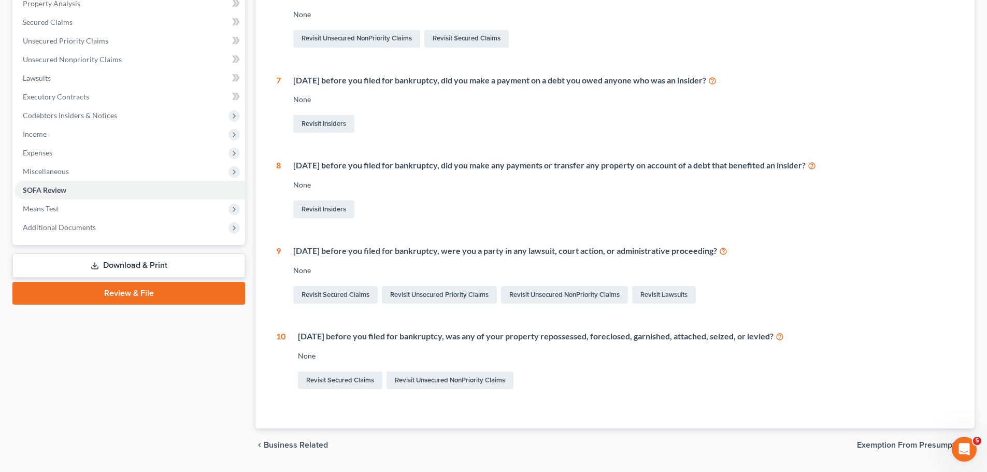
scroll to position [207, 0]
click at [663, 295] on link "Revisit Lawsuits" at bounding box center [664, 294] width 64 height 18
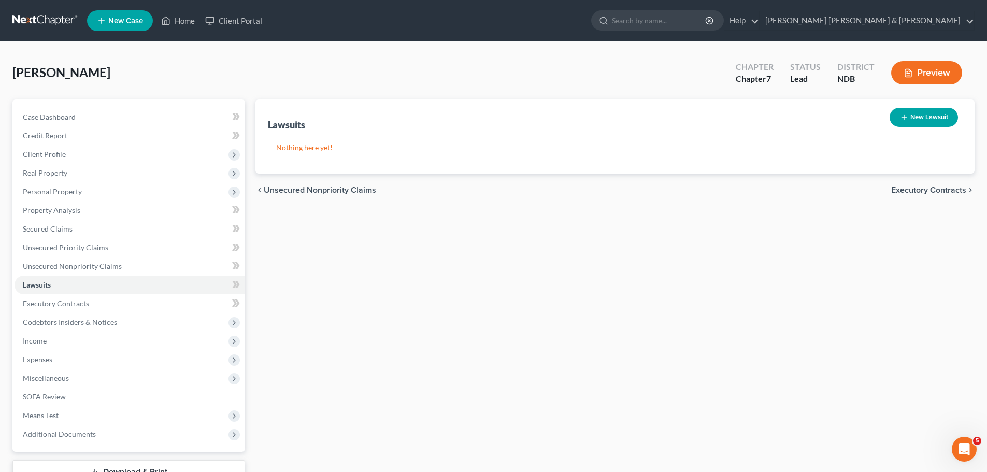
click at [926, 118] on button "New Lawsuit" at bounding box center [923, 117] width 68 height 19
select select "0"
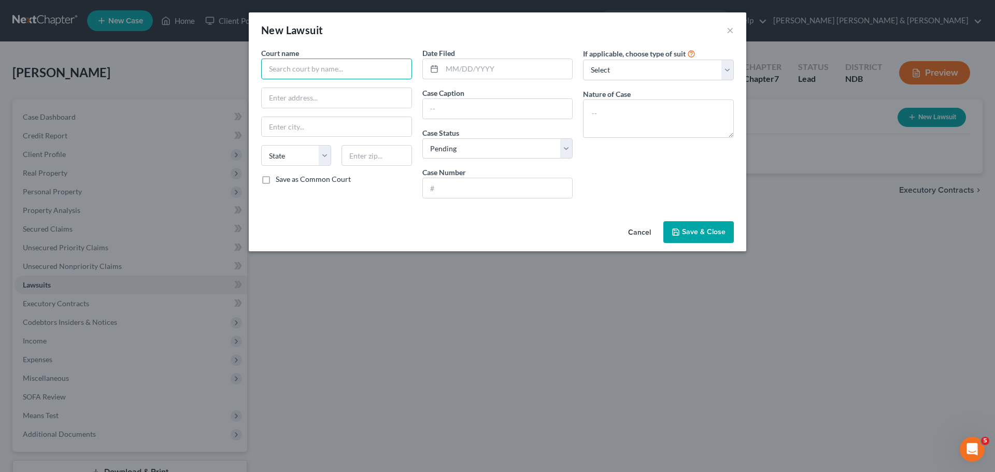
click at [312, 68] on input "text" at bounding box center [336, 69] width 151 height 21
type input "[GEOGRAPHIC_DATA]"
type input "Cavalier ND"
type input "c"
type input "Cavalier"
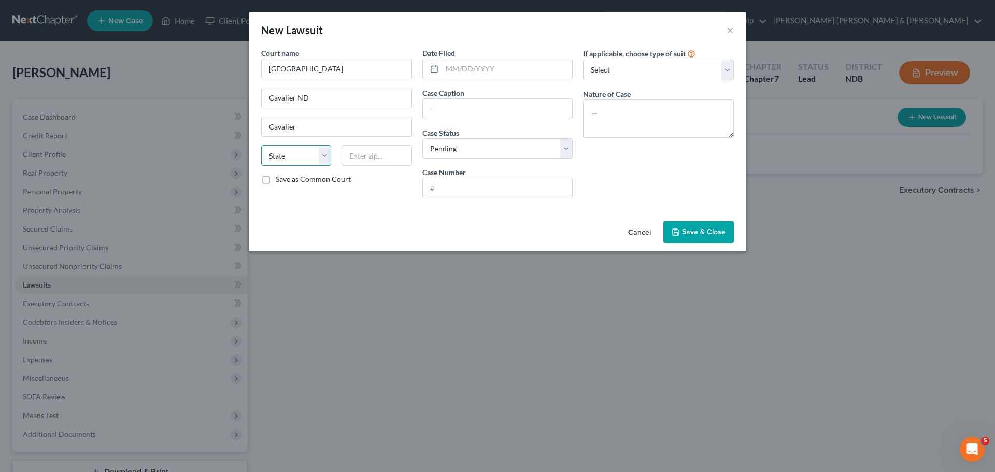
click at [300, 150] on select "State [US_STATE] AK AR AZ CA CO CT DE DC [GEOGRAPHIC_DATA] [GEOGRAPHIC_DATA] GU…" at bounding box center [296, 155] width 70 height 21
select select "29"
click at [261, 145] on select "State [US_STATE] AK AR AZ CA CO CT DE DC [GEOGRAPHIC_DATA] [GEOGRAPHIC_DATA] GU…" at bounding box center [296, 155] width 70 height 21
drag, startPoint x: 330, startPoint y: 94, endPoint x: 173, endPoint y: 96, distance: 157.0
click at [188, 98] on div "New Lawsuit × Court name * Pembina County Cavalier ND Cavalier State [US_STATE]…" at bounding box center [497, 236] width 995 height 472
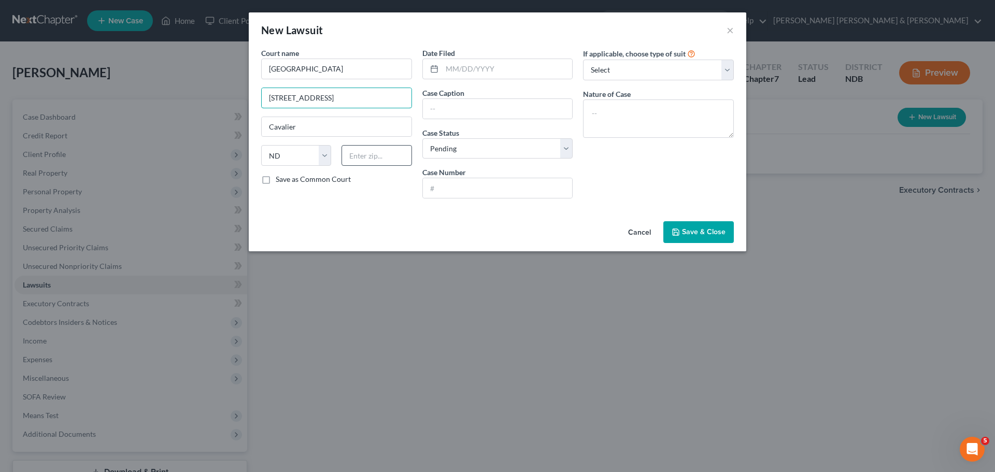
type input "[STREET_ADDRESS]"
click at [357, 159] on input "text" at bounding box center [376, 155] width 70 height 21
type input "58220"
click at [496, 64] on input "text" at bounding box center [507, 69] width 131 height 20
click at [467, 71] on input "text" at bounding box center [507, 69] width 131 height 20
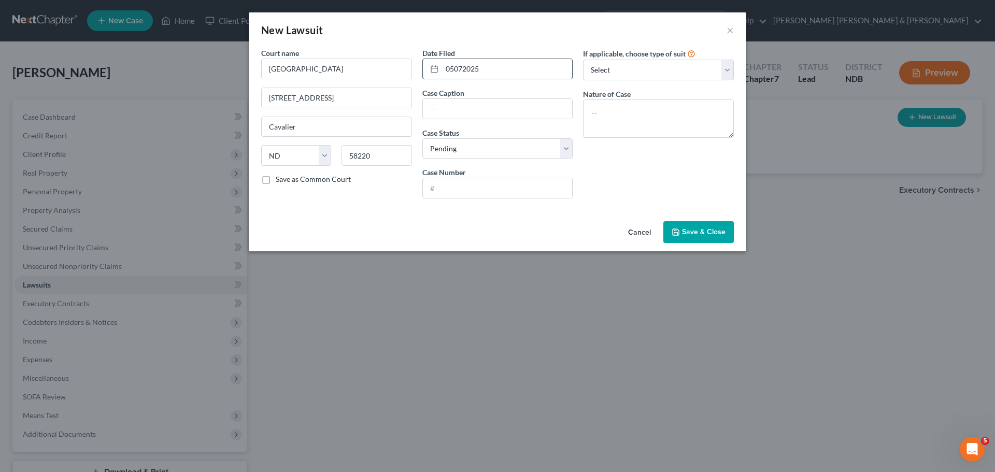
click at [433, 70] on icon at bounding box center [434, 69] width 8 height 8
click at [453, 68] on input "05072025" at bounding box center [507, 69] width 131 height 20
click at [465, 70] on input "05/072025" at bounding box center [507, 69] width 131 height 20
type input "[DATE]"
click at [465, 105] on input "text" at bounding box center [498, 109] width 150 height 20
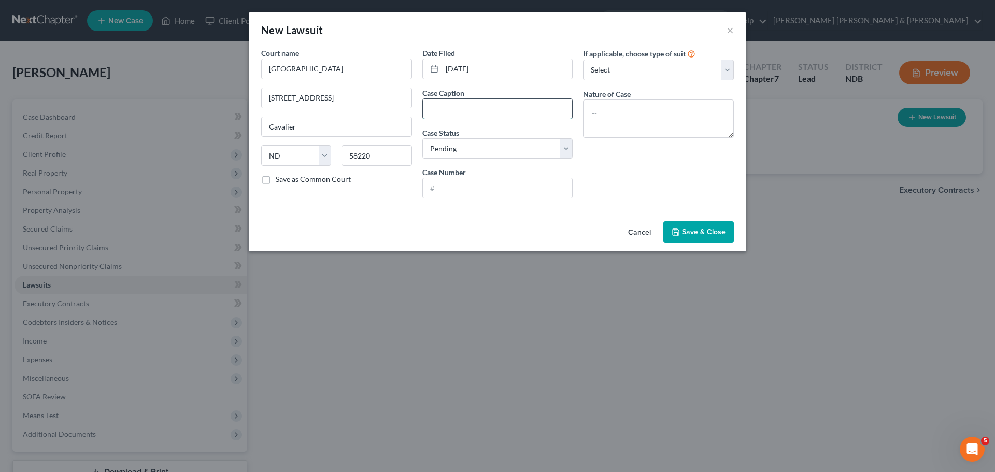
type input "N"
type input "Ingenuity Rm vs [PERSON_NAME]"
click at [482, 146] on select "Select Pending On Appeal Concluded" at bounding box center [497, 148] width 151 height 21
select select "2"
click at [422, 138] on select "Select Pending On Appeal Concluded" at bounding box center [497, 148] width 151 height 21
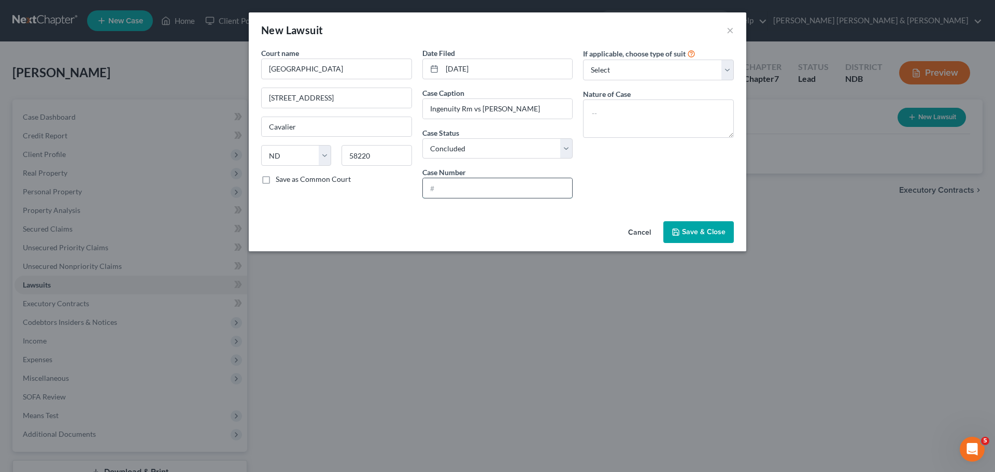
click at [475, 194] on input "text" at bounding box center [498, 188] width 150 height 20
type input "34-2025-cv-75"
click at [598, 68] on select "Select Repossession Garnishment Foreclosure Attached, Seized, Or Levied Other" at bounding box center [658, 70] width 151 height 21
select select "1"
click at [583, 60] on select "Select Repossession Garnishment Foreclosure Attached, Seized, Or Levied Other" at bounding box center [658, 70] width 151 height 21
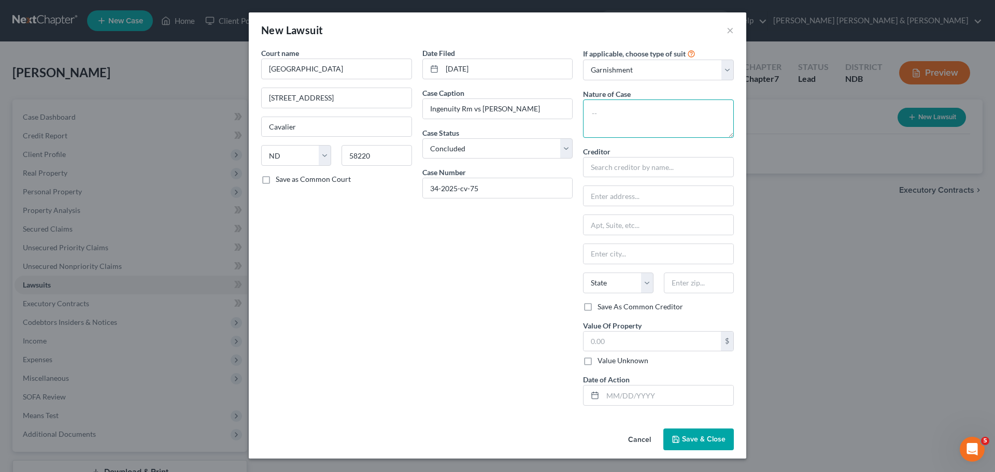
click at [620, 107] on textarea at bounding box center [658, 118] width 151 height 38
type textarea "collection"
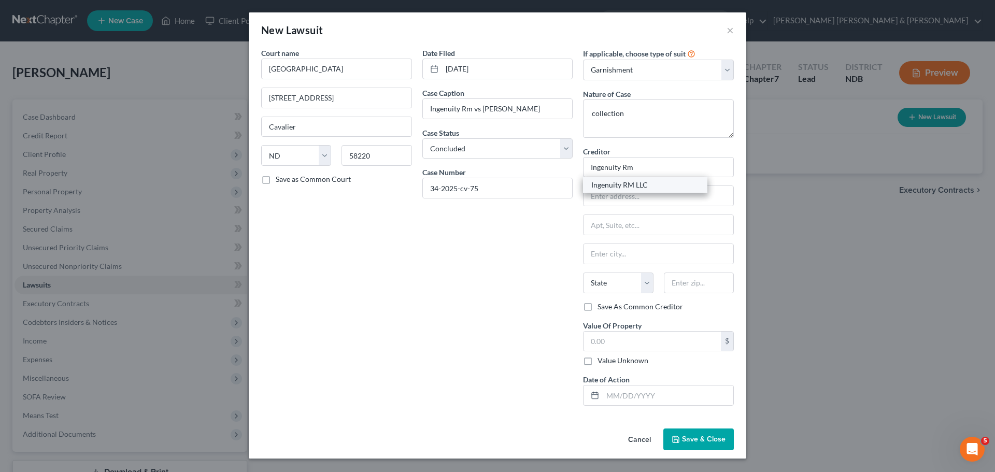
click at [609, 181] on div "Ingenuity RM LLC" at bounding box center [645, 185] width 108 height 10
type input "Ingenuity RM LLC"
type input "PO Box 310"
type input "Bismarck"
select select "29"
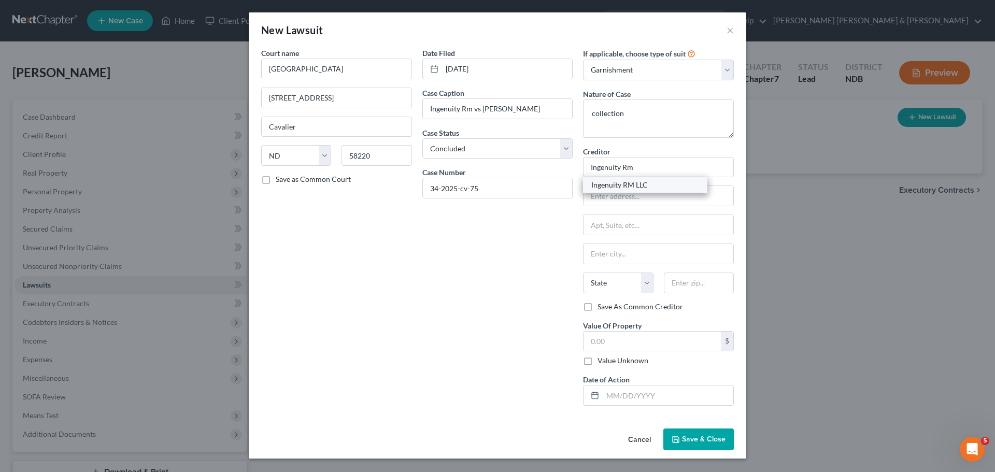
type input "58502"
click at [604, 341] on input "text" at bounding box center [651, 342] width 137 height 20
click at [630, 338] on input "text" at bounding box center [651, 342] width 137 height 20
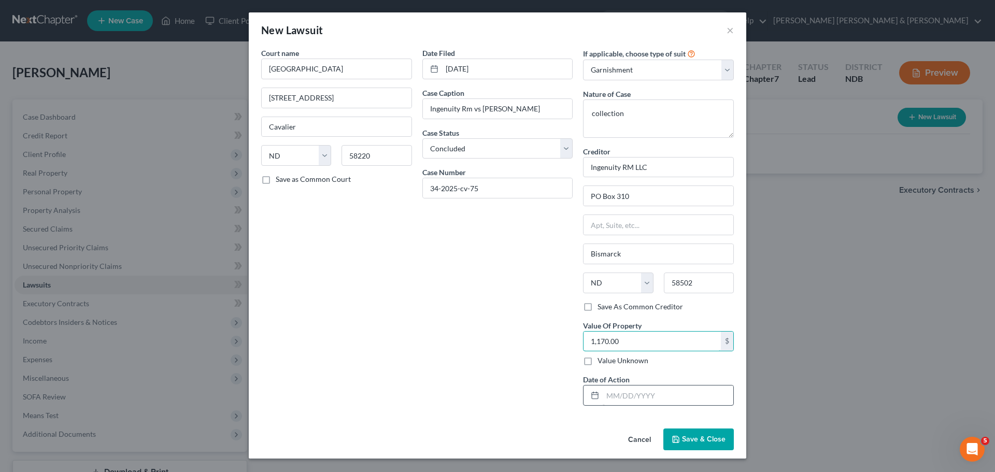
type input "1,170.00"
click at [614, 395] on input "text" at bounding box center [667, 395] width 131 height 20
type input "[DATE]"
click at [699, 436] on span "Save & Close" at bounding box center [704, 439] width 44 height 9
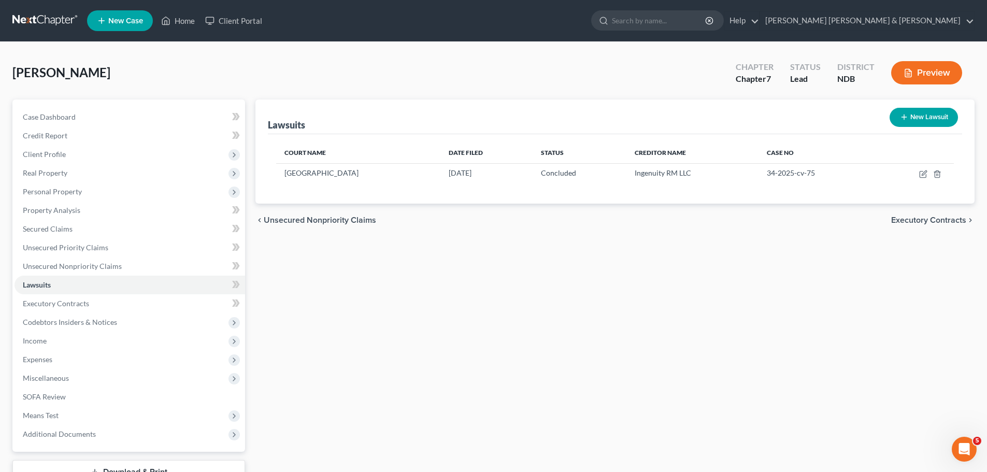
click at [906, 117] on line "button" at bounding box center [903, 117] width 5 height 0
select select "0"
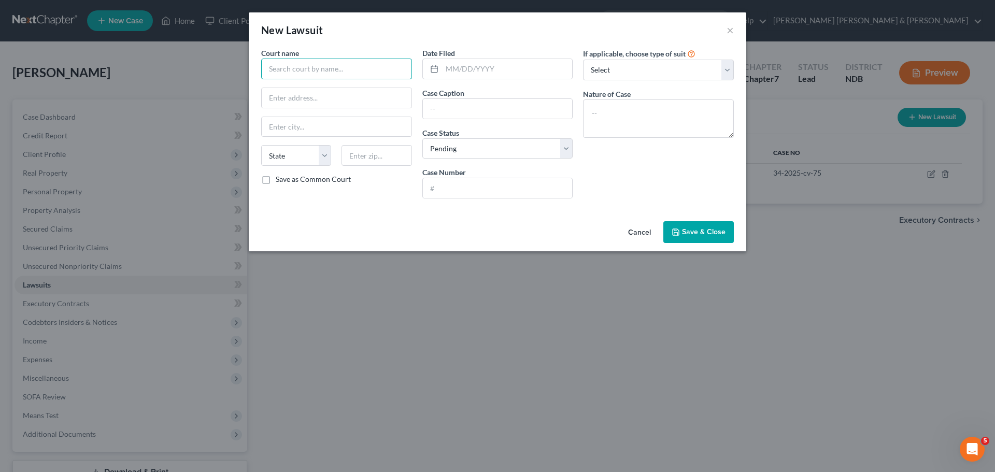
click at [288, 65] on input "text" at bounding box center [336, 69] width 151 height 21
type input "Grand Forks [GEOGRAPHIC_DATA]"
click at [87, 100] on div "New Lawsuit × Court name * Grand Forks County COurt PO [GEOGRAPHIC_DATA] [US_ST…" at bounding box center [497, 236] width 995 height 472
type input "[STREET_ADDRESS]"
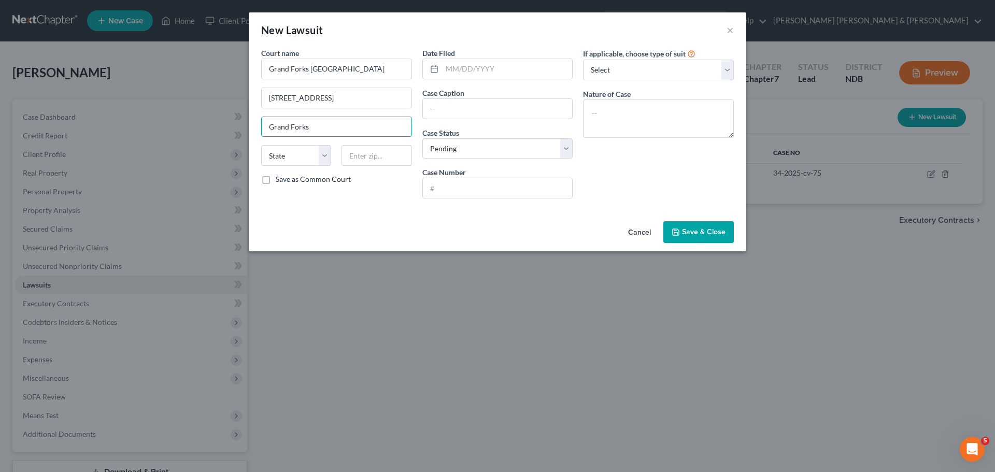
type input "Grand Forks"
select select "29"
type input "58201"
drag, startPoint x: 446, startPoint y: 63, endPoint x: 433, endPoint y: 63, distance: 13.0
click at [447, 63] on input "text" at bounding box center [507, 69] width 131 height 20
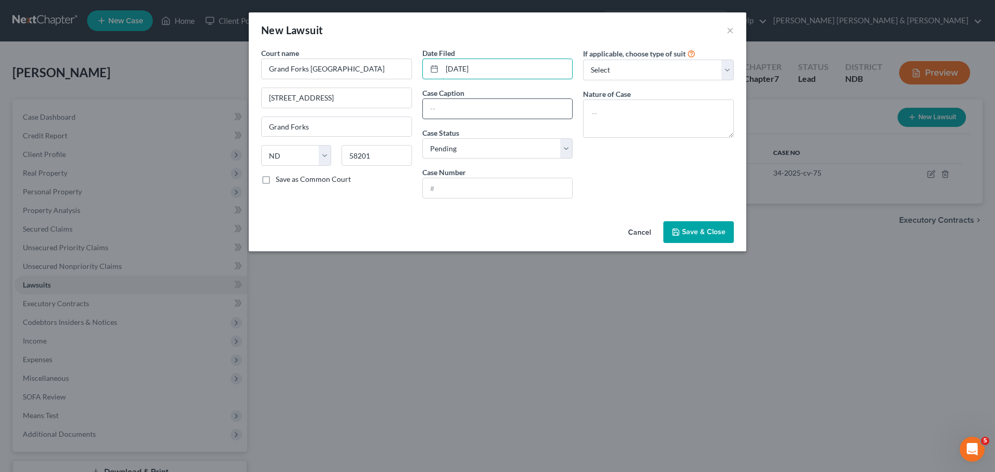
type input "[DATE]"
click at [451, 107] on input "text" at bounding box center [498, 109] width 150 height 20
drag, startPoint x: 469, startPoint y: 105, endPoint x: 480, endPoint y: 104, distance: 11.0
click at [469, 105] on input "text" at bounding box center [498, 109] width 150 height 20
type input "Jefferson Capital vs [PERSON_NAME]"
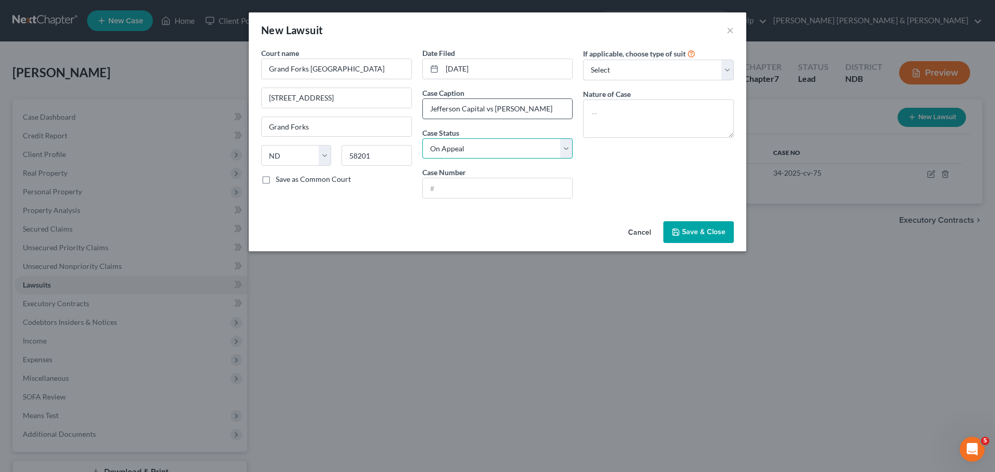
select select "2"
type input "18-2022-cv-143"
click at [634, 67] on select "Select Repossession Garnishment Foreclosure Attached, Seized, Or Levied Other" at bounding box center [658, 70] width 151 height 21
select select "0"
click at [583, 60] on select "Select Repossession Garnishment Foreclosure Attached, Seized, Or Levied Other" at bounding box center [658, 70] width 151 height 21
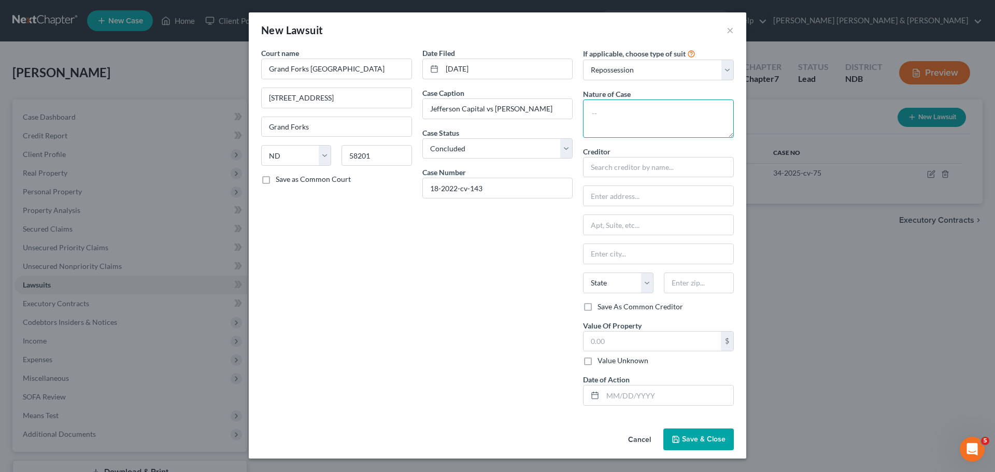
click at [627, 113] on textarea at bounding box center [658, 118] width 151 height 38
type textarea "collection"
click at [615, 166] on input "text" at bounding box center [658, 167] width 151 height 21
type input "Jefferson Capital"
click at [608, 256] on input "text" at bounding box center [658, 254] width 150 height 20
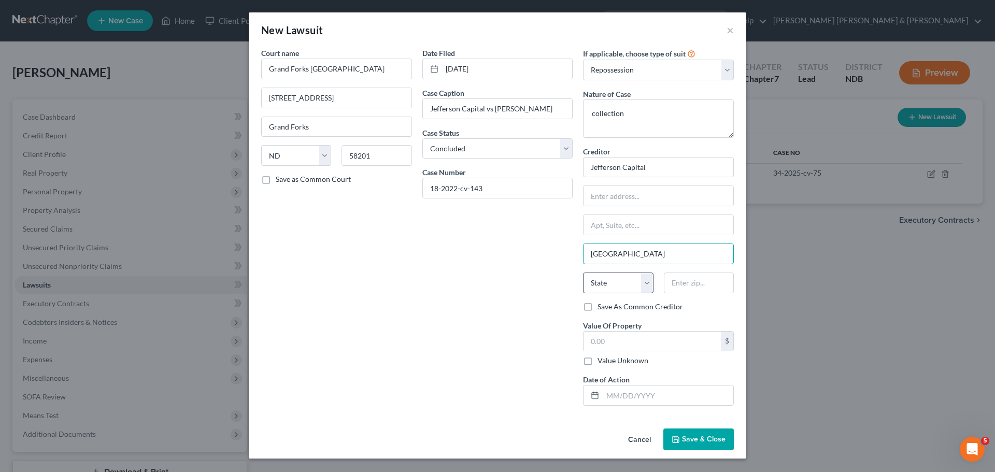
type input "[GEOGRAPHIC_DATA]"
select select "9"
type input "34108"
click at [603, 338] on input "text" at bounding box center [651, 342] width 137 height 20
click at [627, 336] on input "text" at bounding box center [651, 342] width 137 height 20
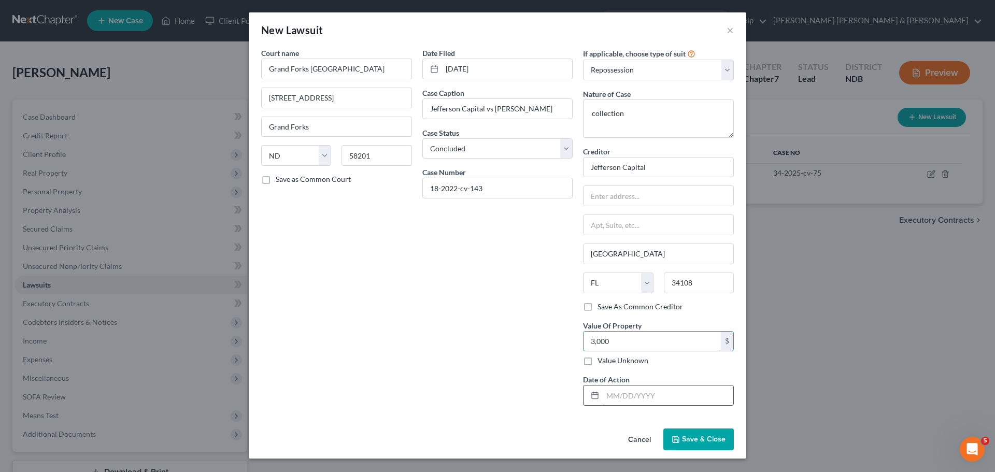
type input "3,000"
click at [618, 393] on input "text" at bounding box center [667, 395] width 131 height 20
type input "[DATE]"
click at [604, 199] on input "text" at bounding box center [658, 196] width 150 height 20
drag, startPoint x: 615, startPoint y: 190, endPoint x: 577, endPoint y: 193, distance: 38.5
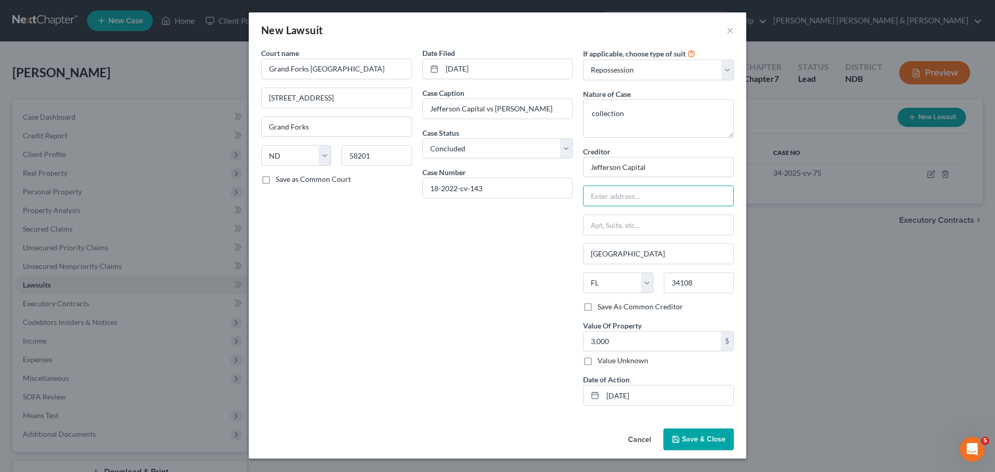
click at [615, 190] on input "text" at bounding box center [658, 196] width 150 height 20
type input "[STREET_ADDRESS]"
type input "S"
type input "Sartell"
select select "24"
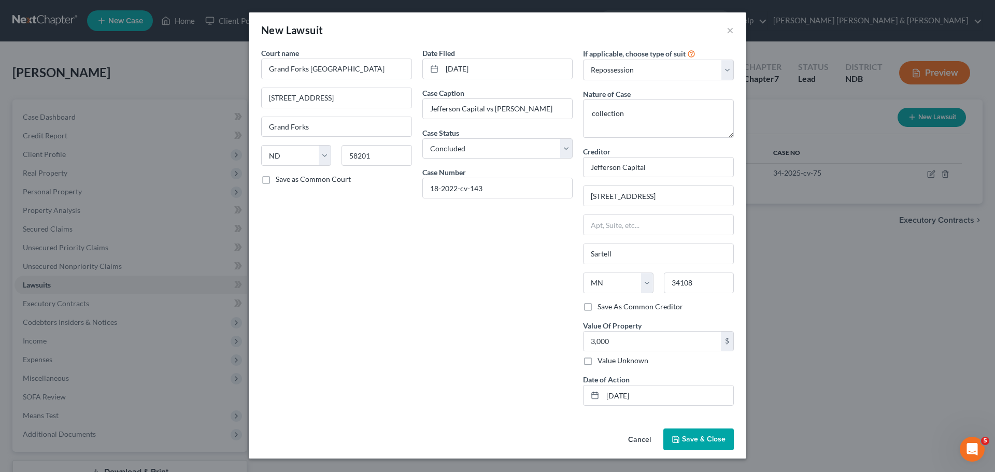
click at [681, 438] on button "Save & Close" at bounding box center [698, 439] width 70 height 22
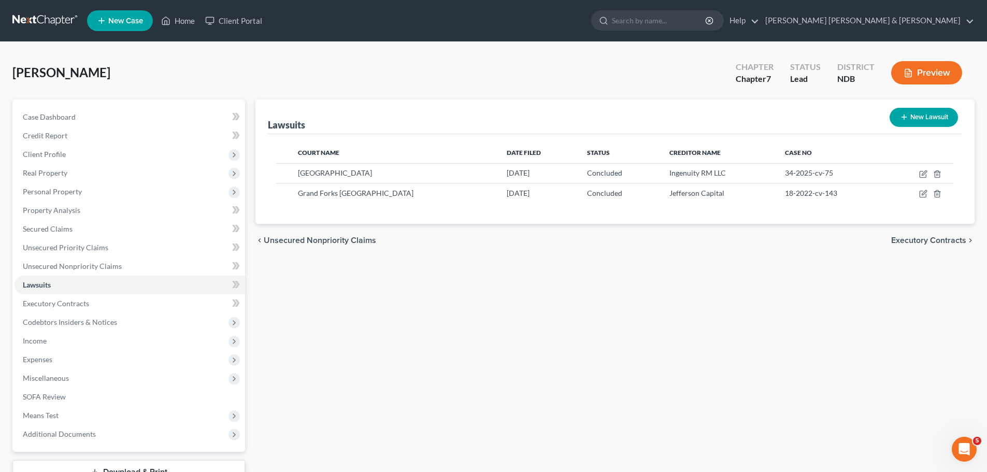
click at [931, 116] on button "New Lawsuit" at bounding box center [923, 117] width 68 height 19
select select "0"
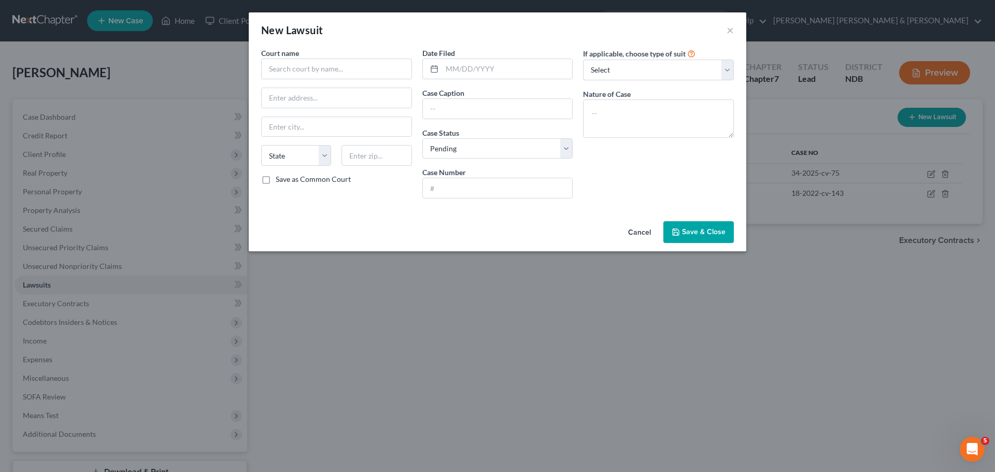
click at [638, 236] on button "Cancel" at bounding box center [639, 232] width 39 height 21
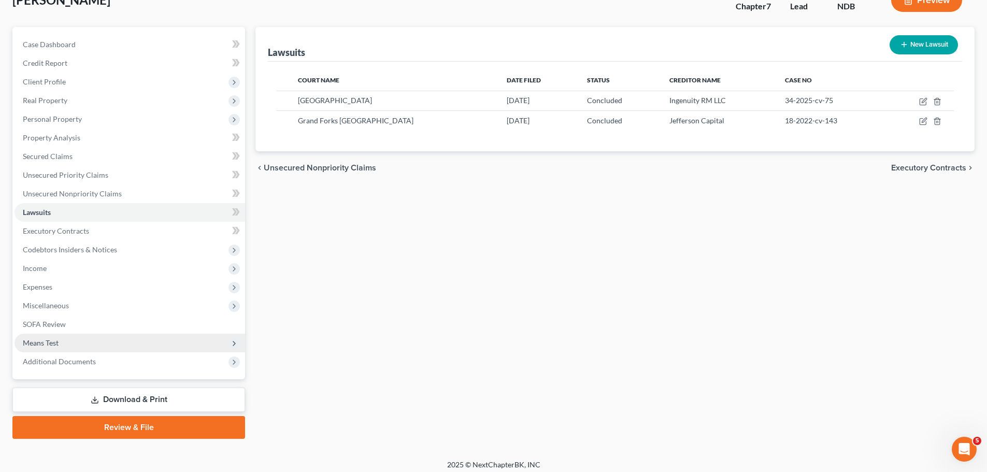
scroll to position [79, 0]
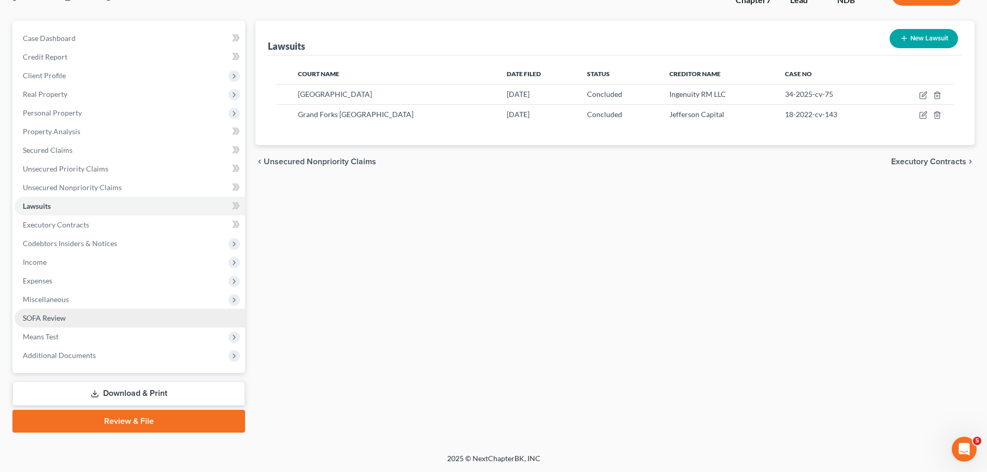
click at [42, 319] on span "SOFA Review" at bounding box center [44, 317] width 43 height 9
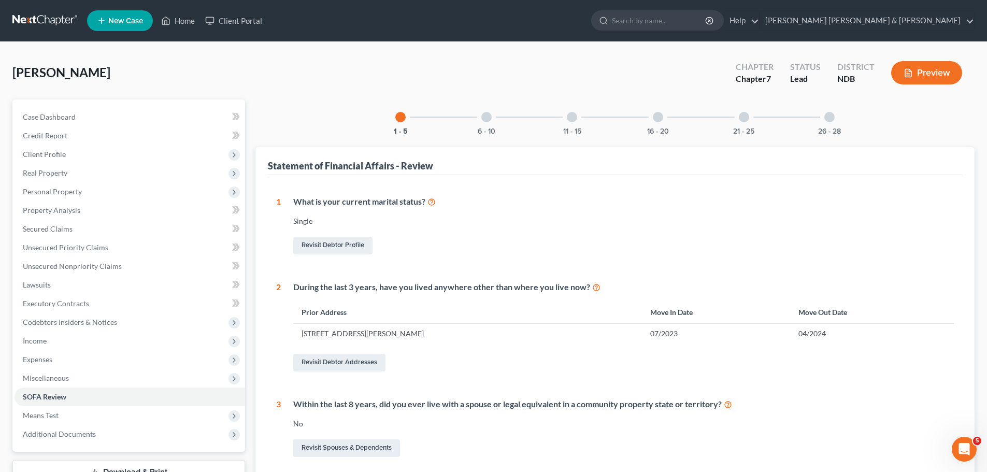
click at [484, 114] on div at bounding box center [486, 117] width 10 height 10
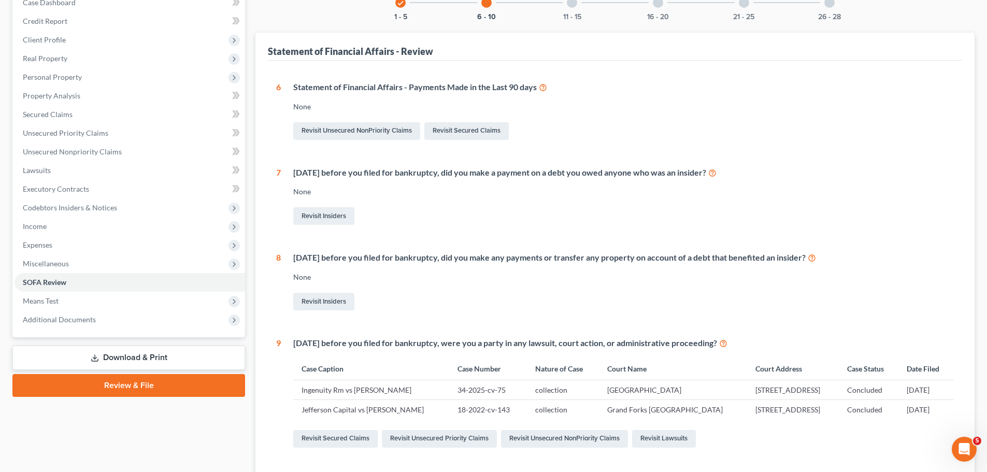
scroll to position [28, 0]
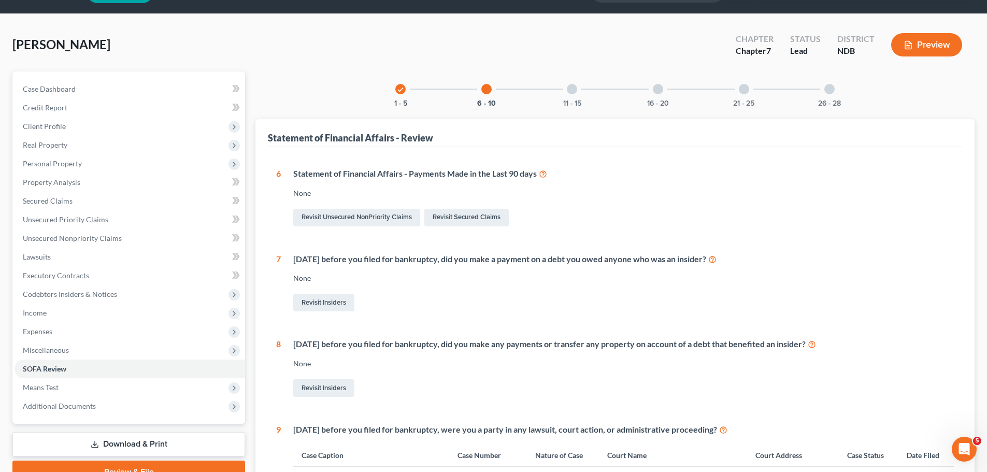
click at [571, 88] on div at bounding box center [572, 89] width 10 height 10
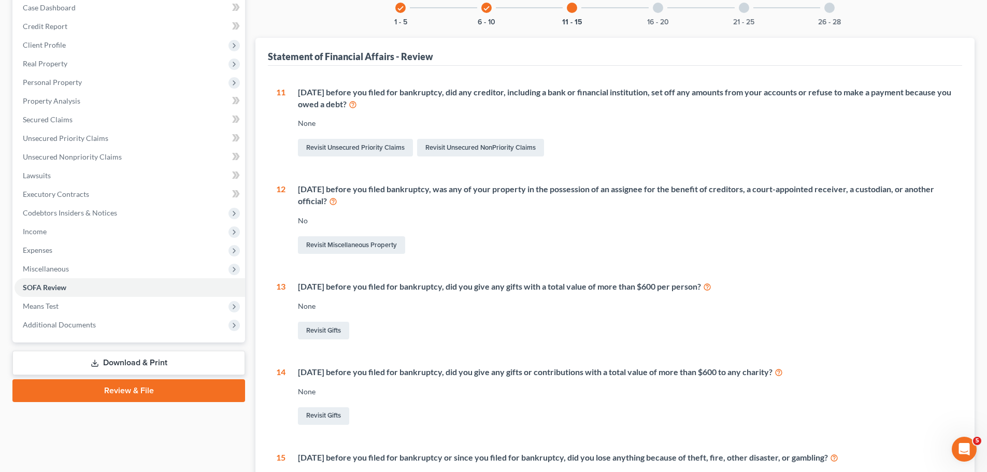
scroll to position [80, 0]
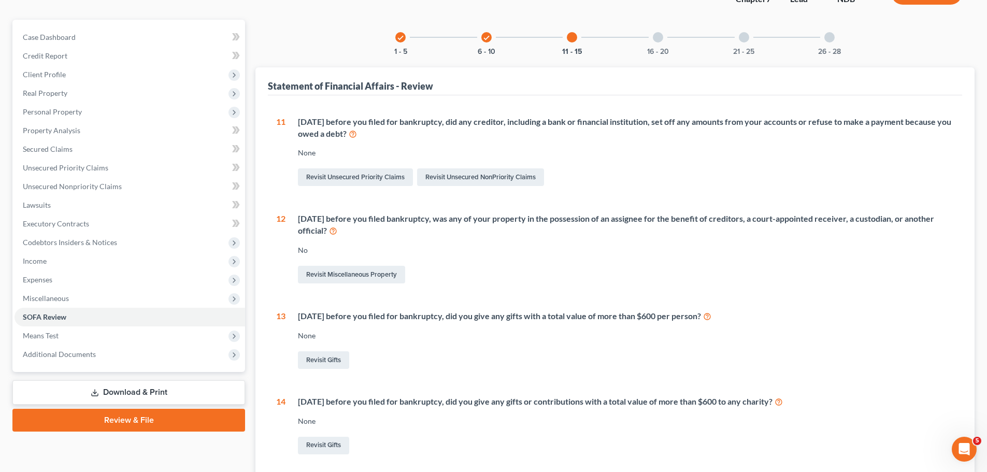
click at [660, 40] on div at bounding box center [658, 37] width 10 height 10
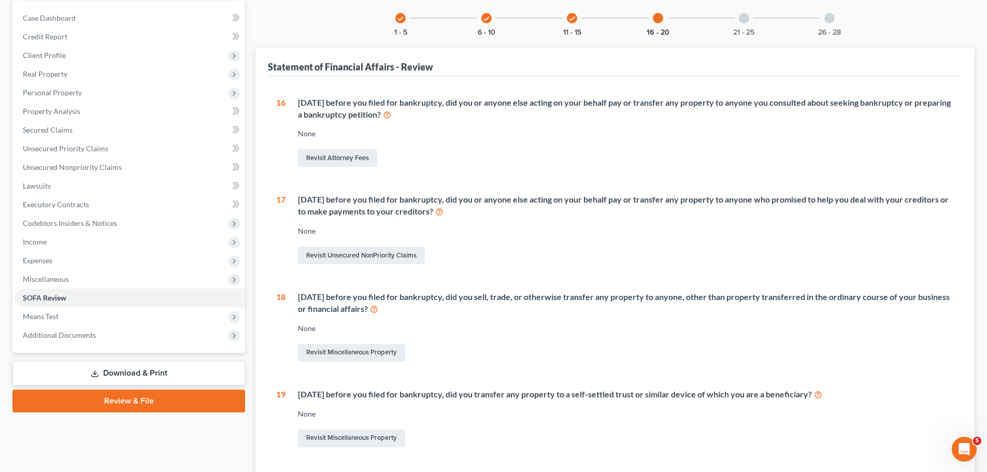
scroll to position [64, 0]
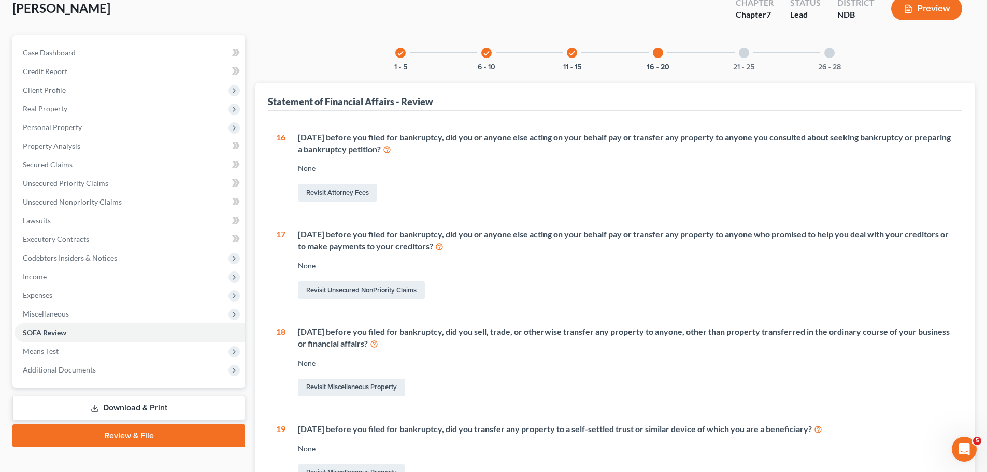
click at [742, 56] on div at bounding box center [744, 53] width 10 height 10
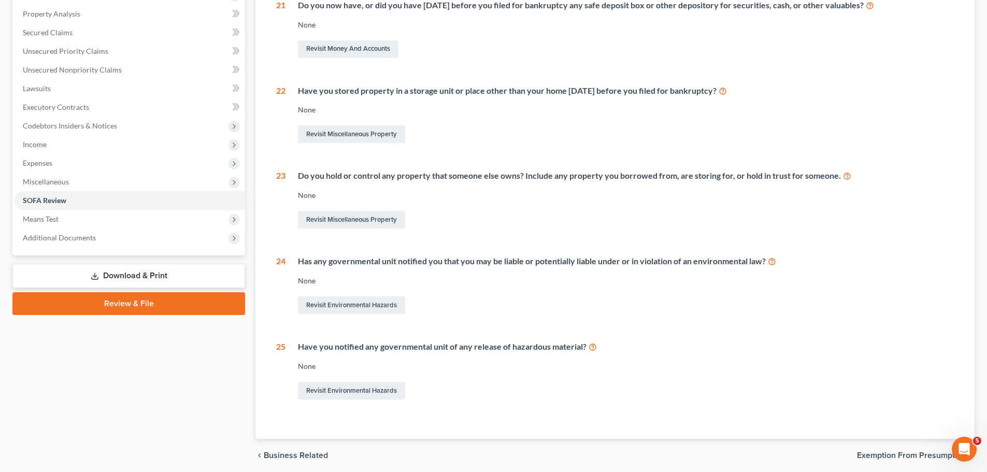
scroll to position [236, 0]
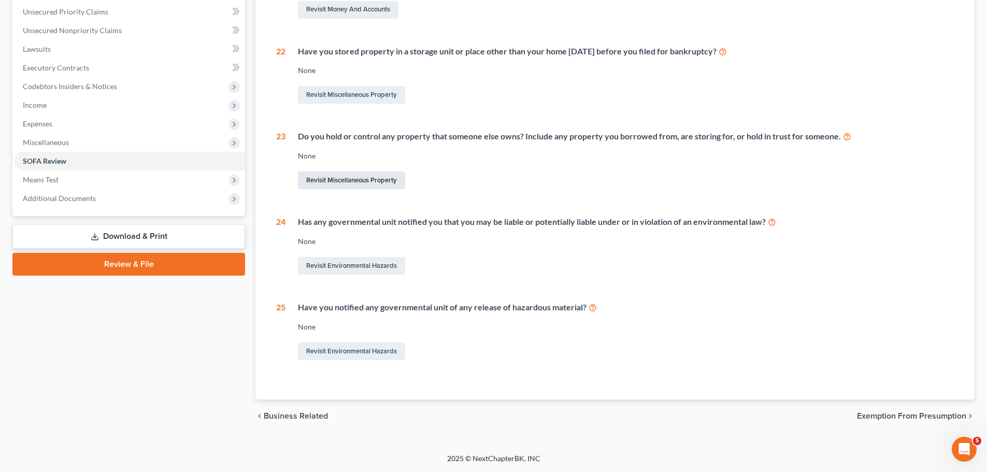
click at [337, 178] on link "Revisit Miscellaneous Property" at bounding box center [351, 180] width 107 height 18
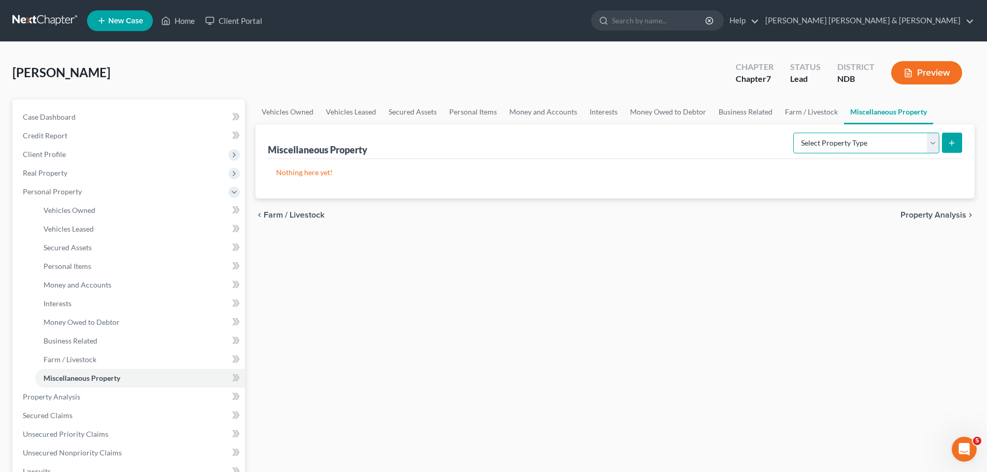
click at [848, 145] on select "Select Property Type Assigned for Creditor Benefit [DATE] Holding for Another N…" at bounding box center [866, 143] width 146 height 21
select select "holding_for_another"
click at [793, 133] on select "Select Property Type Assigned for Creditor Benefit [DATE] Holding for Another N…" at bounding box center [866, 143] width 146 height 21
click at [955, 141] on icon "submit" at bounding box center [951, 143] width 8 height 8
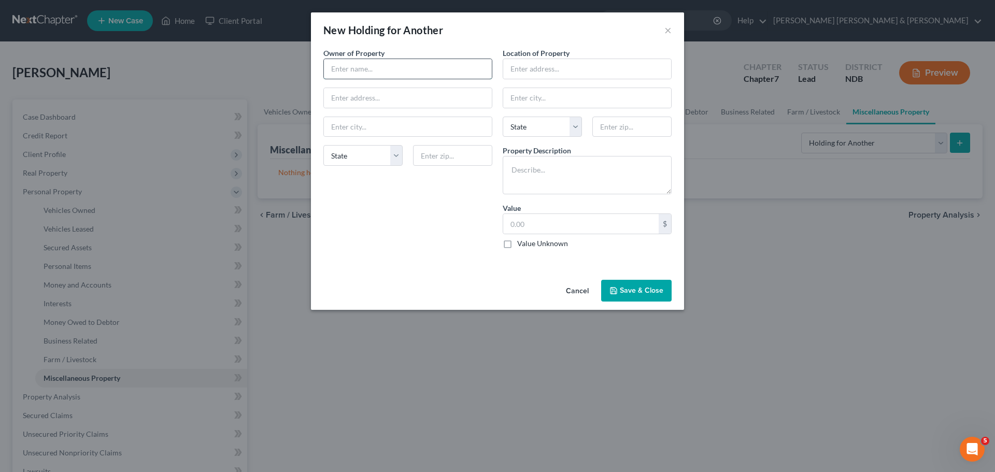
click at [366, 62] on input "text" at bounding box center [408, 69] width 168 height 20
click at [522, 67] on input "text" at bounding box center [587, 69] width 168 height 20
type input "[STREET_ADDRESS]"
type input "Grand Forks"
select select "29"
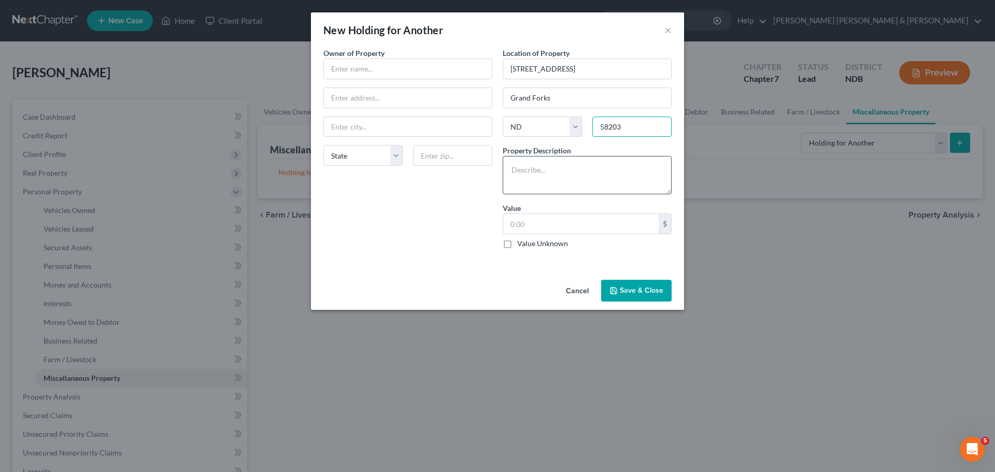
type input "58203"
click at [530, 165] on textarea at bounding box center [586, 175] width 169 height 38
type textarea "2004 Ford Explorer"
type input "1,000"
click at [347, 68] on input "text" at bounding box center [408, 69] width 168 height 20
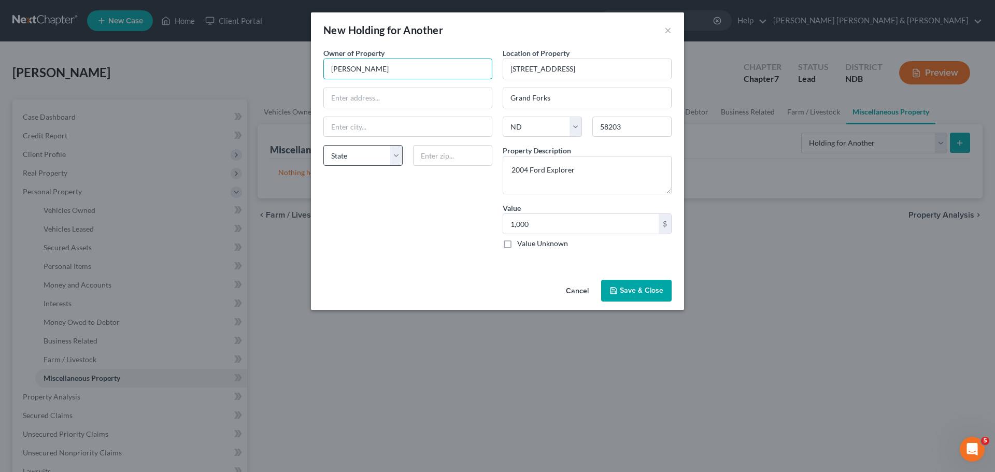
type input "[PERSON_NAME]"
click at [353, 155] on select "State [US_STATE] AK AR AZ CA CO CT DE DC [GEOGRAPHIC_DATA] [GEOGRAPHIC_DATA] GU…" at bounding box center [362, 155] width 79 height 21
select select "29"
click at [323, 145] on select "State [US_STATE] AK AR AZ CA CO CT DE DC [GEOGRAPHIC_DATA] [GEOGRAPHIC_DATA] GU…" at bounding box center [362, 155] width 79 height 21
click at [363, 93] on input "text" at bounding box center [408, 98] width 168 height 20
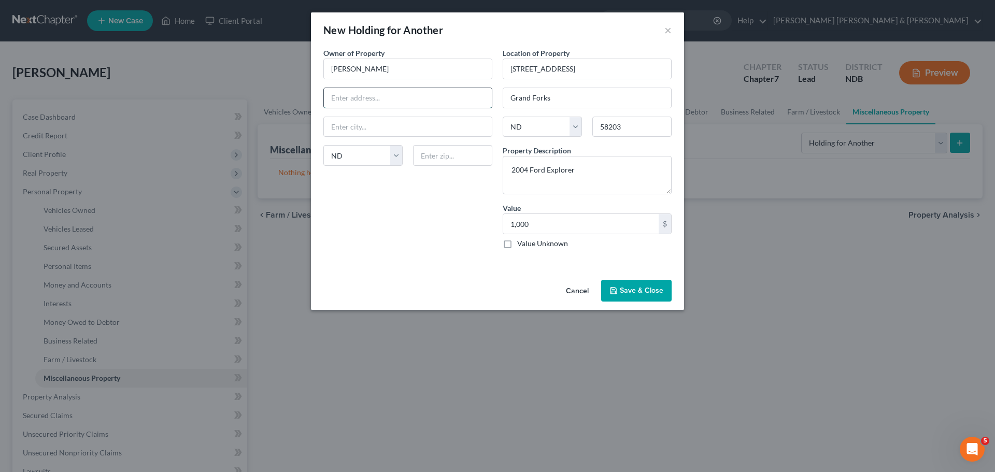
click at [337, 94] on input "text" at bounding box center [408, 98] width 168 height 20
click at [353, 128] on input "text" at bounding box center [408, 127] width 168 height 20
click at [341, 97] on input "text" at bounding box center [408, 98] width 168 height 20
paste input "[STREET_ADDRESS]"
drag, startPoint x: 341, startPoint y: 121, endPoint x: 340, endPoint y: 114, distance: 6.8
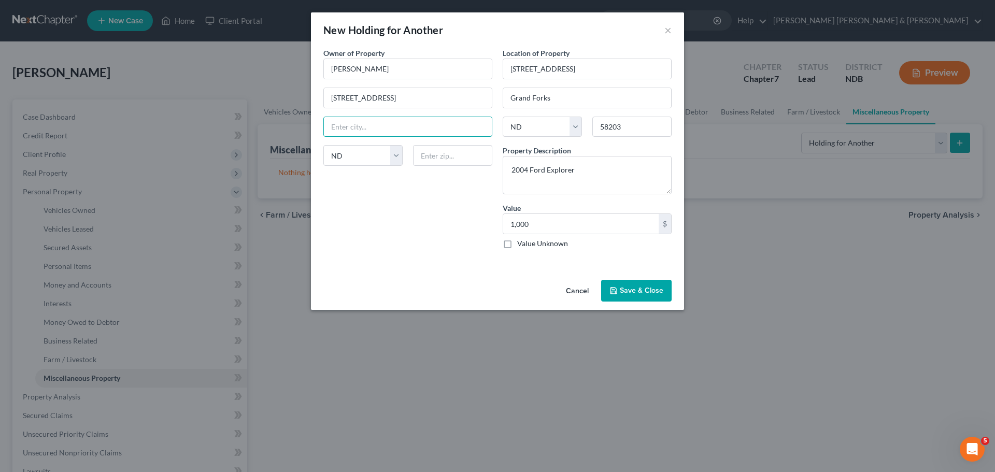
click at [341, 121] on input "text" at bounding box center [408, 127] width 168 height 20
click at [395, 92] on input "[STREET_ADDRESS]" at bounding box center [408, 98] width 168 height 20
type input "[STREET_ADDRESS]"
type input "Grand FOrks"
type input "58201"
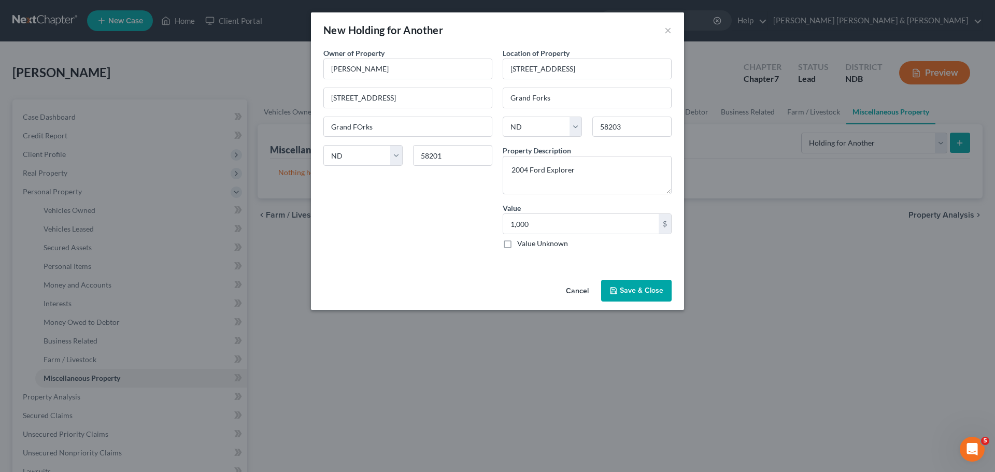
click at [384, 189] on div "Owner of Property * [PERSON_NAME] [STREET_ADDRESS] Grand FOrks State [US_STATE]…" at bounding box center [407, 152] width 179 height 209
type input "Grand Forks"
click at [629, 286] on button "Save & Close" at bounding box center [636, 291] width 70 height 22
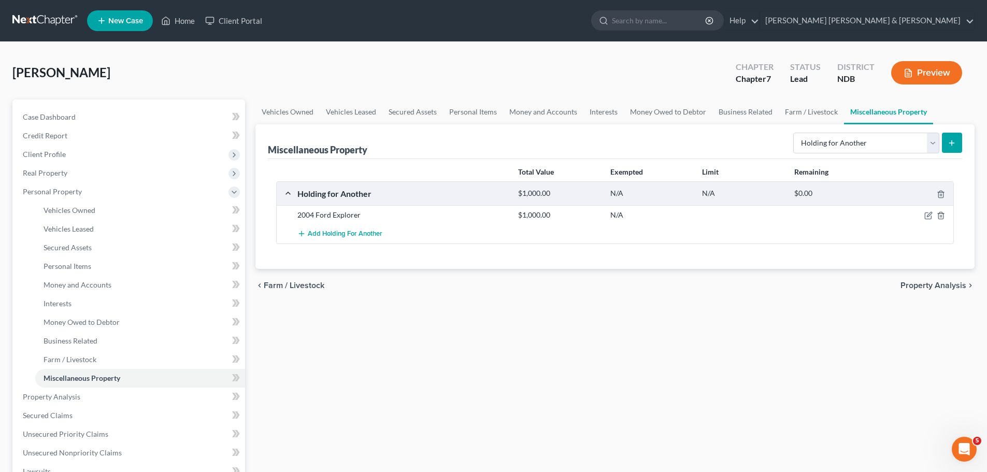
drag, startPoint x: 616, startPoint y: 59, endPoint x: 629, endPoint y: 63, distance: 13.6
click at [617, 59] on div "[PERSON_NAME] Upgraded Chapter Chapter 7 Status Lead District NDB Preview" at bounding box center [493, 76] width 962 height 45
click at [696, 138] on div "Miscellaneous Property Select Property Type Assigned for Creditor Benefit [DATE…" at bounding box center [615, 141] width 694 height 35
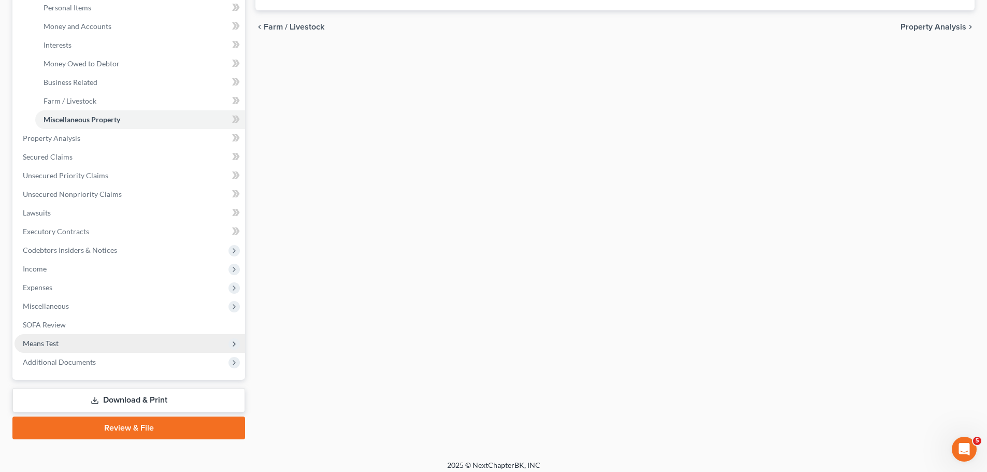
scroll to position [259, 0]
click at [67, 323] on link "SOFA Review" at bounding box center [130, 324] width 231 height 19
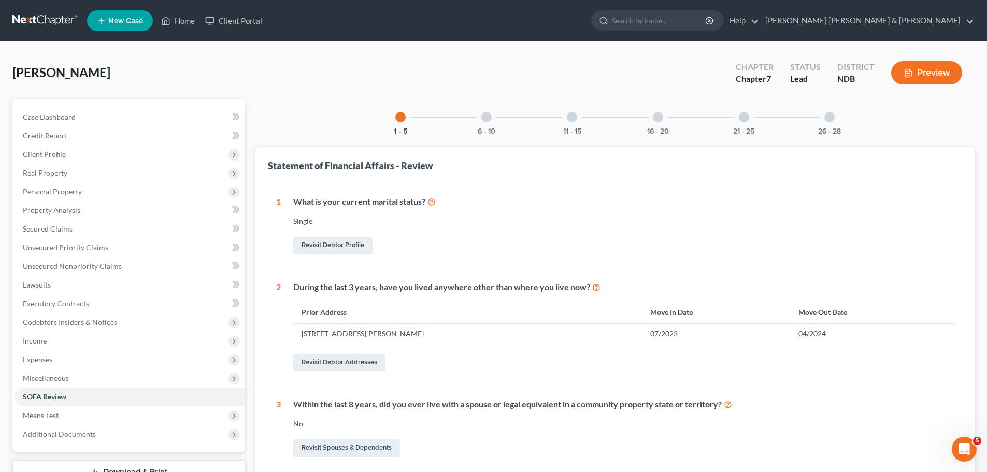
click at [747, 118] on div at bounding box center [744, 117] width 10 height 10
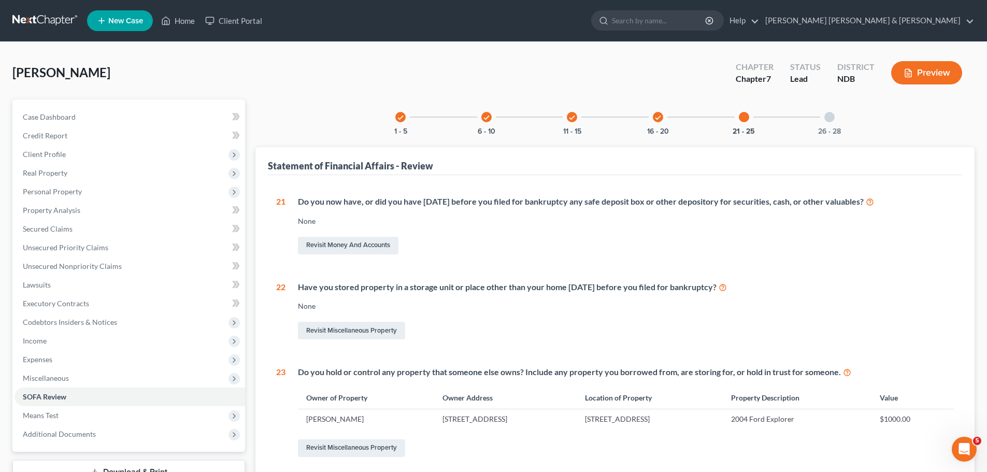
click at [827, 119] on div at bounding box center [829, 117] width 10 height 10
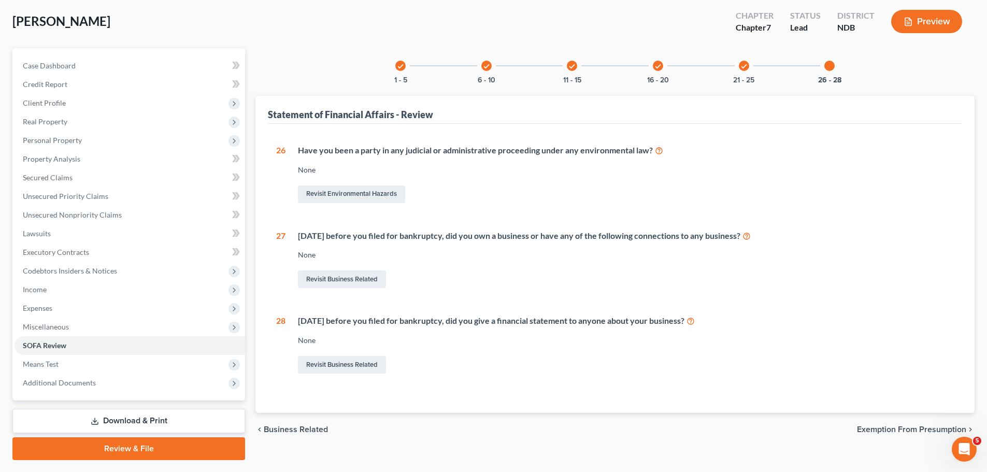
scroll to position [52, 0]
click at [487, 67] on icon "check" at bounding box center [486, 65] width 7 height 7
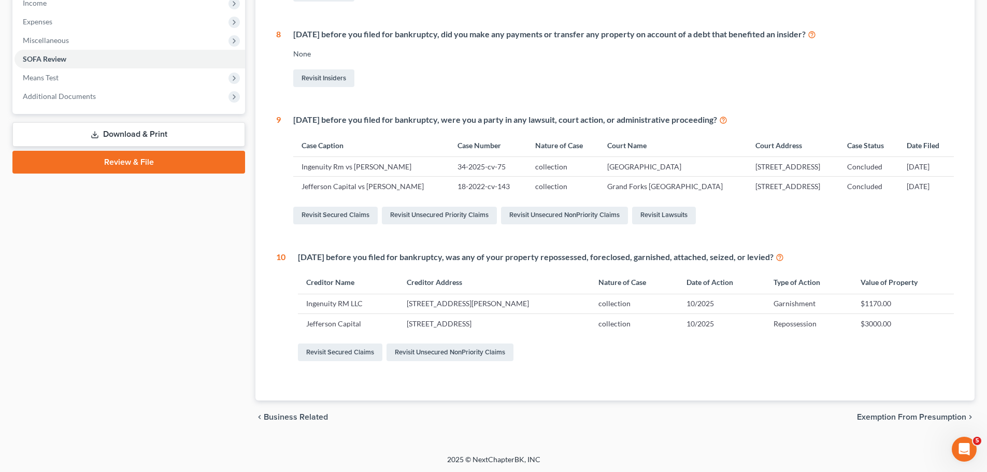
scroll to position [339, 0]
click at [449, 349] on link "Revisit Unsecured NonPriority Claims" at bounding box center [449, 351] width 127 height 18
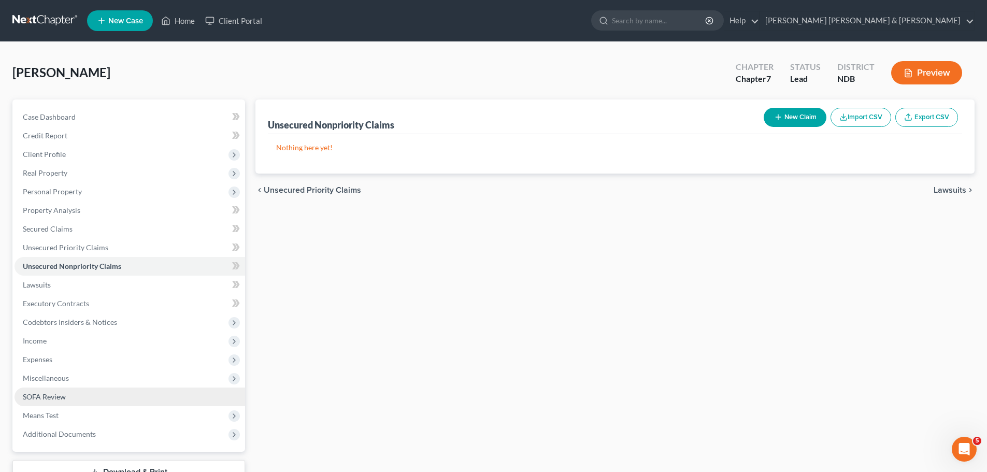
click at [74, 395] on link "SOFA Review" at bounding box center [130, 396] width 231 height 19
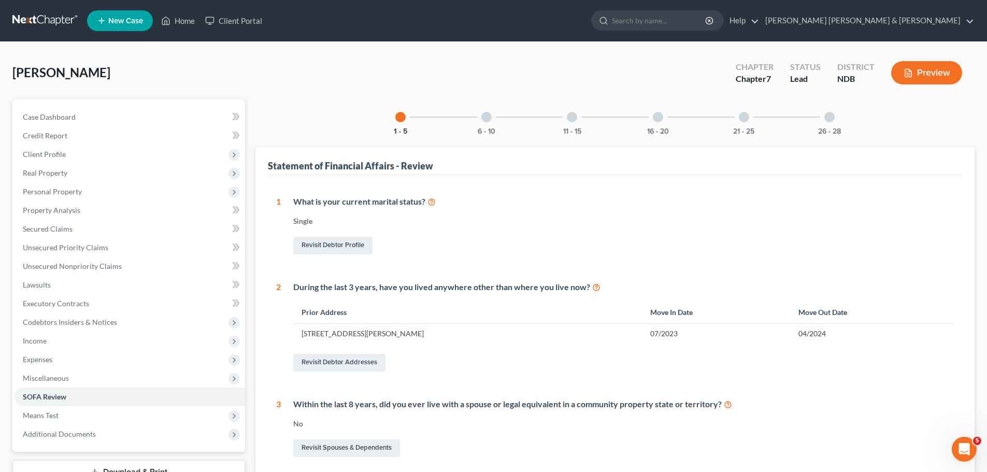
click at [489, 120] on div at bounding box center [486, 117] width 10 height 10
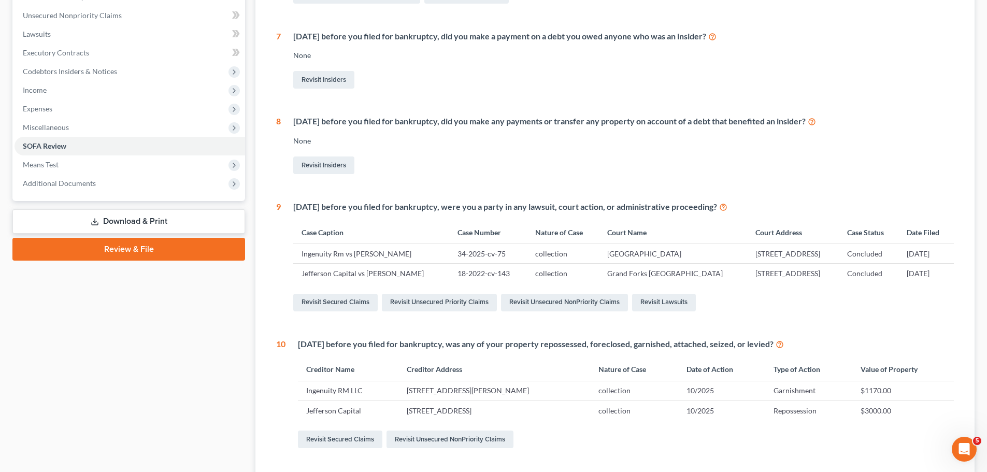
scroll to position [311, 0]
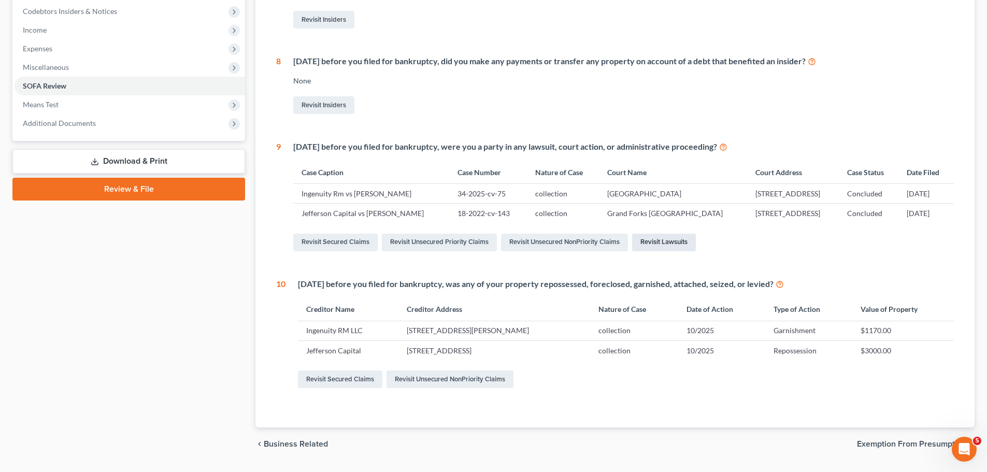
click at [655, 242] on link "Revisit Lawsuits" at bounding box center [664, 243] width 64 height 18
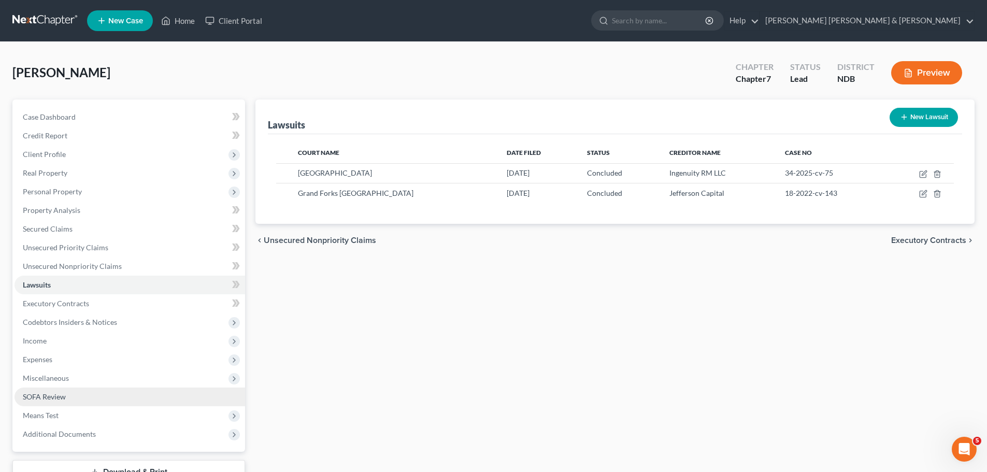
click at [50, 394] on span "SOFA Review" at bounding box center [44, 396] width 43 height 9
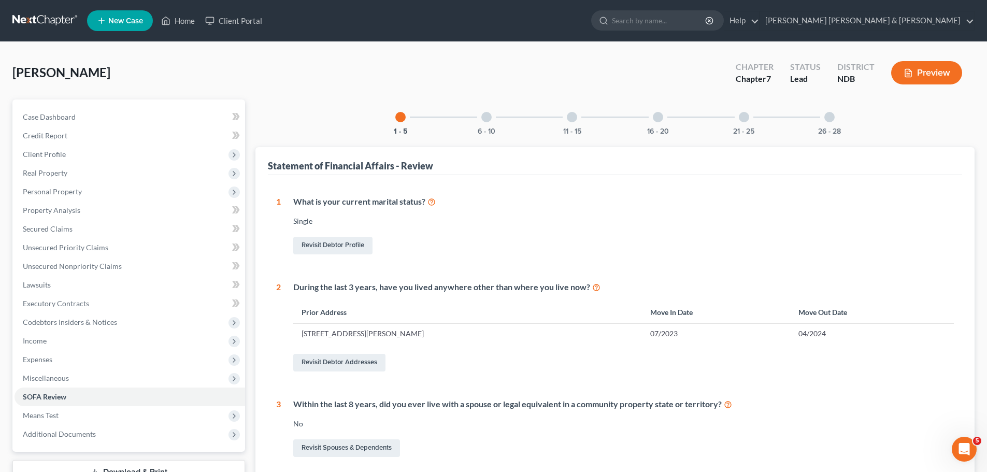
click at [487, 116] on div at bounding box center [486, 117] width 10 height 10
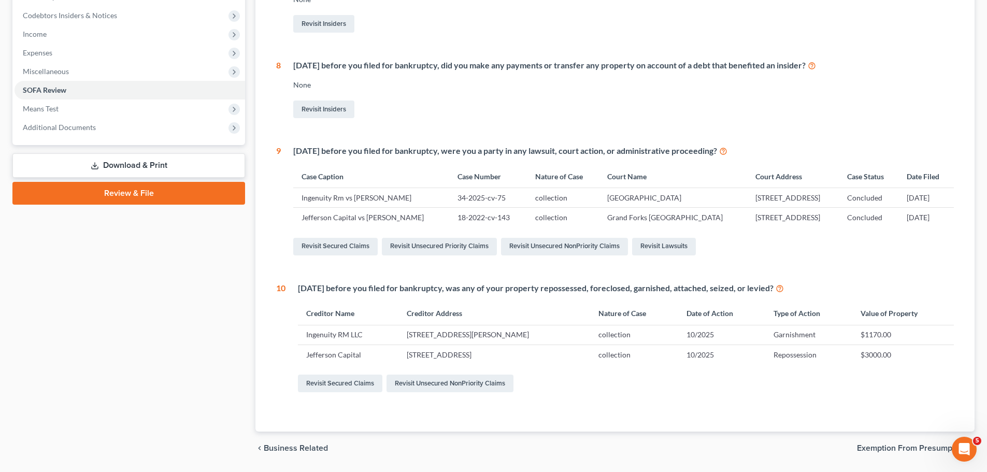
scroll to position [311, 0]
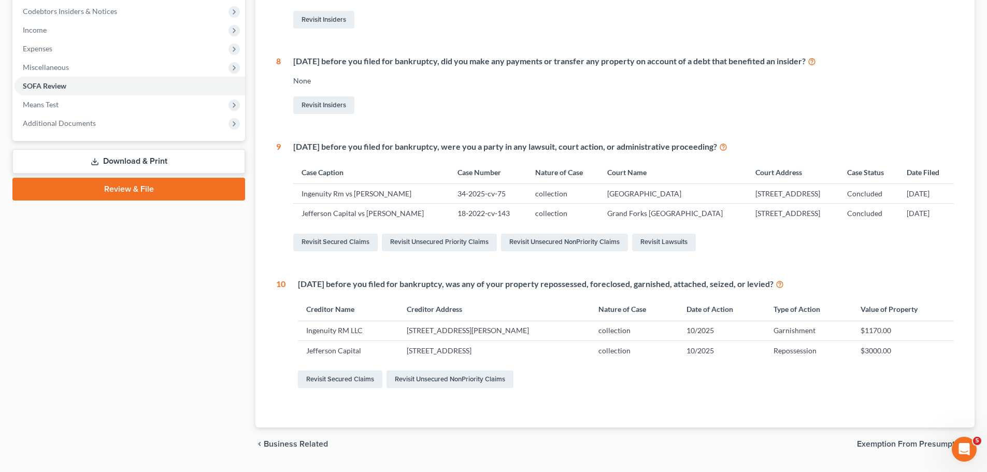
click at [450, 354] on td "[STREET_ADDRESS]" at bounding box center [493, 350] width 191 height 20
click at [449, 350] on td "[STREET_ADDRESS]" at bounding box center [493, 350] width 191 height 20
click at [336, 380] on link "Revisit Secured Claims" at bounding box center [340, 379] width 84 height 18
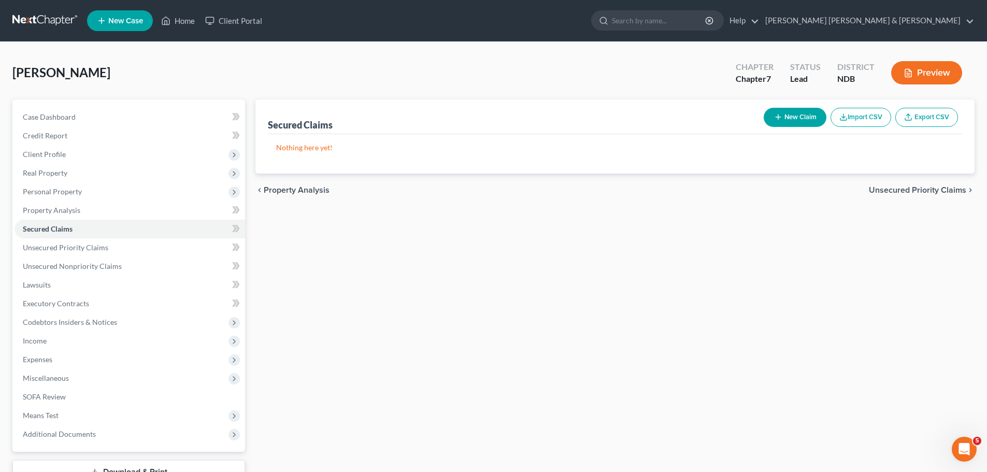
click at [920, 190] on span "Unsecured Priority Claims" at bounding box center [917, 190] width 97 height 8
click at [920, 192] on span "Unsecured Nonpriority Claims" at bounding box center [910, 190] width 112 height 8
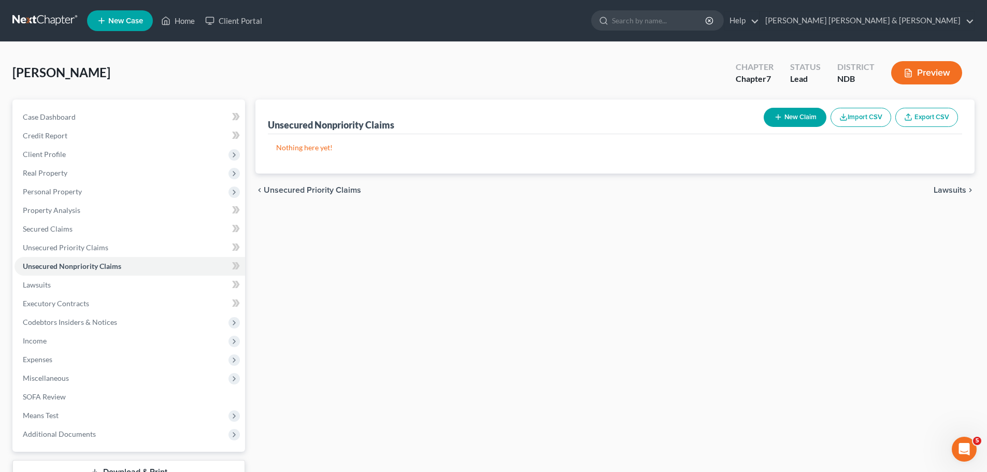
click at [949, 192] on span "Lawsuits" at bounding box center [949, 190] width 33 height 8
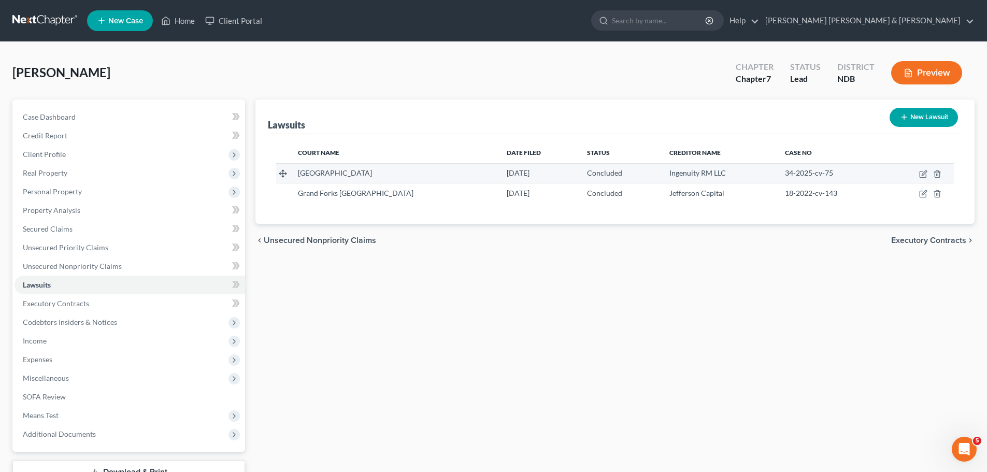
click at [799, 175] on span "34-2025-cv-75" at bounding box center [809, 172] width 48 height 9
click at [921, 173] on icon "button" at bounding box center [923, 174] width 8 height 8
select select "29"
select select "2"
select select "1"
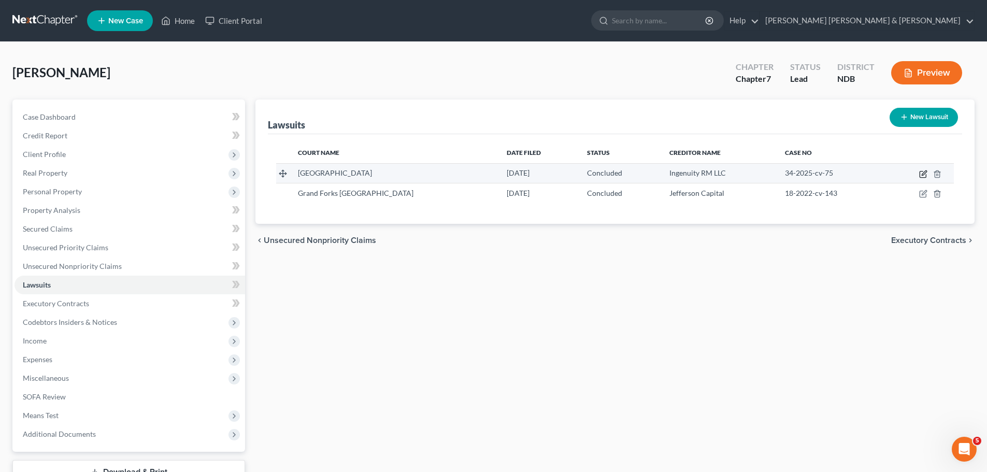
select select "29"
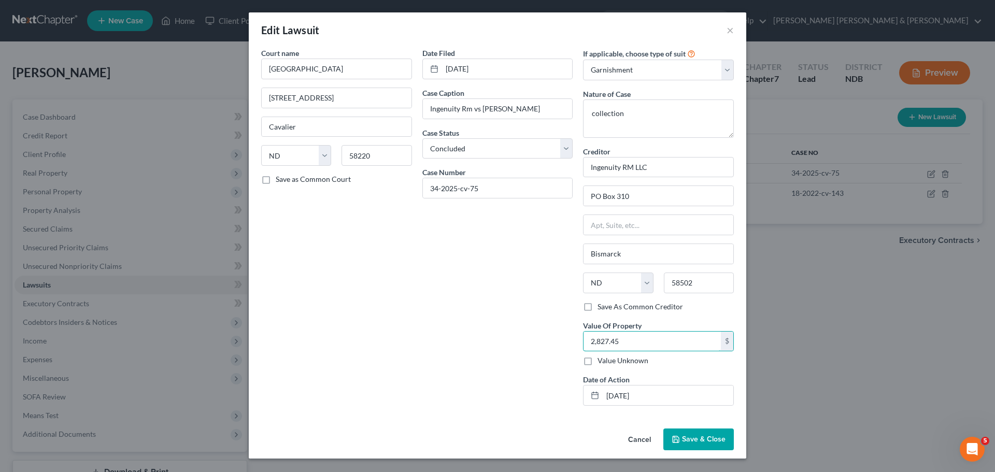
type input "2,827.45"
click at [700, 436] on span "Save & Close" at bounding box center [704, 439] width 44 height 9
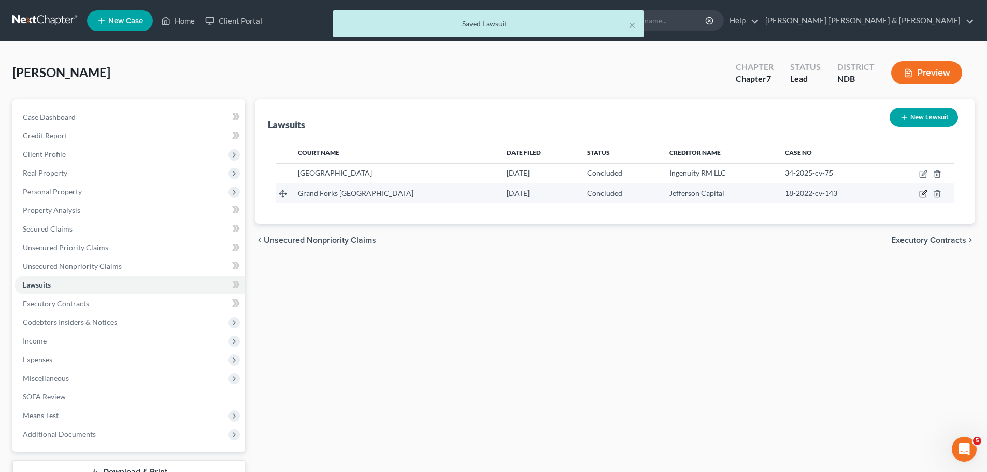
click at [926, 193] on icon "button" at bounding box center [923, 194] width 8 height 8
select select "29"
select select "2"
select select "0"
select select "24"
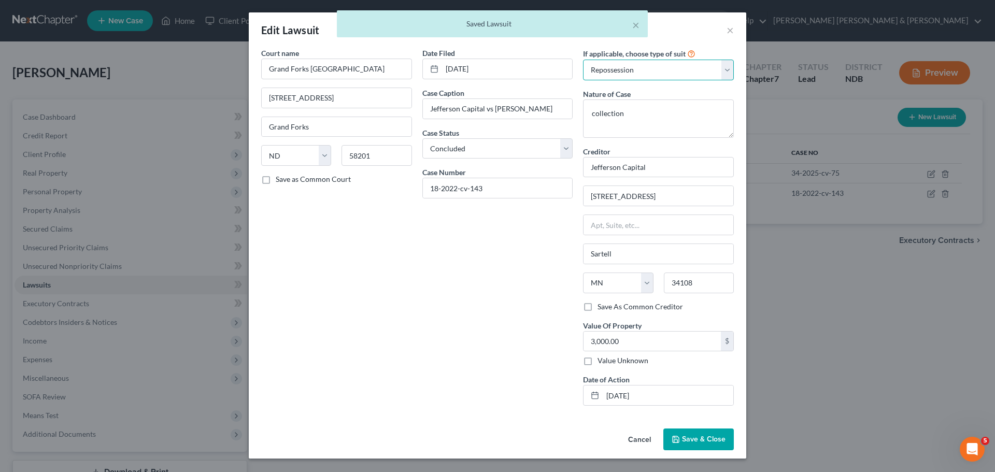
click at [656, 73] on select "Select Repossession Garnishment Foreclosure Attached, Seized, Or Levied Other" at bounding box center [658, 70] width 151 height 21
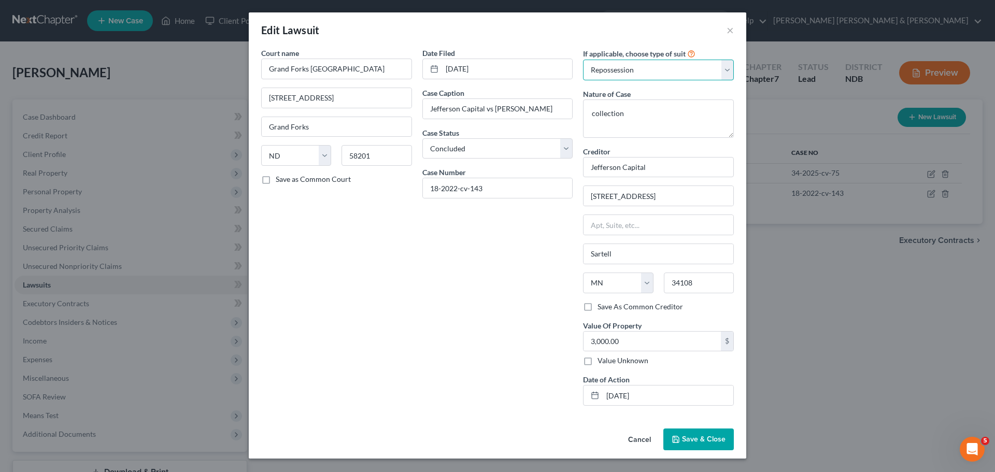
select select "1"
click at [583, 60] on select "Select Repossession Garnishment Foreclosure Attached, Seized, Or Levied Other" at bounding box center [658, 70] width 151 height 21
type input "332.55"
click at [686, 434] on button "Save & Close" at bounding box center [698, 439] width 70 height 22
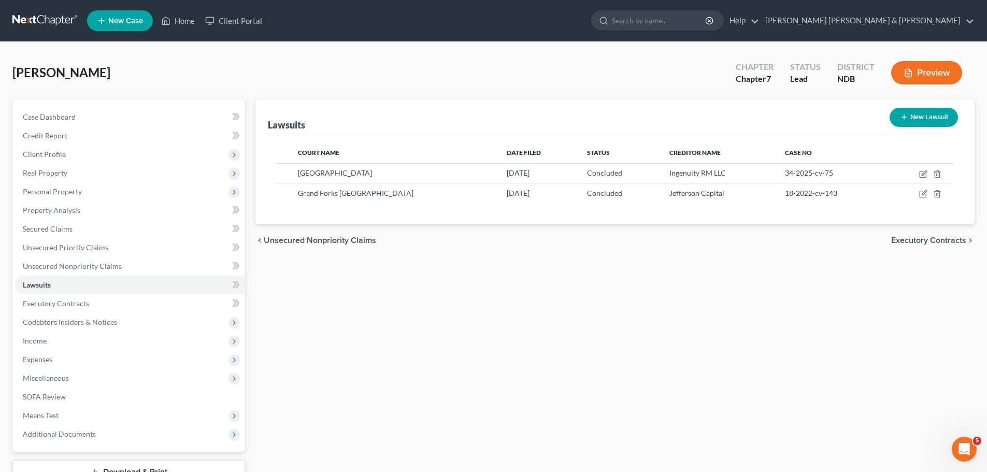
click at [913, 237] on span "Executory Contracts" at bounding box center [928, 240] width 75 height 8
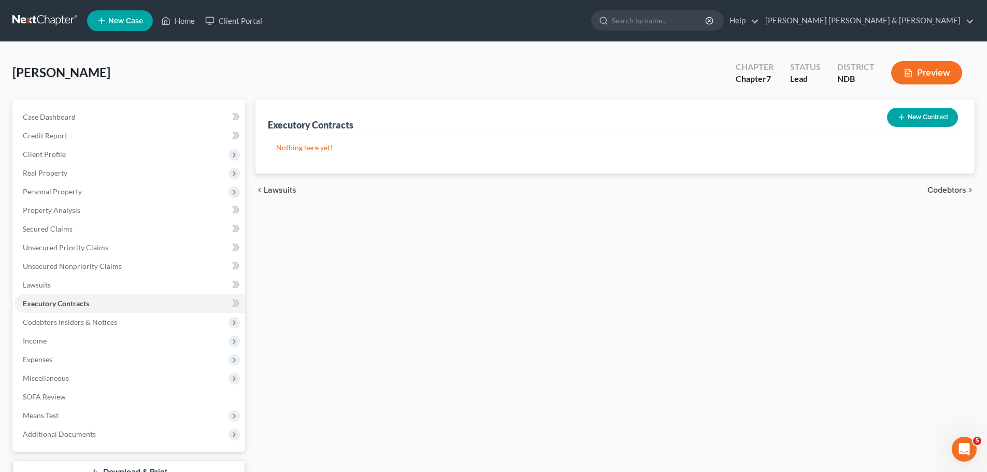
click at [287, 190] on span "Lawsuits" at bounding box center [280, 190] width 33 height 8
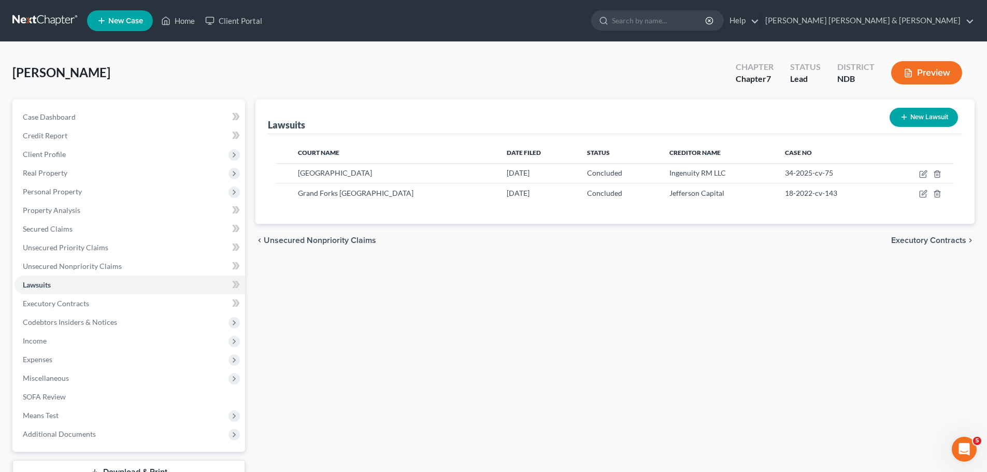
click at [902, 113] on icon "button" at bounding box center [904, 117] width 8 height 8
select select "0"
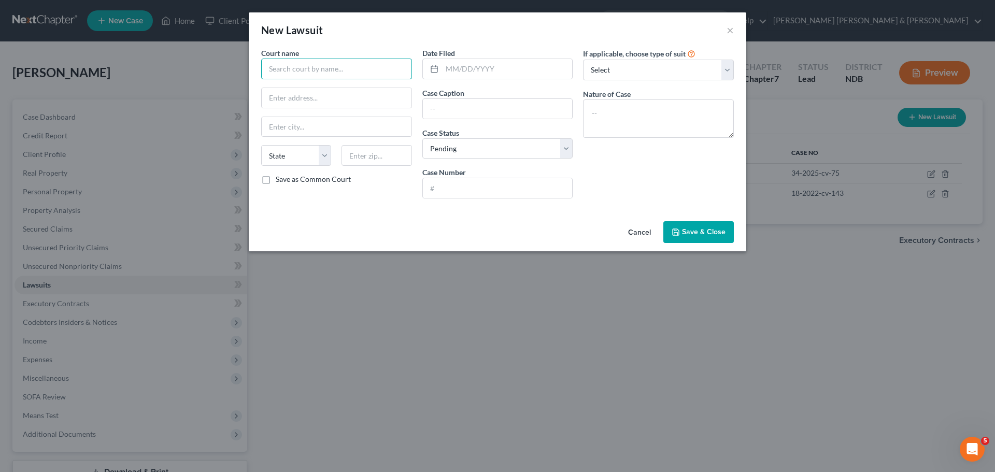
click at [272, 65] on input "text" at bounding box center [336, 69] width 151 height 21
type input "Grand Forks District Court"
type input "[STREET_ADDRESS]"
type input "Grand Forks"
select select "29"
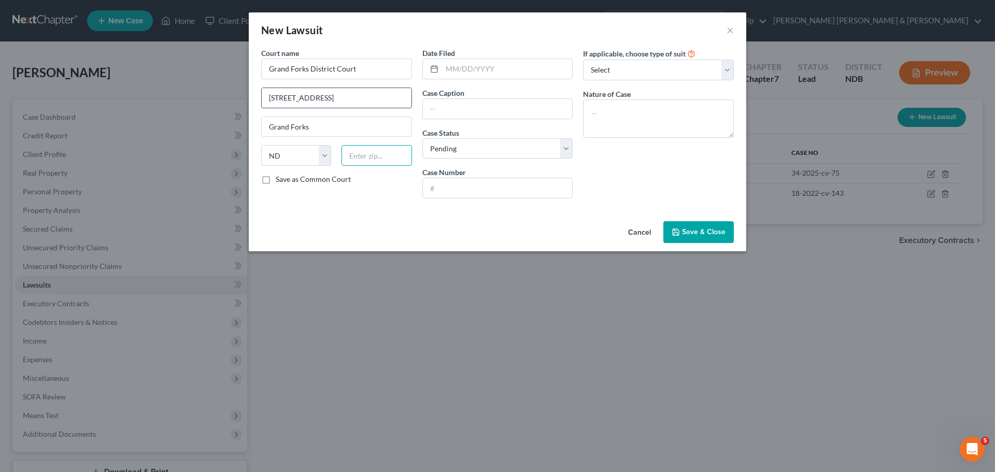
type input "58201"
drag, startPoint x: 449, startPoint y: 71, endPoint x: 448, endPoint y: 66, distance: 5.3
click at [449, 71] on input "text" at bounding box center [507, 69] width 131 height 20
type input "[DATE]"
drag, startPoint x: 450, startPoint y: 101, endPoint x: 448, endPoint y: 94, distance: 7.4
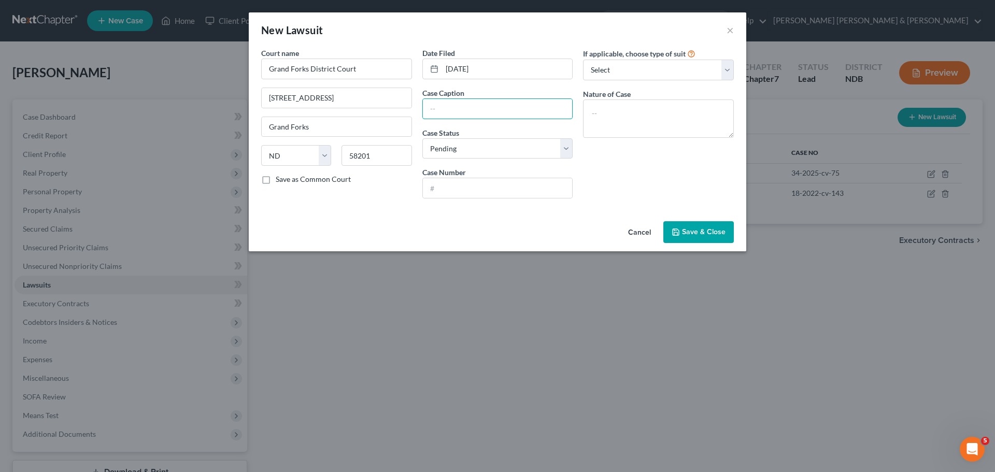
click at [450, 101] on input "text" at bounding box center [498, 109] width 150 height 20
type input "Yes Companies vs [PERSON_NAME]"
click at [447, 150] on select "Select Pending On Appeal Concluded" at bounding box center [497, 148] width 151 height 21
select select "2"
click at [422, 138] on select "Select Pending On Appeal Concluded" at bounding box center [497, 148] width 151 height 21
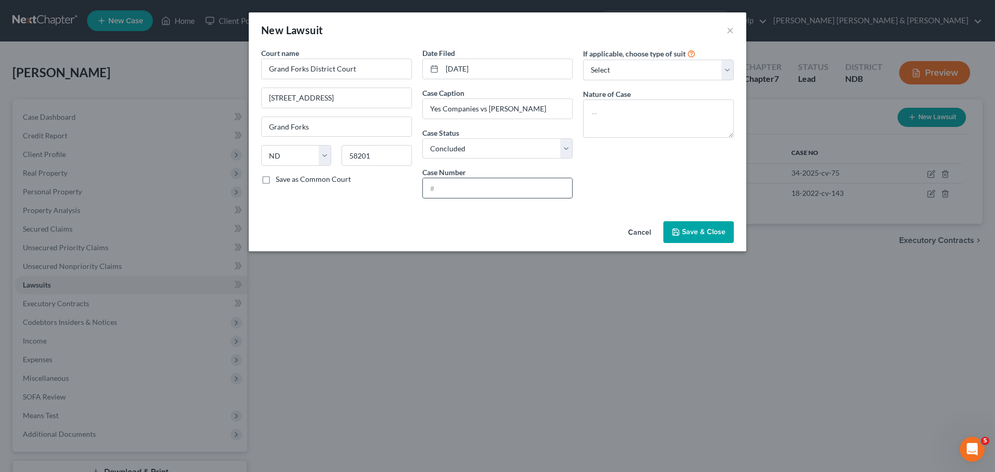
click at [454, 182] on input "text" at bounding box center [498, 188] width 150 height 20
type input "18-2023-cv-1888"
click at [625, 70] on select "Select Repossession Garnishment Foreclosure Attached, Seized, Or Levied Other" at bounding box center [658, 70] width 151 height 21
select select "4"
click at [583, 60] on select "Select Repossession Garnishment Foreclosure Attached, Seized, Or Levied Other" at bounding box center [658, 70] width 151 height 21
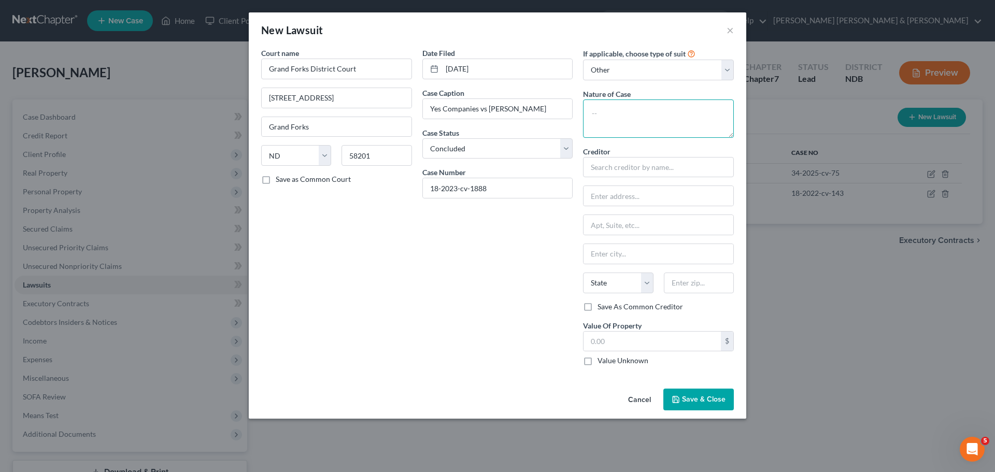
click at [608, 105] on textarea at bounding box center [658, 118] width 151 height 38
type textarea "Eviction"
click at [602, 164] on input "text" at bounding box center [658, 167] width 151 height 21
type input "Yes Companies EXP"
click at [616, 196] on input "text" at bounding box center [658, 196] width 150 height 20
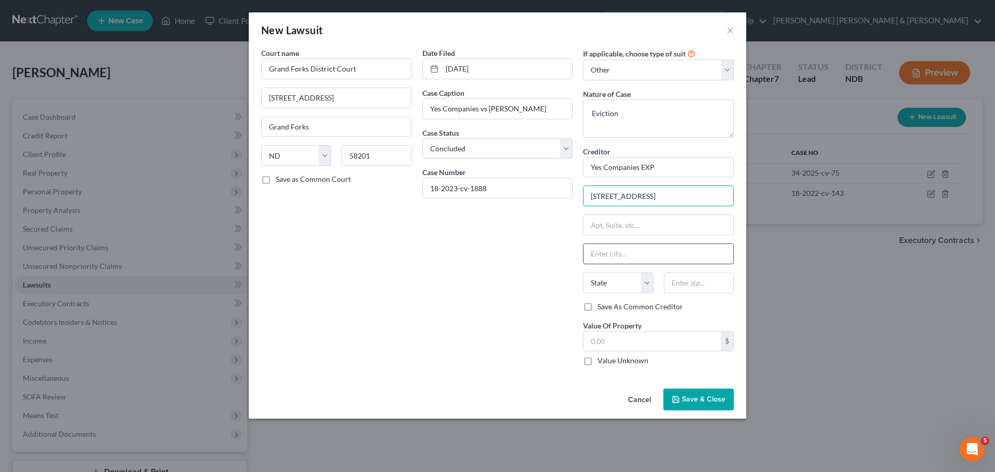
type input "[STREET_ADDRESS]"
click at [622, 254] on input "text" at bounding box center [658, 254] width 150 height 20
click at [633, 222] on input "text" at bounding box center [658, 225] width 150 height 20
type input "201"
type input "[GEOGRAPHIC_DATA]"
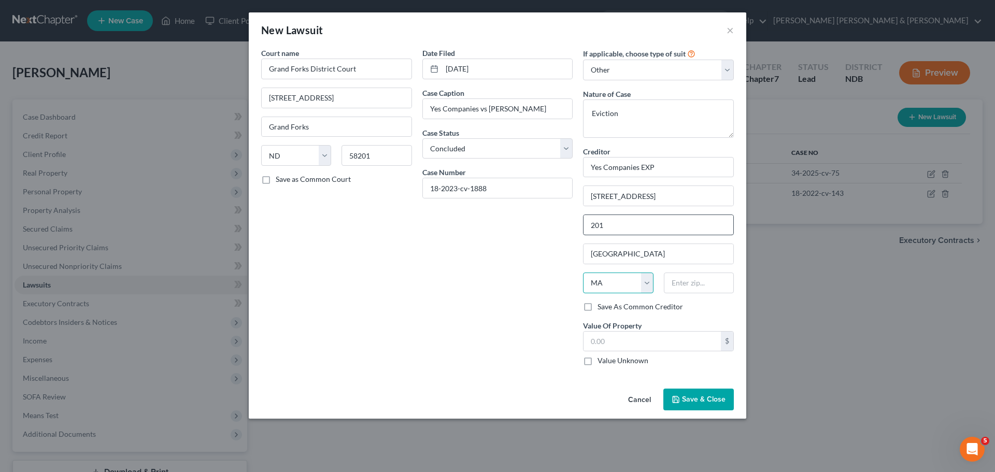
select select "23"
type input "48334"
click at [610, 340] on input "text" at bounding box center [651, 342] width 137 height 20
type input "[GEOGRAPHIC_DATA]"
type input "2,164.30"
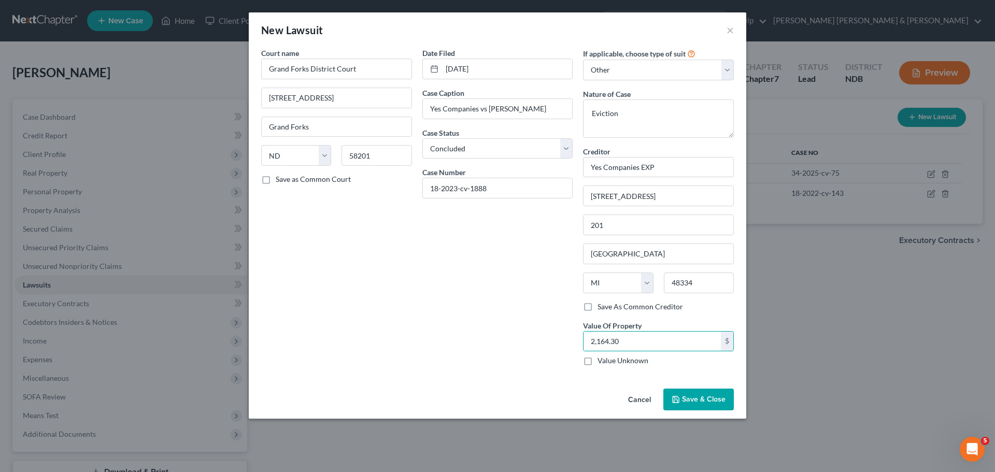
click at [681, 398] on button "Save & Close" at bounding box center [698, 400] width 70 height 22
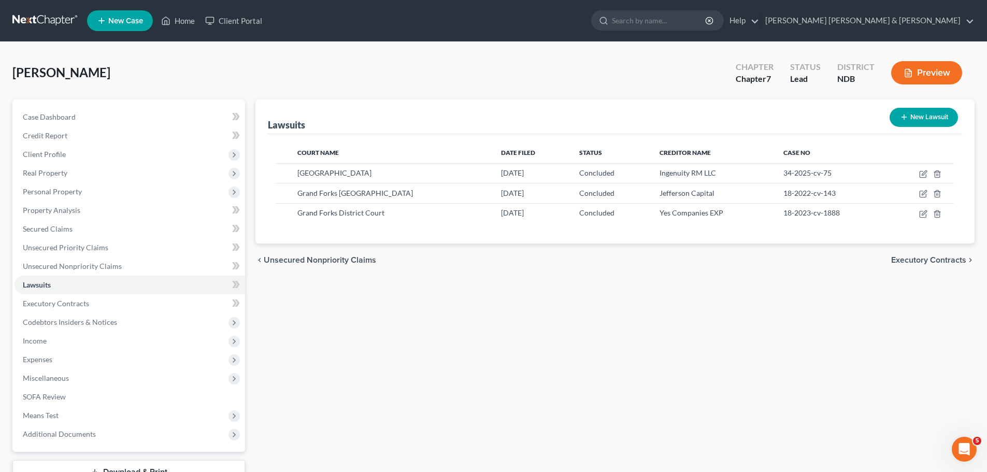
click at [911, 112] on button "New Lawsuit" at bounding box center [923, 117] width 68 height 19
select select "0"
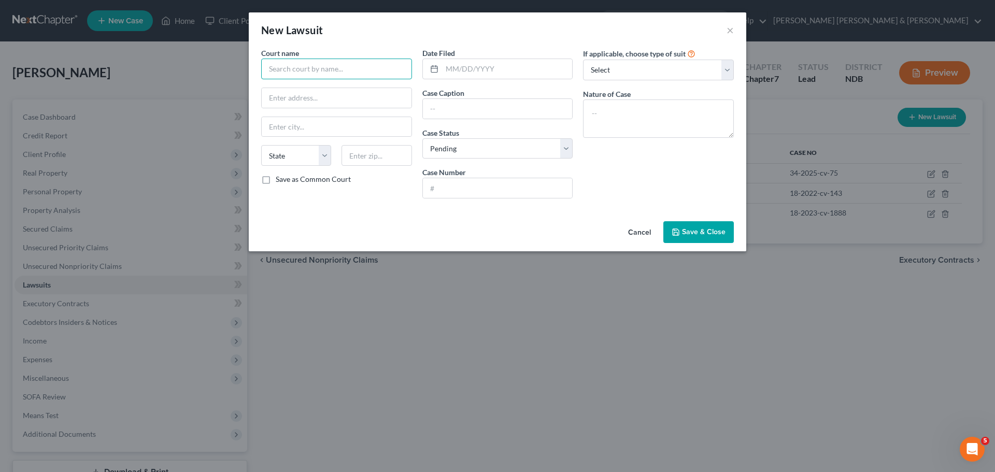
drag, startPoint x: 296, startPoint y: 71, endPoint x: 295, endPoint y: 62, distance: 9.9
click at [296, 67] on input "text" at bounding box center [336, 69] width 151 height 21
type input "Grand Forks District Court"
type input "[STREET_ADDRESS]"
type input "Grand Forks"
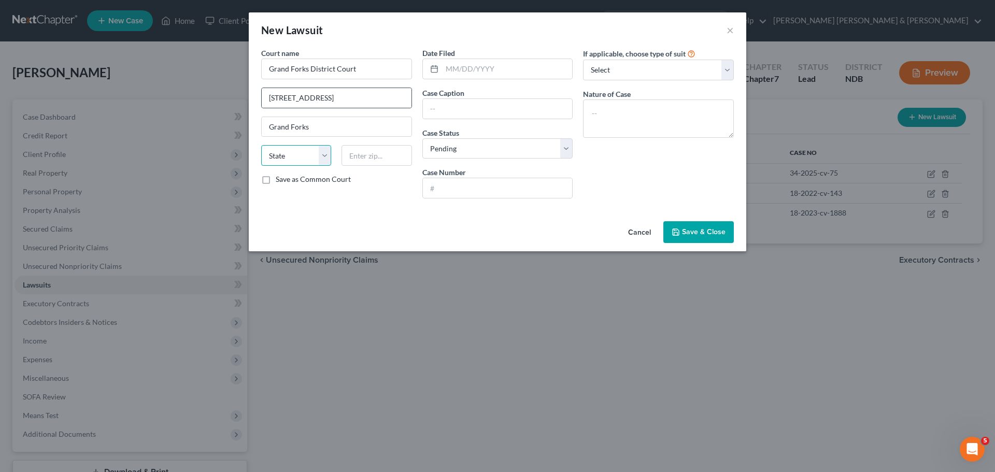
select select "29"
type input "58201"
click at [461, 68] on input "text" at bounding box center [507, 69] width 131 height 20
type input "[DATE]"
click at [466, 107] on input "text" at bounding box center [498, 109] width 150 height 20
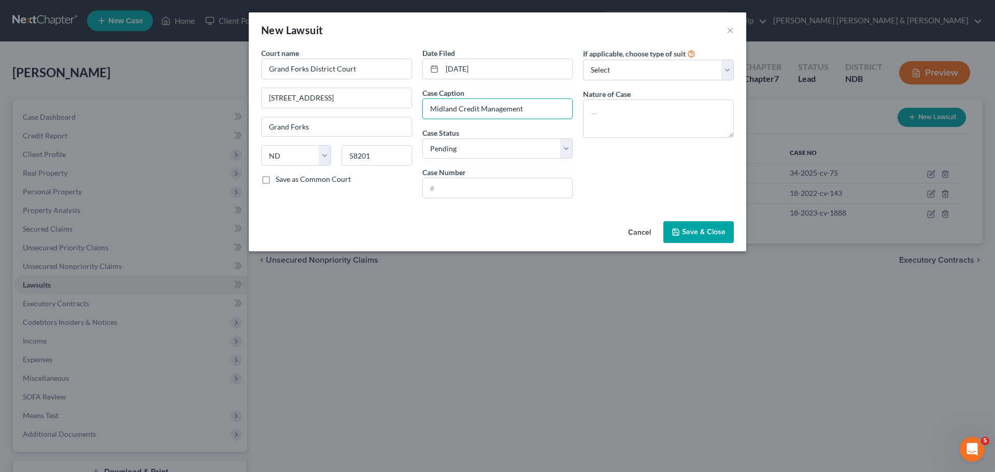
type input "Midland Credit Management"
select select "2"
click at [465, 185] on input "text" at bounding box center [498, 188] width 150 height 20
type input "18-2021-cv-01004"
click at [614, 70] on select "Select Repossession Garnishment Foreclosure Attached, Seized, Or Levied Other" at bounding box center [658, 70] width 151 height 21
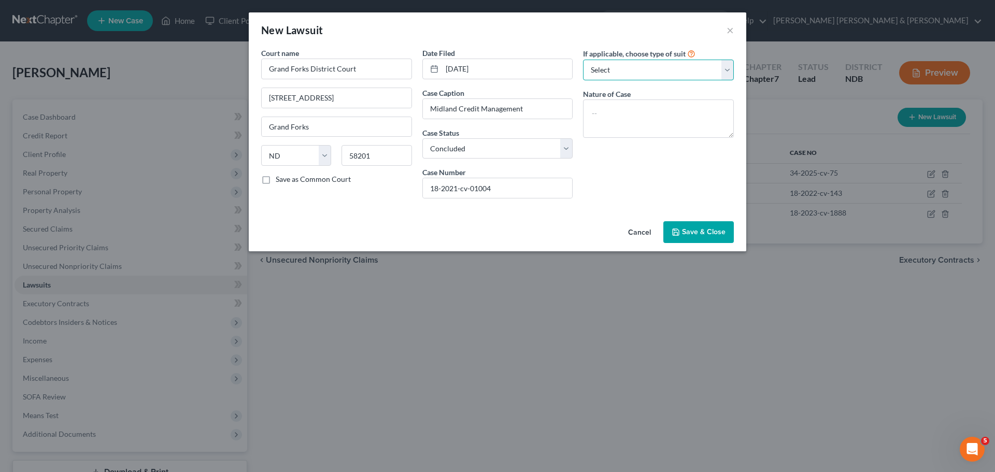
select select "4"
click at [583, 60] on select "Select Repossession Garnishment Foreclosure Attached, Seized, Or Levied Other" at bounding box center [658, 70] width 151 height 21
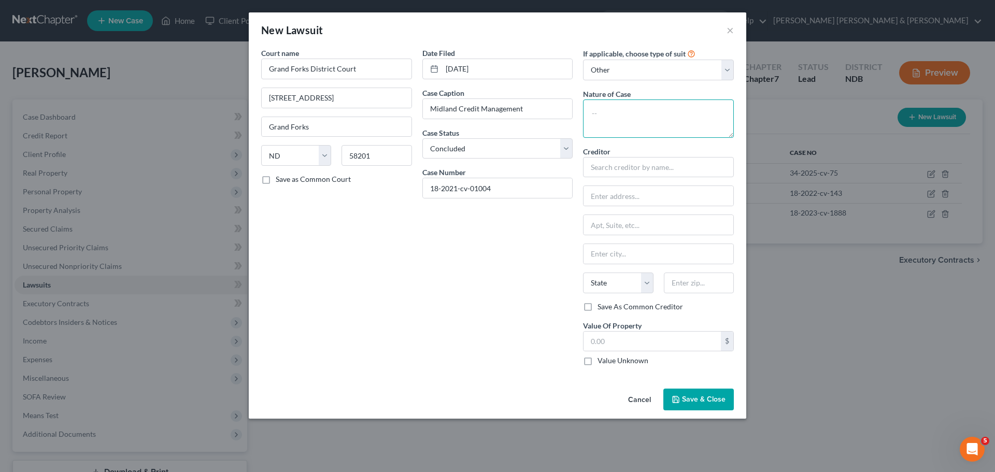
drag, startPoint x: 628, startPoint y: 105, endPoint x: 647, endPoint y: 105, distance: 18.7
click at [630, 103] on textarea at bounding box center [658, 118] width 151 height 38
type textarea "collection"
click at [644, 165] on input "text" at bounding box center [658, 167] width 151 height 21
type input "Midland Credit Management"
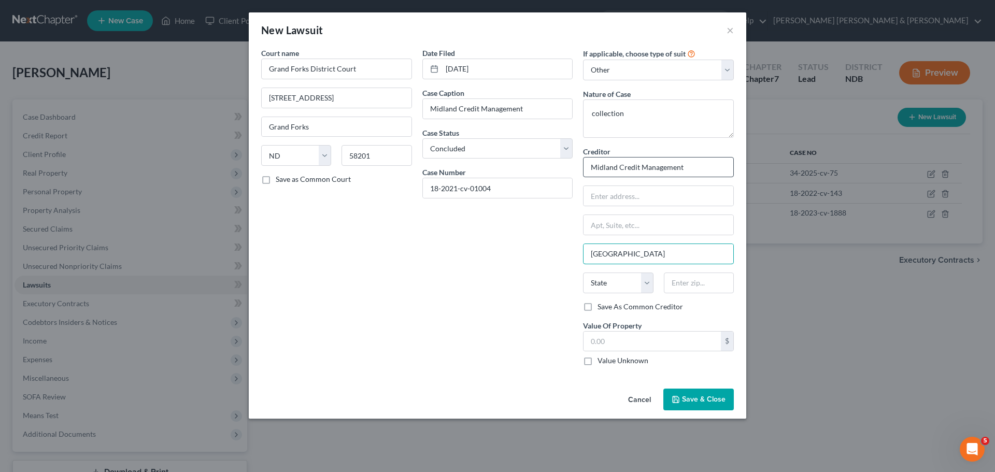
type input "[GEOGRAPHIC_DATA]"
click at [598, 198] on input "text" at bounding box center [658, 196] width 150 height 20
paste input "P.O. Box 939069"
click at [639, 342] on input "text" at bounding box center [651, 342] width 137 height 20
click at [692, 398] on span "Save & Close" at bounding box center [704, 399] width 44 height 9
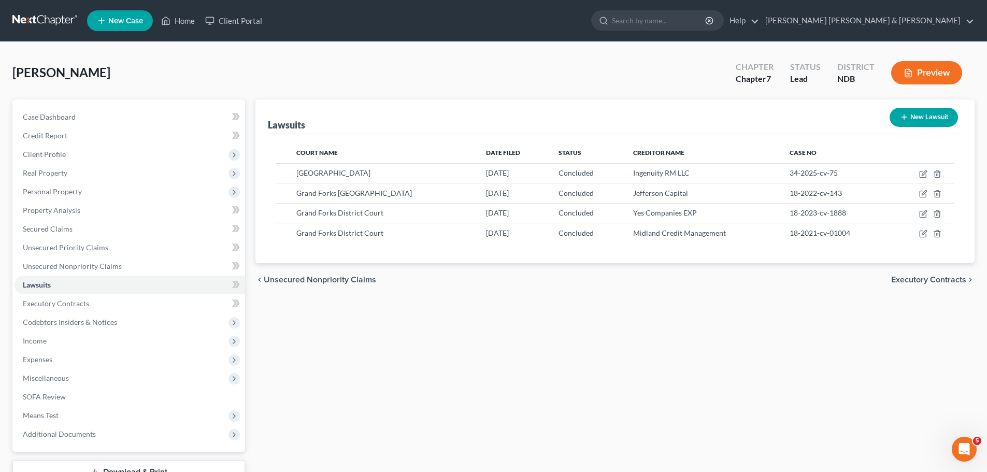
click at [329, 281] on span "Unsecured Nonpriority Claims" at bounding box center [320, 280] width 112 height 8
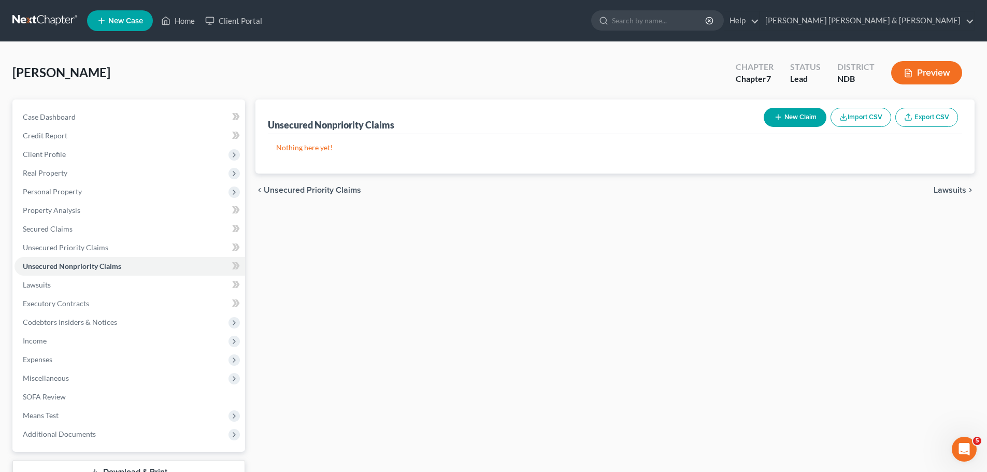
click at [783, 113] on button "New Claim" at bounding box center [795, 117] width 63 height 19
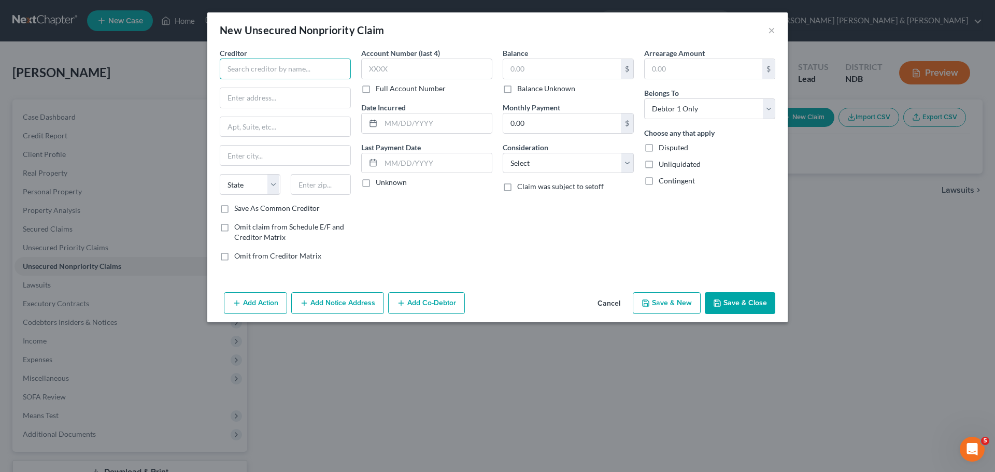
click at [241, 68] on input "text" at bounding box center [285, 69] width 131 height 21
click at [272, 68] on input "yes" at bounding box center [285, 69] width 131 height 21
click at [271, 68] on input "yes" at bounding box center [285, 69] width 131 height 21
click at [271, 67] on input "yes" at bounding box center [285, 69] width 131 height 21
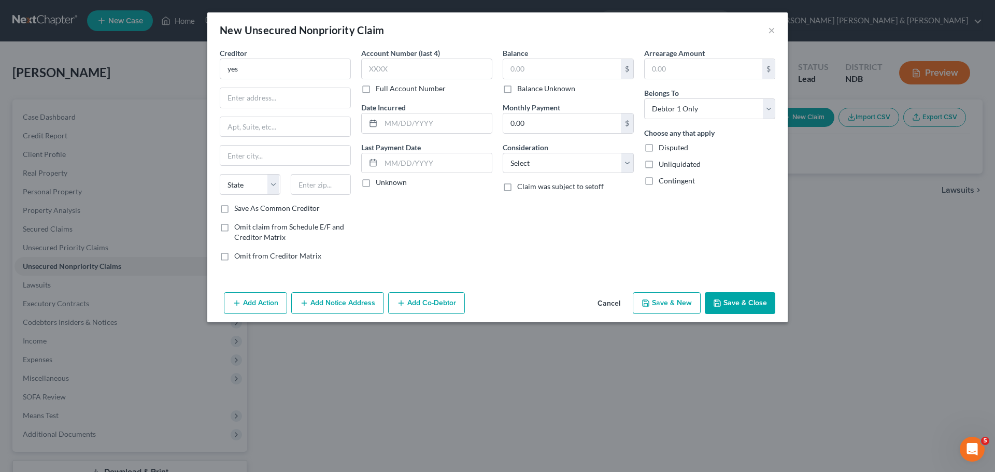
click at [606, 301] on button "Cancel" at bounding box center [608, 303] width 39 height 21
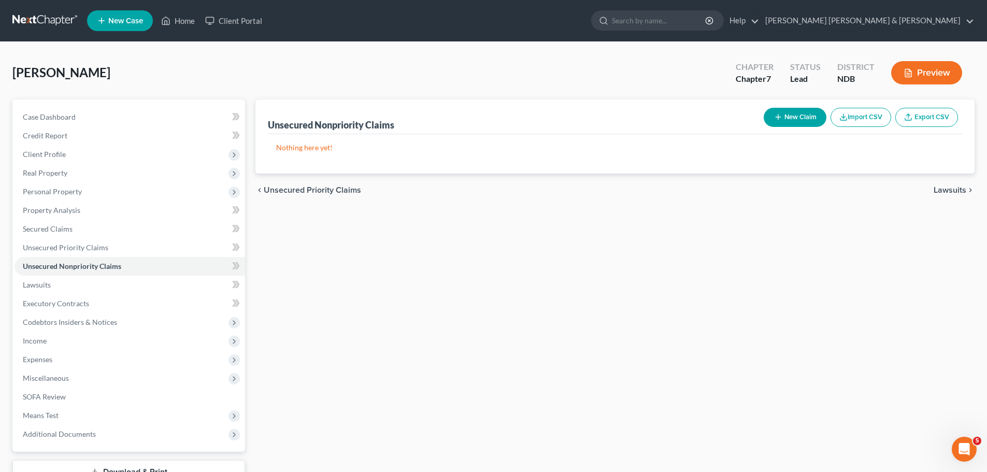
click at [945, 190] on span "Lawsuits" at bounding box center [949, 190] width 33 height 8
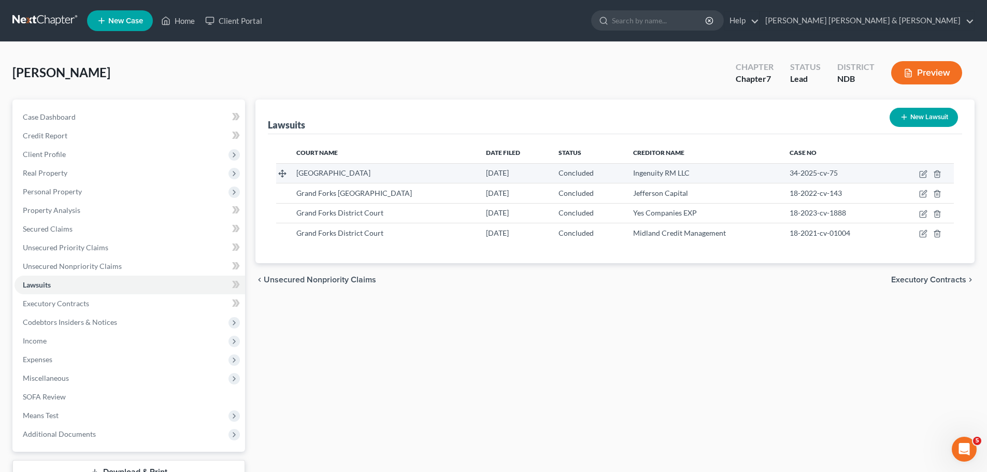
click at [649, 174] on span "Ingenuity RM LLC" at bounding box center [661, 172] width 56 height 9
click at [922, 172] on icon "button" at bounding box center [923, 174] width 8 height 8
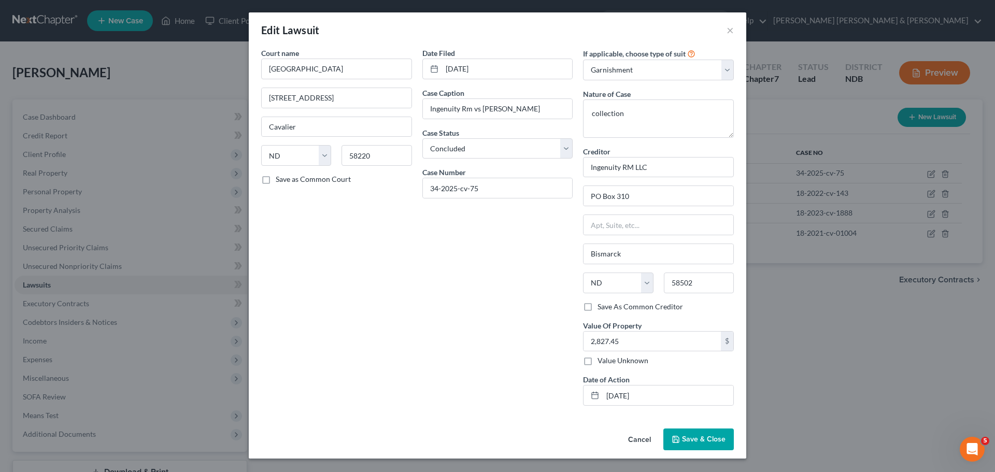
click at [597, 306] on label "Save As Common Creditor" at bounding box center [639, 306] width 85 height 10
click at [601, 306] on input "Save As Common Creditor" at bounding box center [604, 304] width 7 height 7
click at [698, 438] on span "Save & Close" at bounding box center [704, 439] width 44 height 9
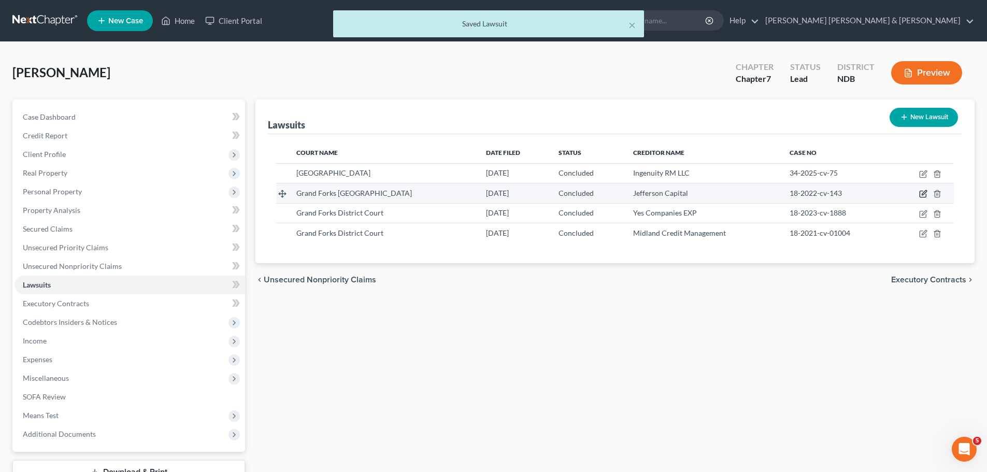
click at [922, 191] on icon "button" at bounding box center [923, 194] width 8 height 8
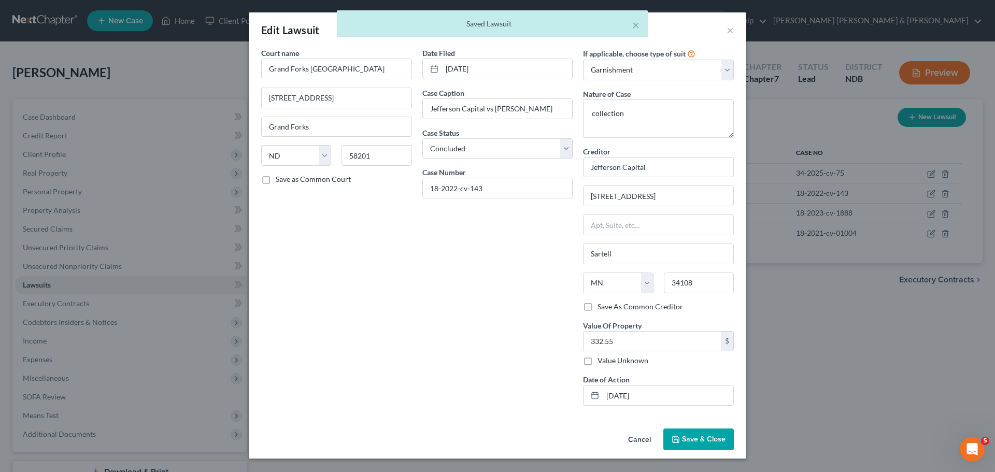
click at [597, 304] on label "Save As Common Creditor" at bounding box center [639, 306] width 85 height 10
click at [601, 304] on input "Save As Common Creditor" at bounding box center [604, 304] width 7 height 7
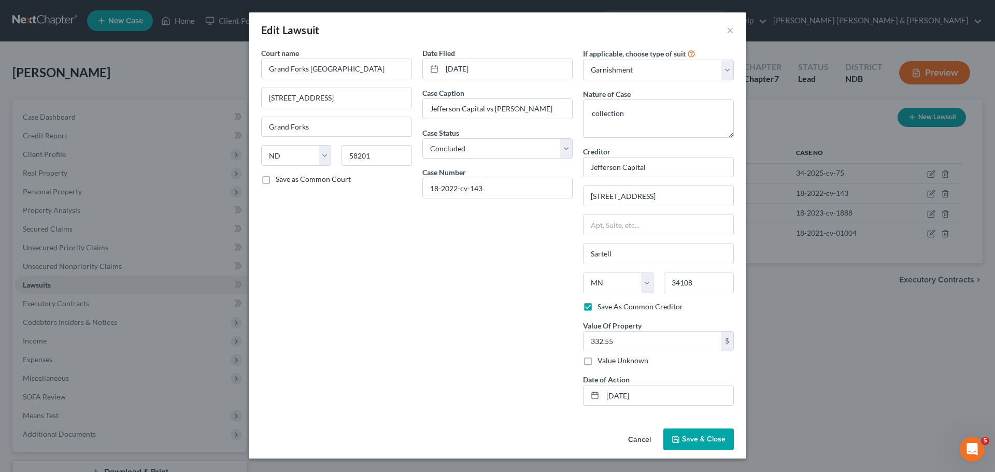
click at [703, 435] on span "Save & Close" at bounding box center [704, 439] width 44 height 9
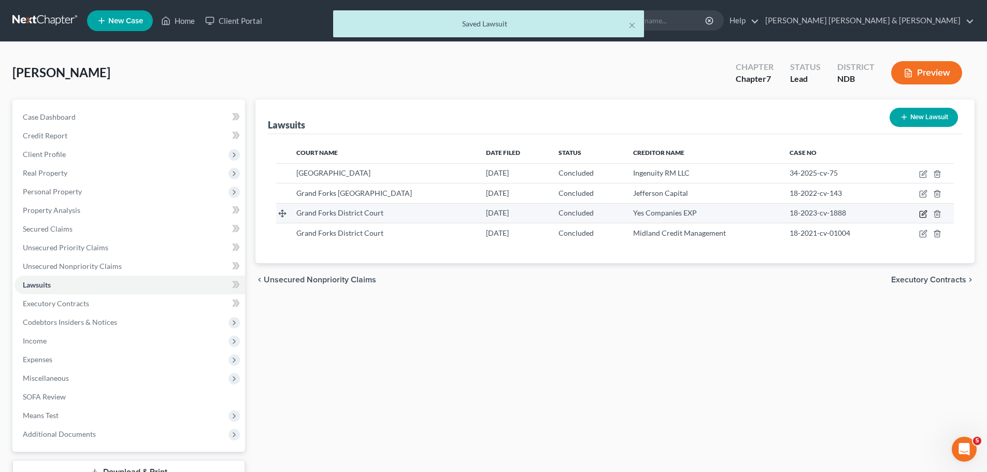
click at [922, 212] on icon "button" at bounding box center [923, 214] width 8 height 8
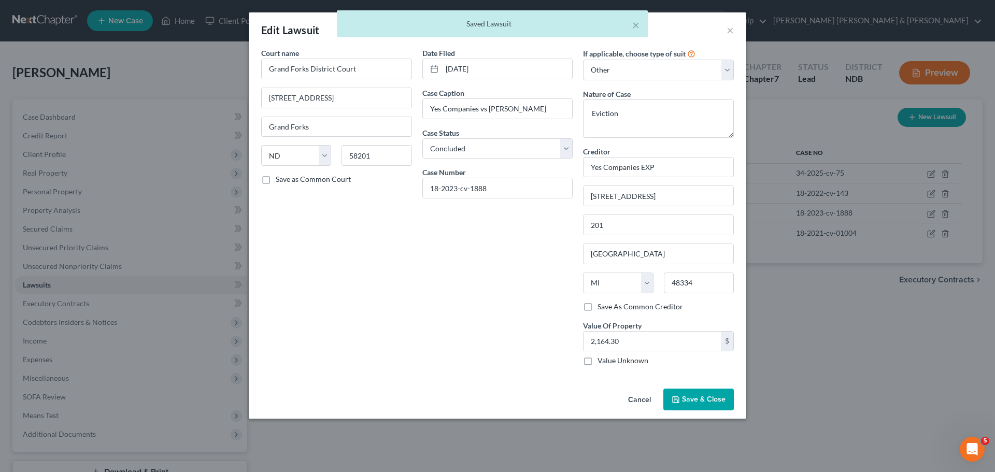
click at [597, 307] on label "Save As Common Creditor" at bounding box center [639, 306] width 85 height 10
click at [601, 307] on input "Save As Common Creditor" at bounding box center [604, 304] width 7 height 7
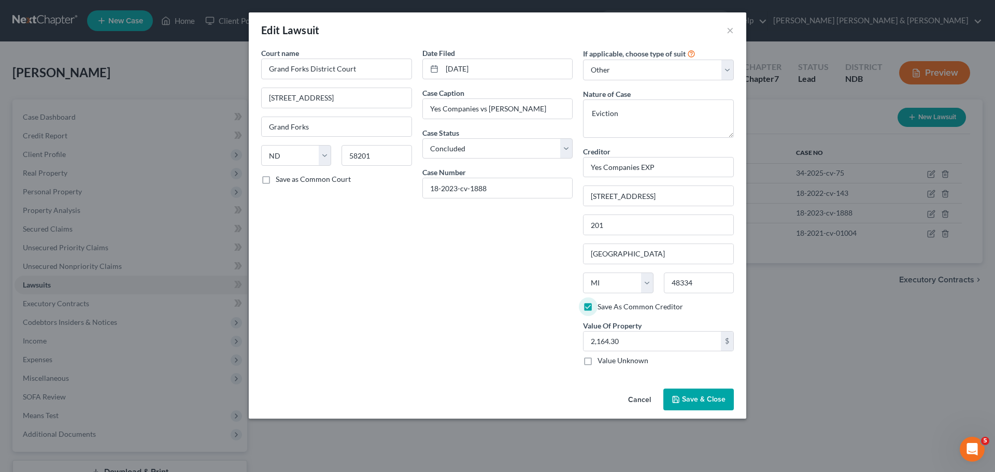
click at [699, 400] on span "Save & Close" at bounding box center [704, 399] width 44 height 9
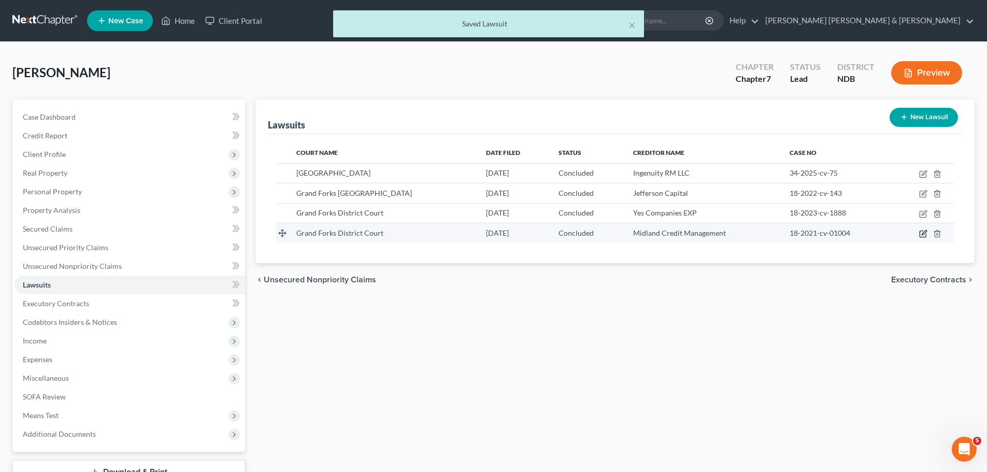
click at [920, 232] on icon "button" at bounding box center [923, 234] width 6 height 6
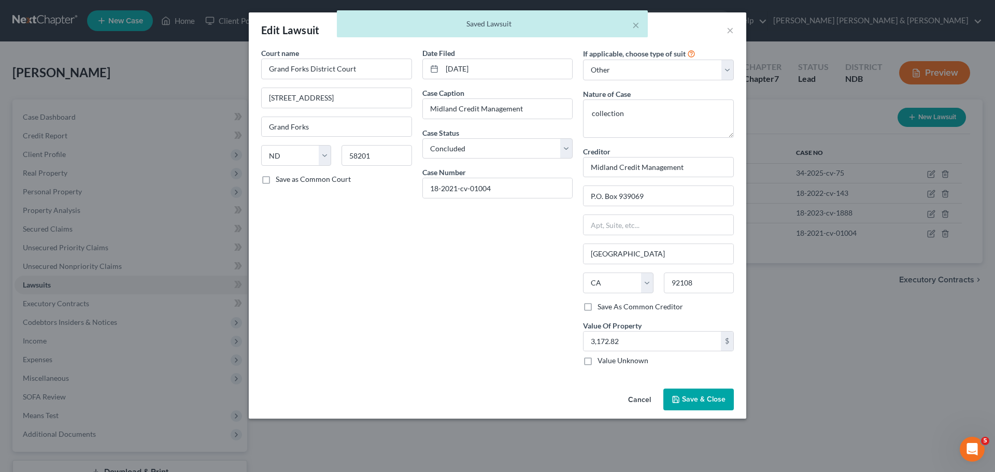
click at [597, 308] on label "Save As Common Creditor" at bounding box center [639, 306] width 85 height 10
click at [601, 308] on input "Save As Common Creditor" at bounding box center [604, 304] width 7 height 7
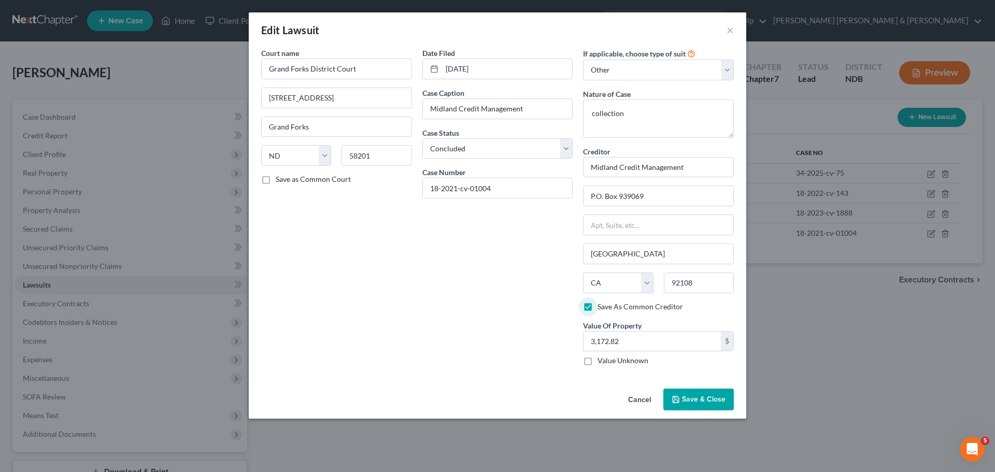
click at [697, 402] on span "Save & Close" at bounding box center [704, 399] width 44 height 9
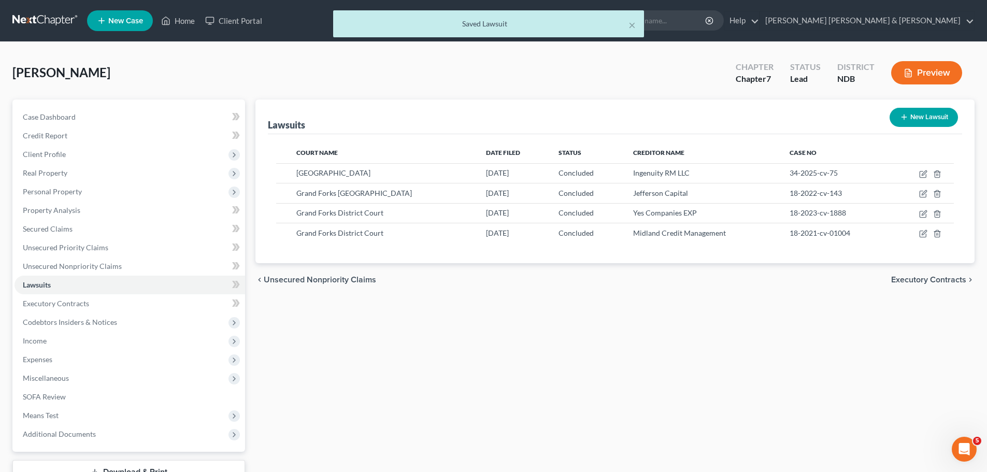
click at [335, 279] on span "Unsecured Nonpriority Claims" at bounding box center [320, 280] width 112 height 8
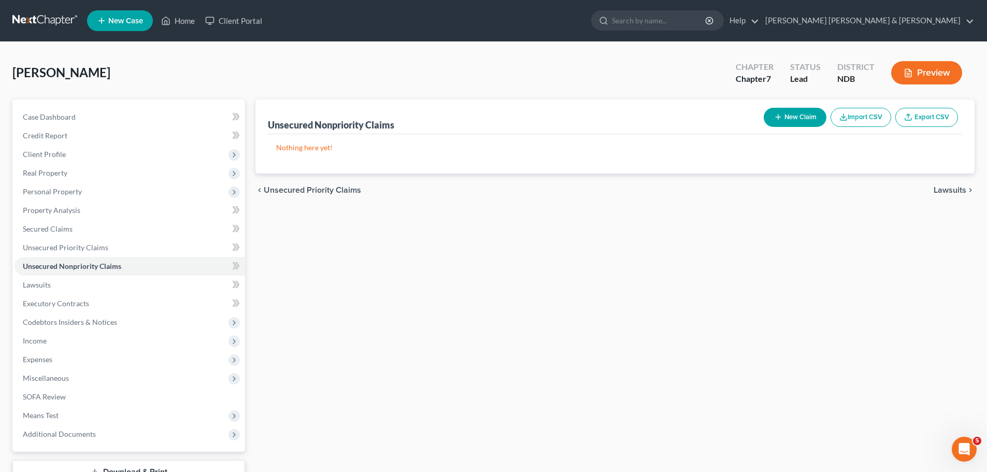
click at [780, 112] on button "New Claim" at bounding box center [795, 117] width 63 height 19
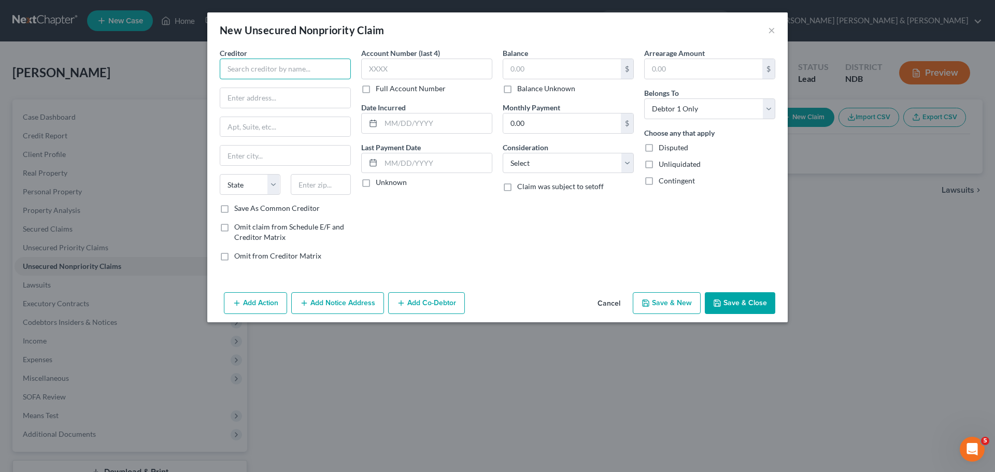
click at [297, 65] on input "text" at bounding box center [285, 69] width 131 height 21
click at [299, 91] on div "Ingenuity RM LLC" at bounding box center [282, 87] width 108 height 10
click at [394, 117] on input "text" at bounding box center [436, 123] width 111 height 20
click at [415, 161] on input "text" at bounding box center [436, 163] width 111 height 20
click at [512, 71] on input "text" at bounding box center [562, 69] width 118 height 20
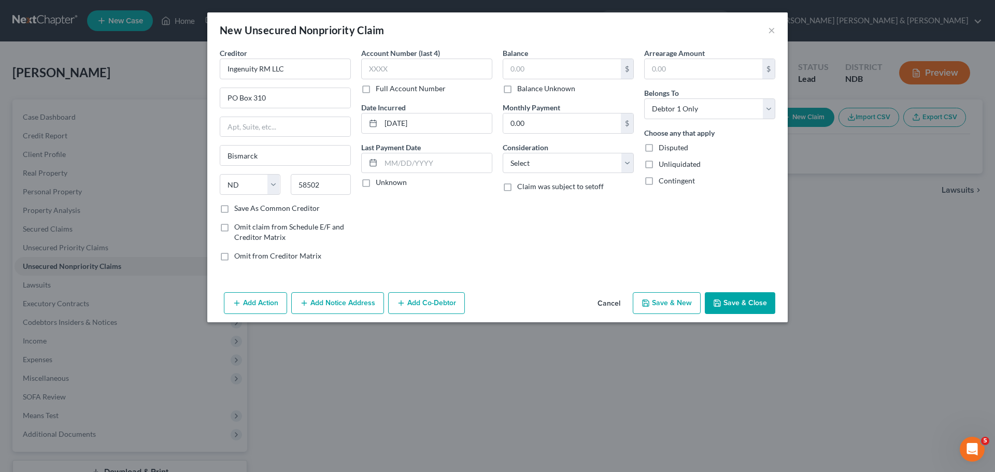
click at [658, 164] on label "Unliquidated" at bounding box center [679, 164] width 42 height 10
click at [663, 164] on input "Unliquidated" at bounding box center [666, 162] width 7 height 7
click at [547, 165] on select "Select Cable / Satellite Services Collection Agency Credit Card Debt Debt Couns…" at bounding box center [567, 163] width 131 height 21
click at [502, 153] on select "Select Cable / Satellite Services Collection Agency Credit Card Debt Debt Couns…" at bounding box center [567, 163] width 131 height 21
click at [532, 72] on input "text" at bounding box center [562, 69] width 118 height 20
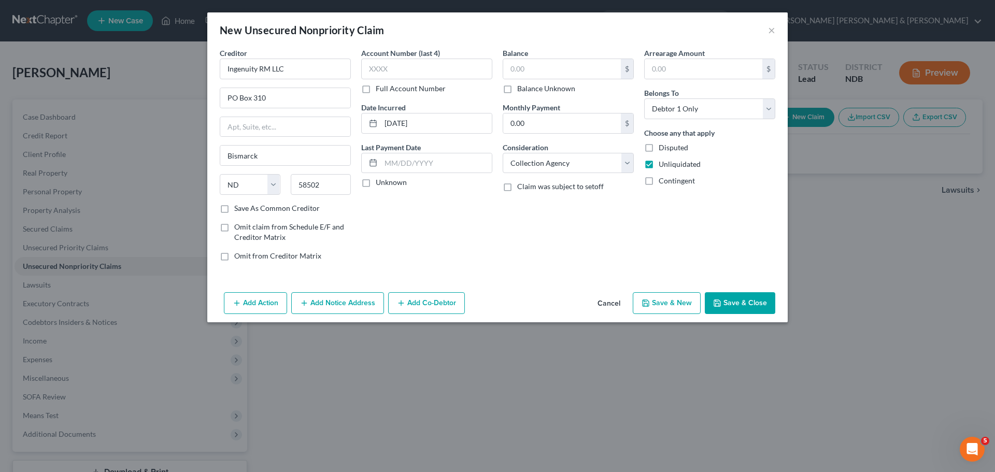
click at [738, 305] on button "Save & Close" at bounding box center [740, 303] width 70 height 22
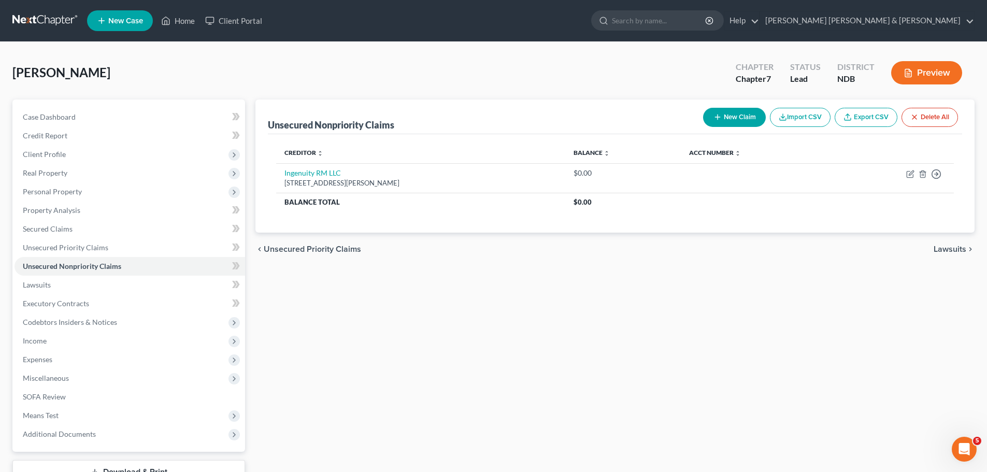
click at [941, 249] on span "Lawsuits" at bounding box center [949, 249] width 33 height 8
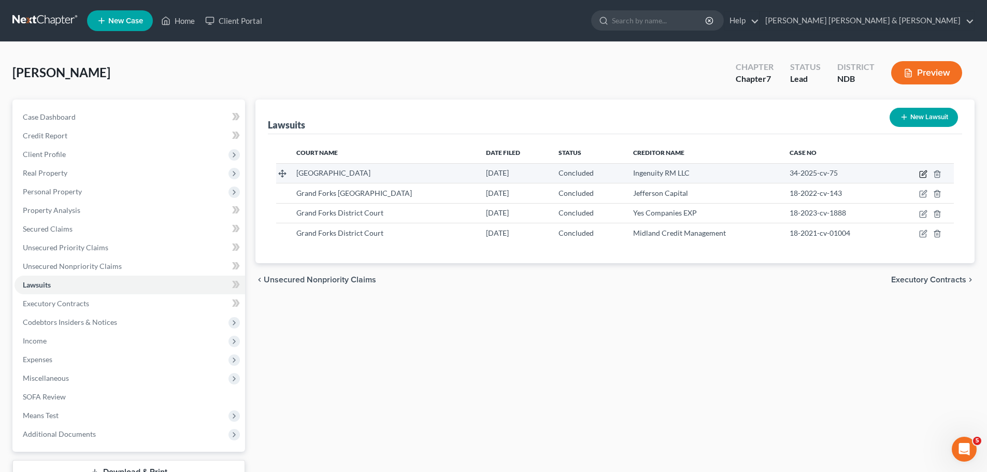
click at [921, 175] on icon "button" at bounding box center [923, 174] width 8 height 8
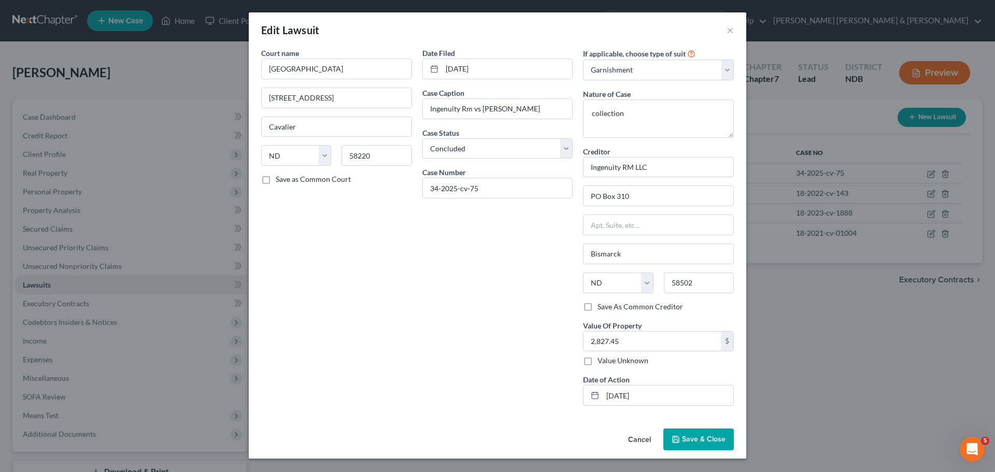
click at [680, 435] on icon "button" at bounding box center [675, 439] width 8 height 8
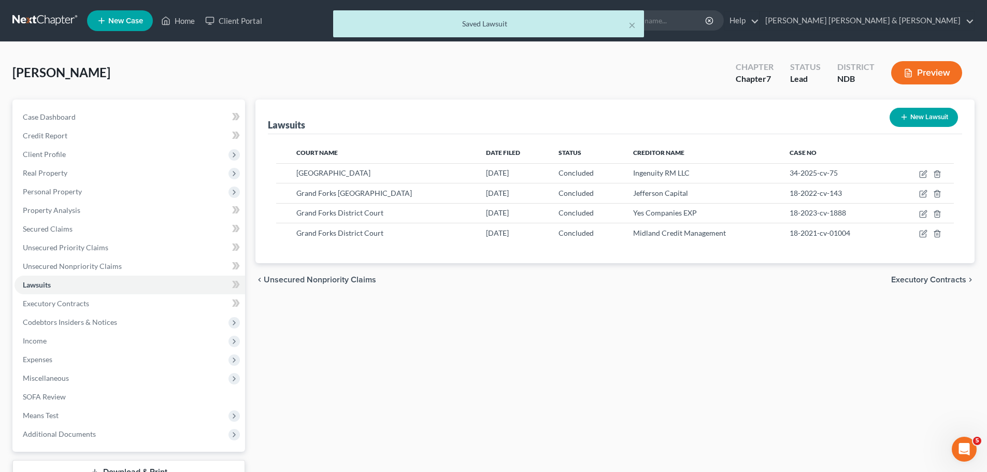
click at [273, 274] on div "chevron_left Unsecured Nonpriority Claims Executory Contracts chevron_right" at bounding box center [614, 279] width 719 height 33
click at [305, 279] on span "Unsecured Nonpriority Claims" at bounding box center [320, 280] width 112 height 8
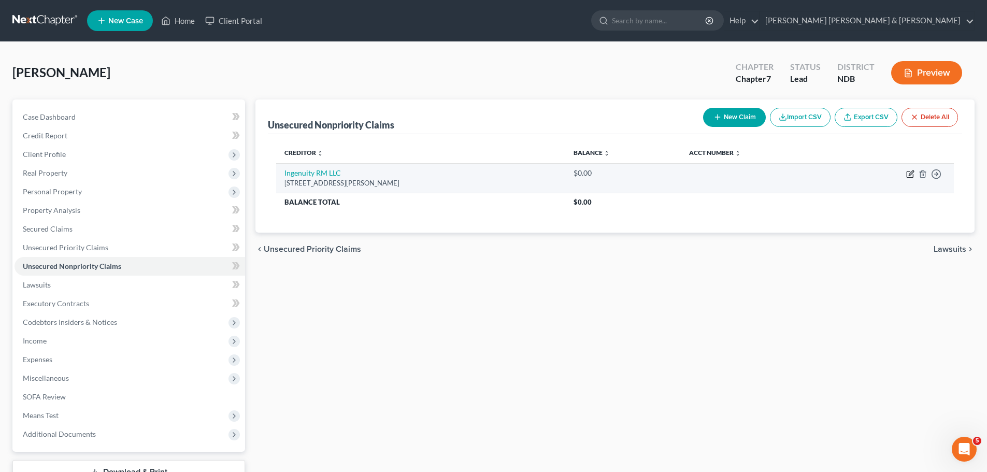
click at [909, 177] on icon "button" at bounding box center [910, 174] width 8 height 8
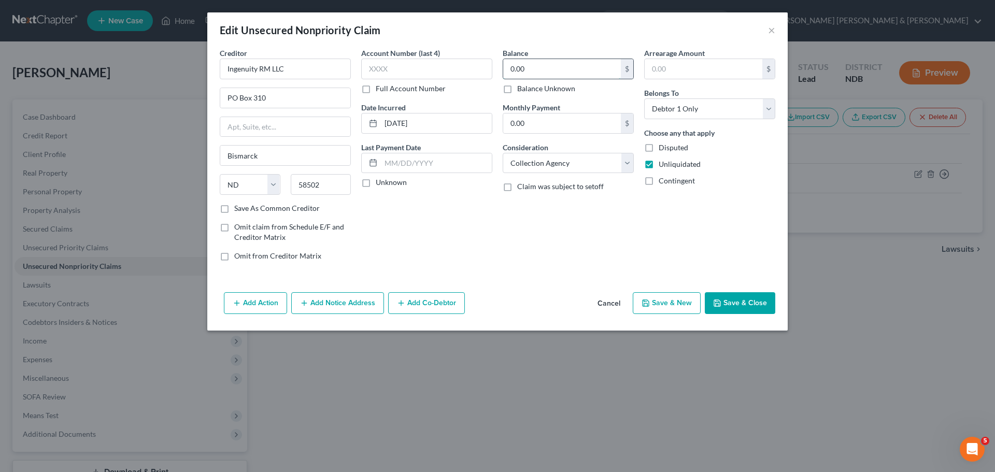
click at [525, 62] on input "0.00" at bounding box center [562, 69] width 118 height 20
click at [666, 304] on button "Save & New" at bounding box center [667, 303] width 68 height 22
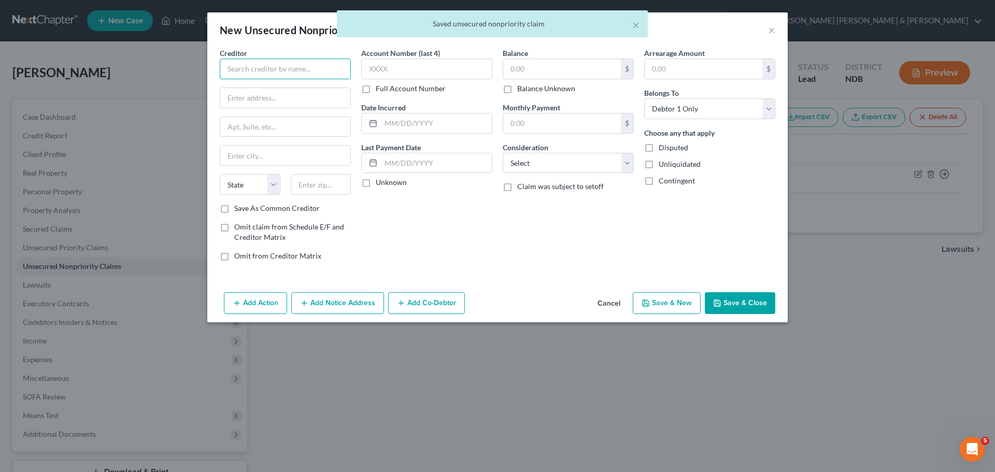
click at [263, 66] on input "text" at bounding box center [285, 69] width 131 height 21
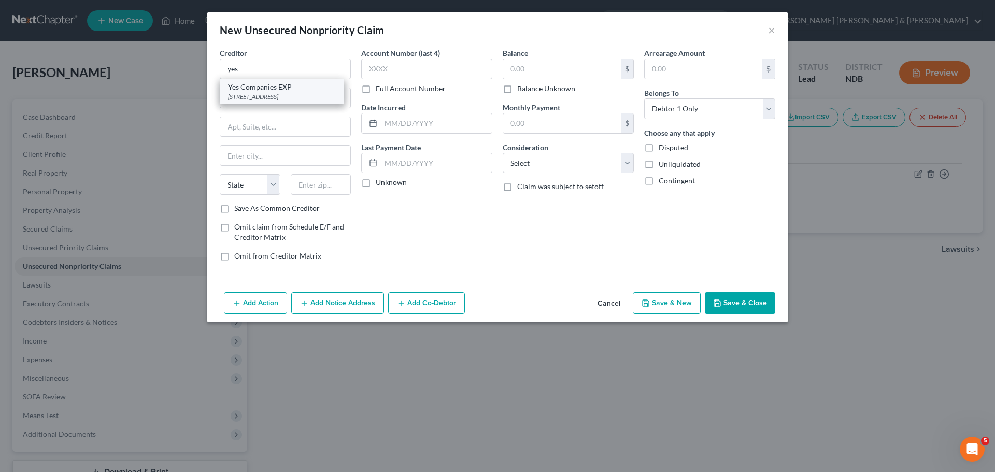
click at [263, 92] on div "[STREET_ADDRESS]" at bounding box center [282, 96] width 108 height 9
click at [743, 304] on button "Save & Close" at bounding box center [740, 303] width 70 height 22
